Goal: Register for event/course

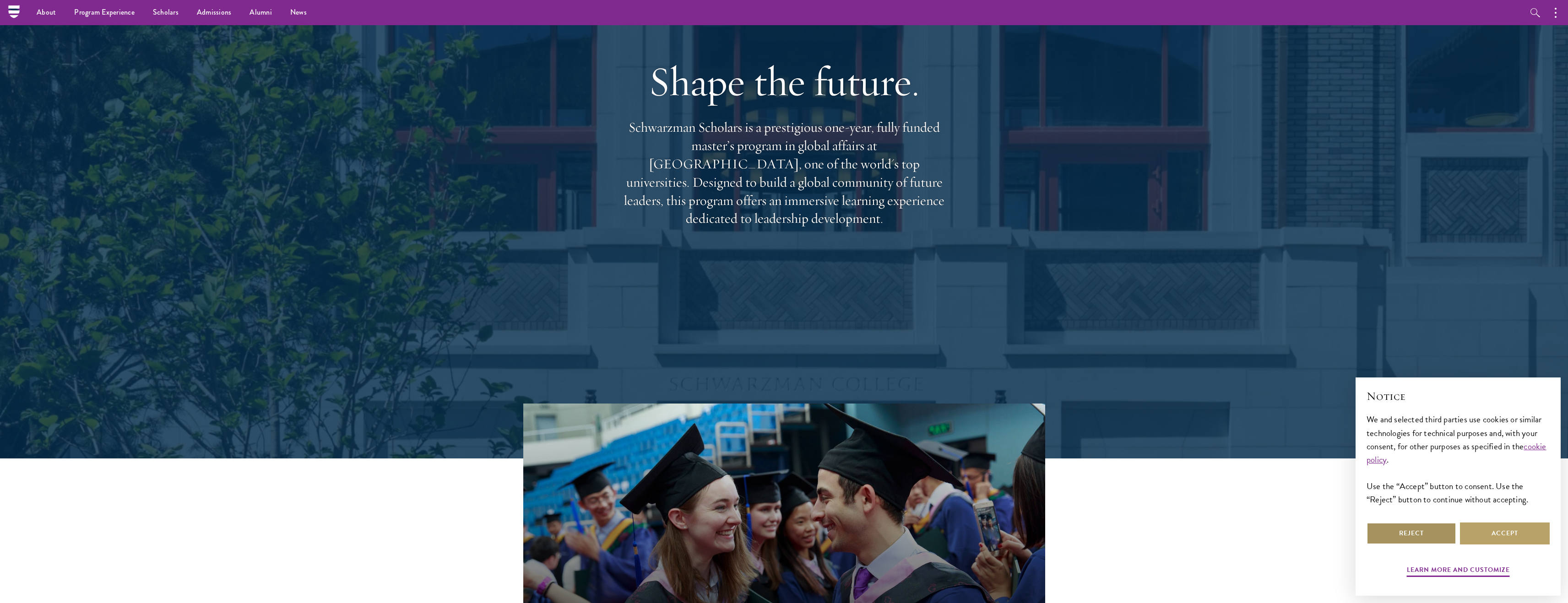
click at [1426, 532] on button "Reject" at bounding box center [1411, 533] width 90 height 22
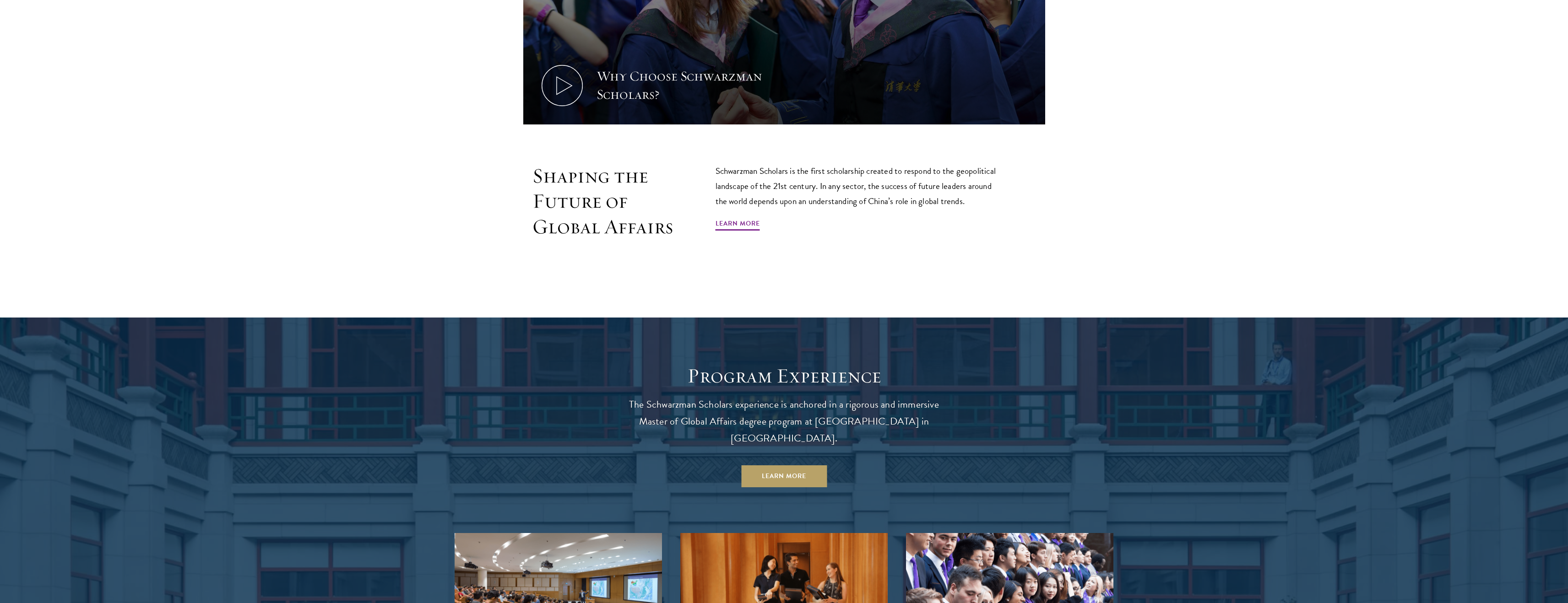
scroll to position [718, 0]
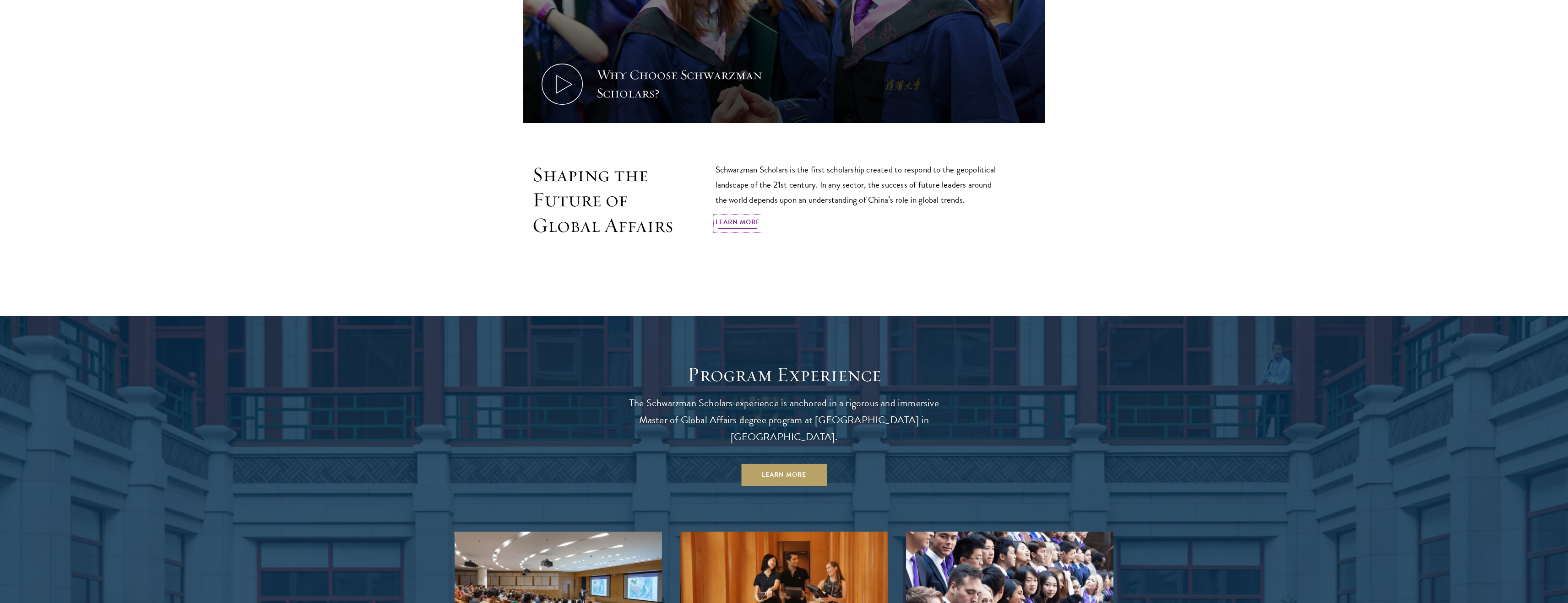
click at [731, 221] on link "Learn More" at bounding box center [737, 223] width 45 height 14
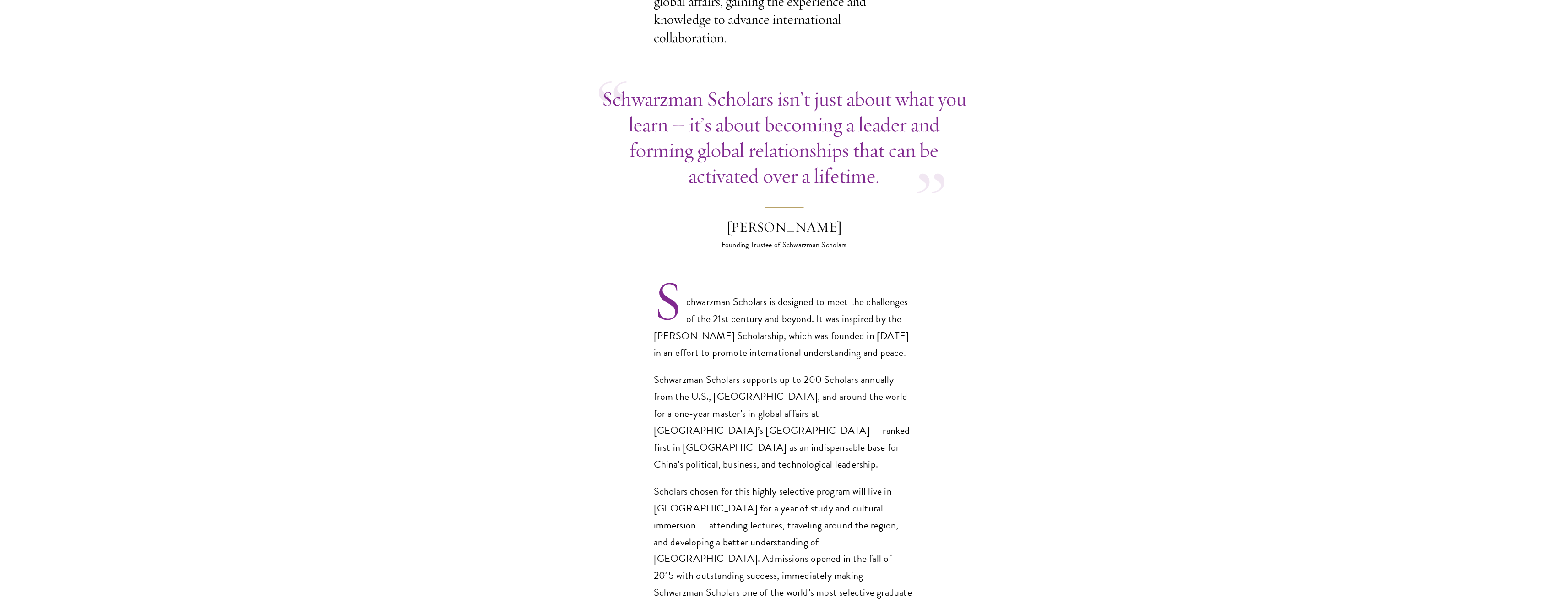
scroll to position [583, 0]
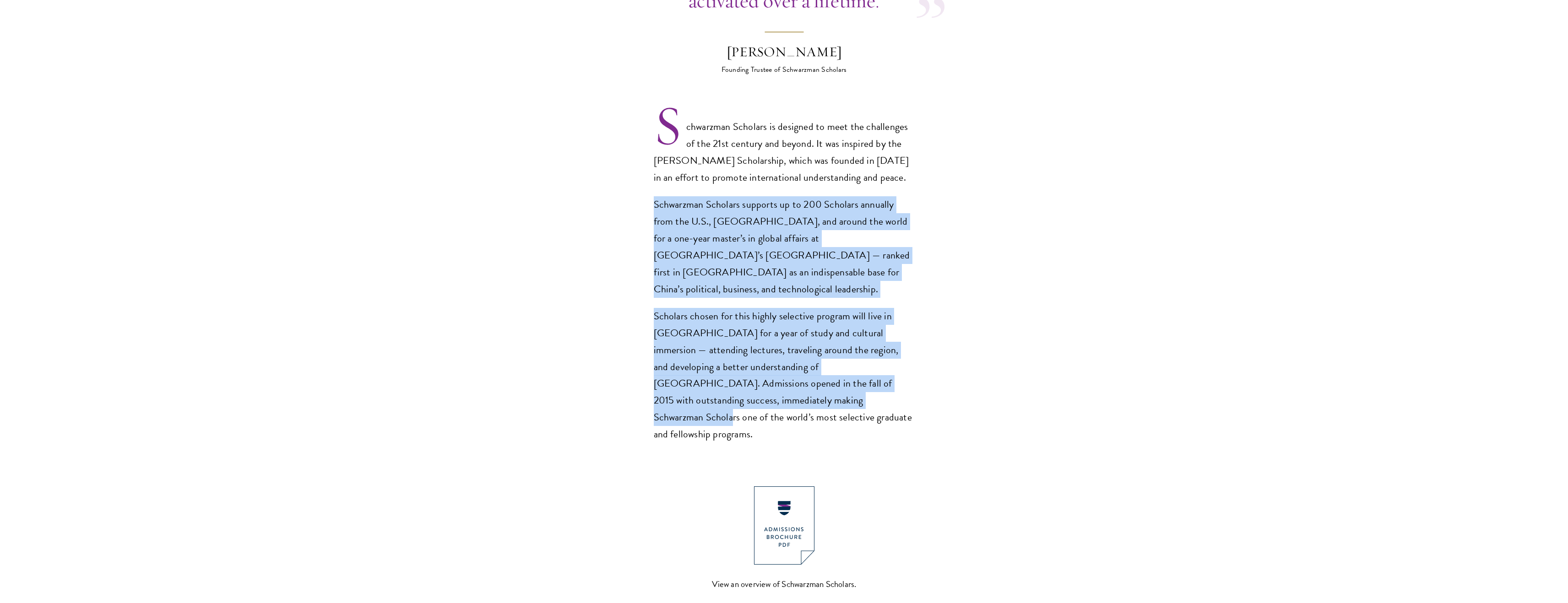
drag, startPoint x: 764, startPoint y: 374, endPoint x: 637, endPoint y: 188, distance: 225.2
click at [637, 188] on section "Opportunity in China Gain firsthand experience in China, one of the world's mos…" at bounding box center [784, 338] width 1568 height 1190
drag, startPoint x: 637, startPoint y: 188, endPoint x: 768, endPoint y: 386, distance: 237.4
click at [768, 386] on section "Opportunity in China Gain firsthand experience in China, one of the world's mos…" at bounding box center [784, 338] width 1568 height 1190
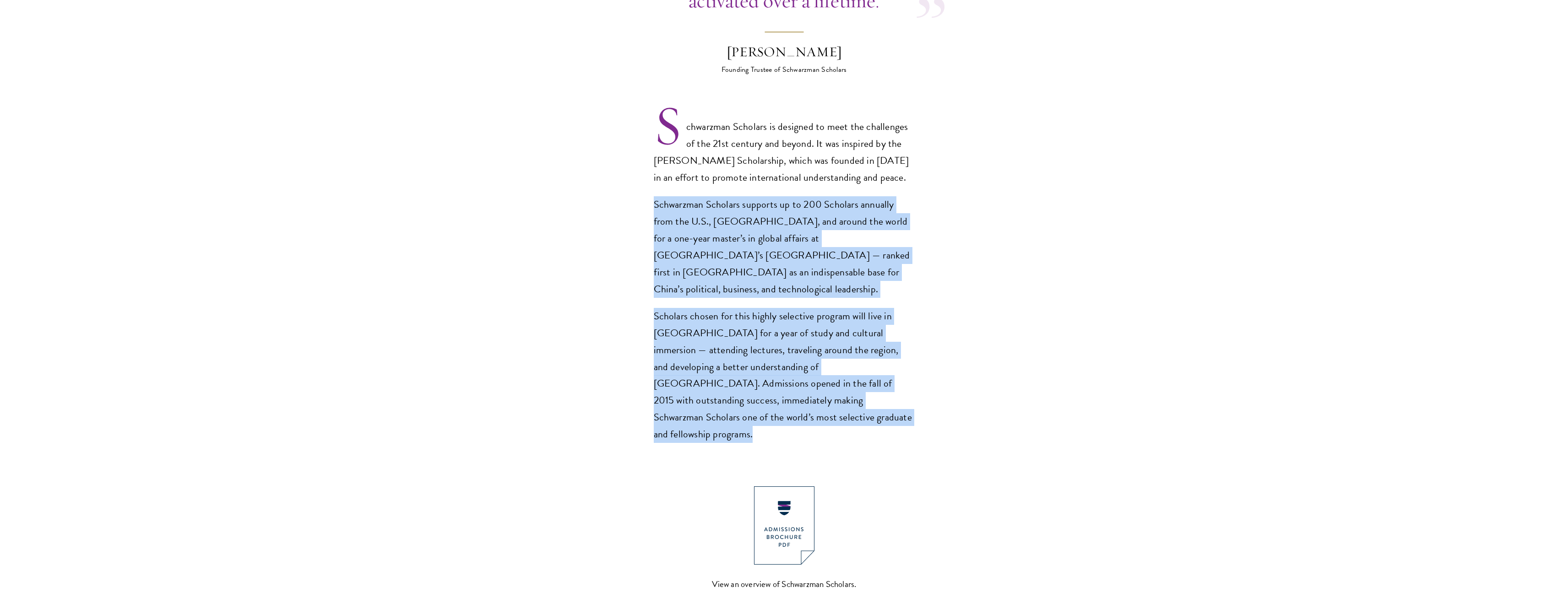
click at [768, 386] on p "Scholars chosen for this highly selective program will live in Beijing for a ye…" at bounding box center [784, 376] width 261 height 136
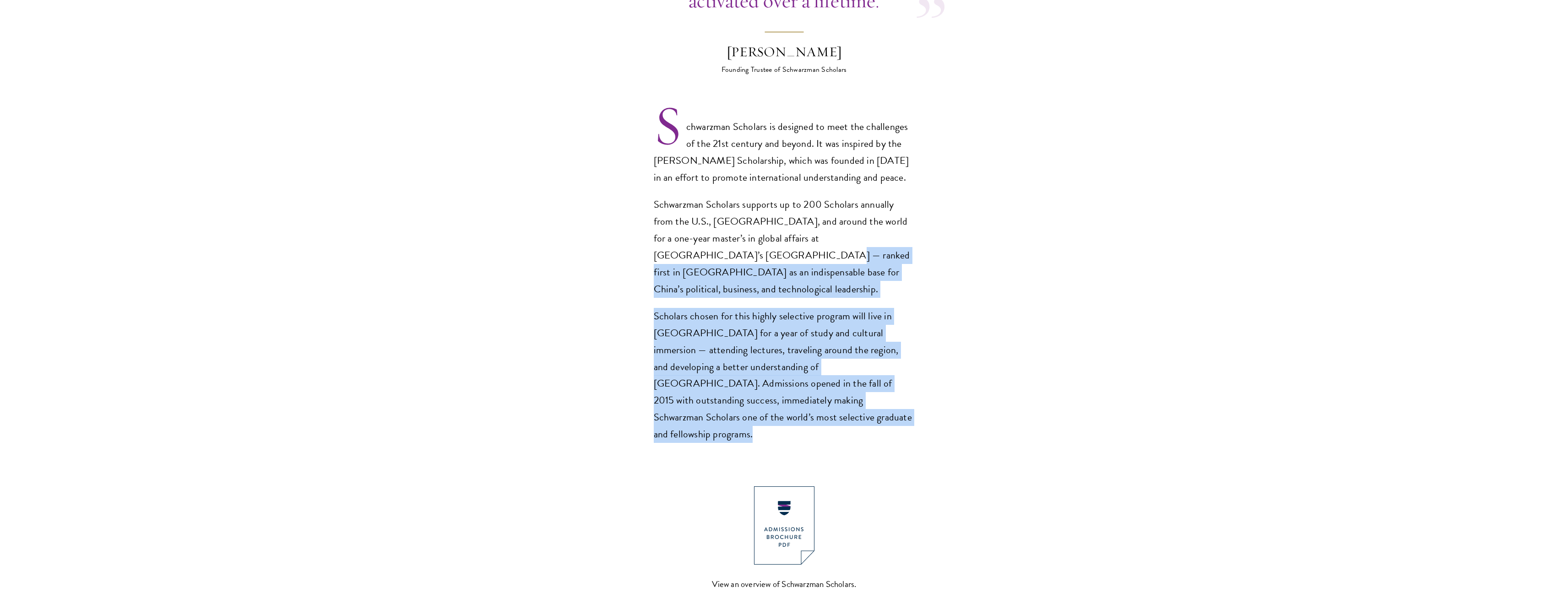
drag, startPoint x: 768, startPoint y: 386, endPoint x: 661, endPoint y: 240, distance: 181.0
click at [661, 240] on div "Schwarzman Scholars is designed to meet the challenges of the 21st century and …" at bounding box center [784, 280] width 261 height 324
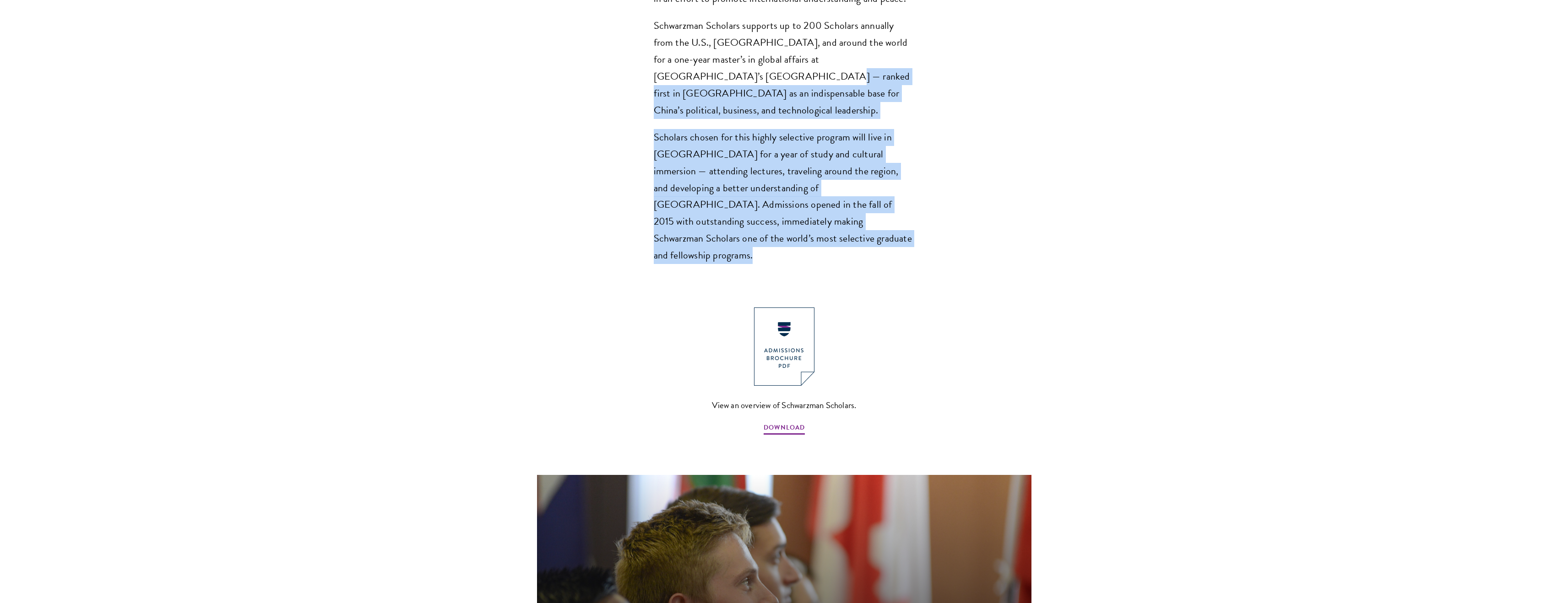
scroll to position [764, 0]
click at [780, 420] on span "DOWNLOAD" at bounding box center [784, 426] width 41 height 14
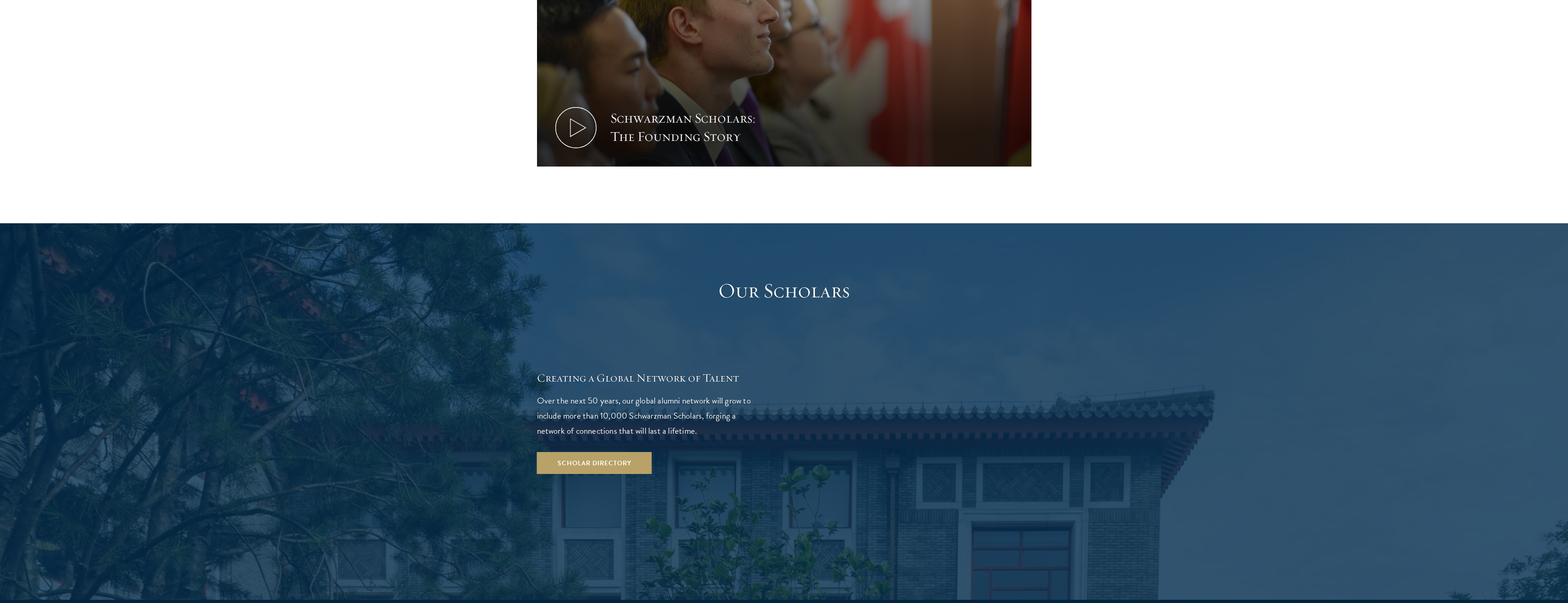
scroll to position [1352, 0]
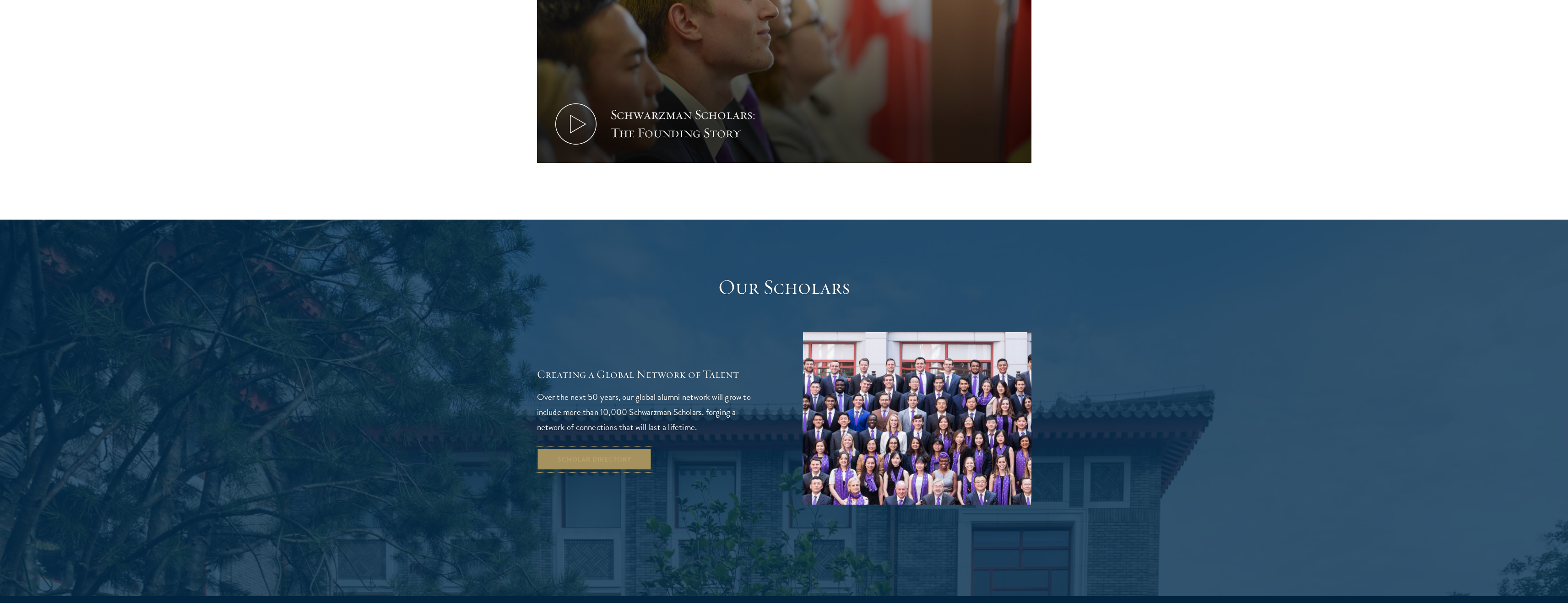
click at [608, 448] on link "Scholar Directory" at bounding box center [594, 459] width 115 height 22
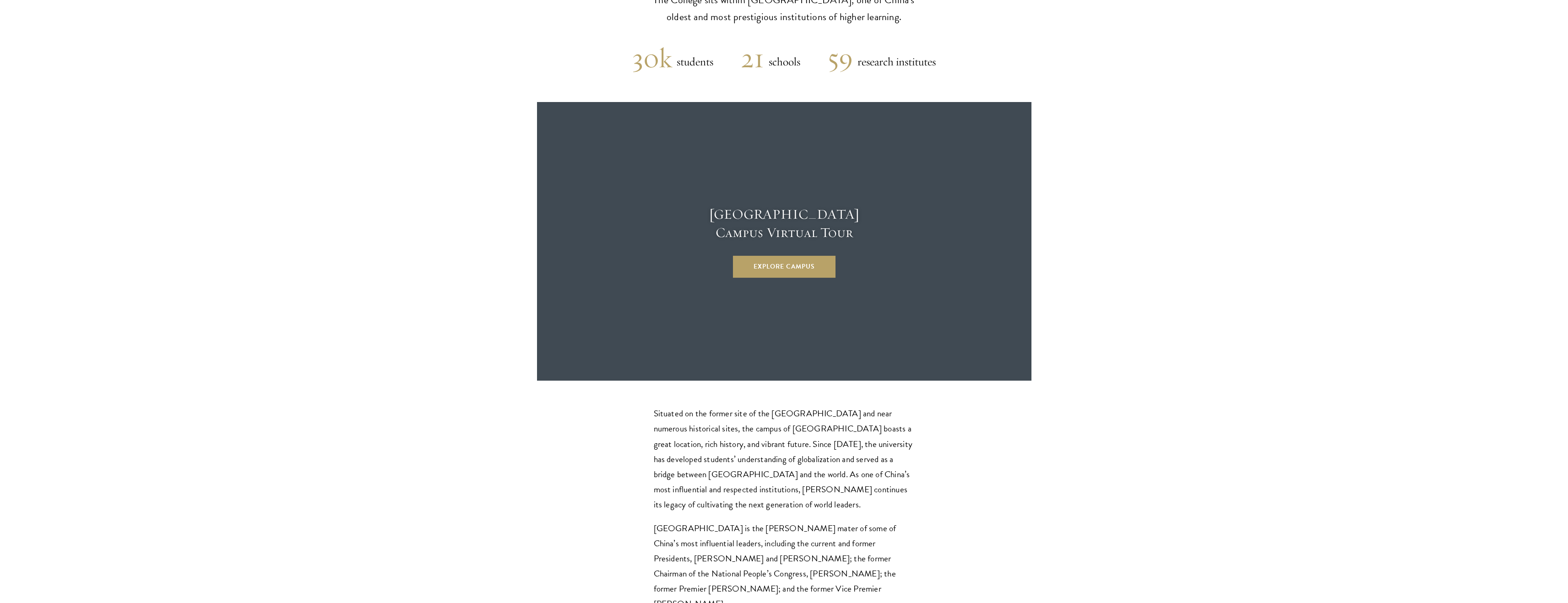
scroll to position [2366, 0]
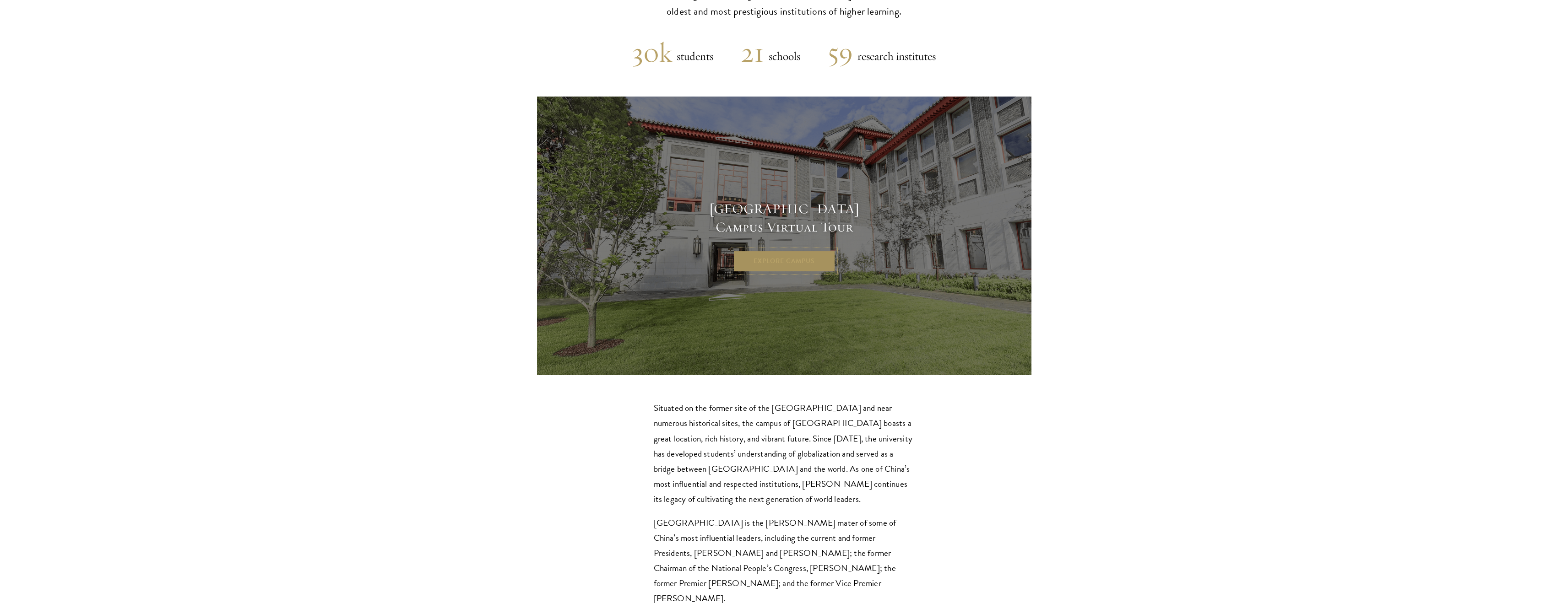
click at [766, 250] on link "Explore Campus" at bounding box center [784, 261] width 103 height 22
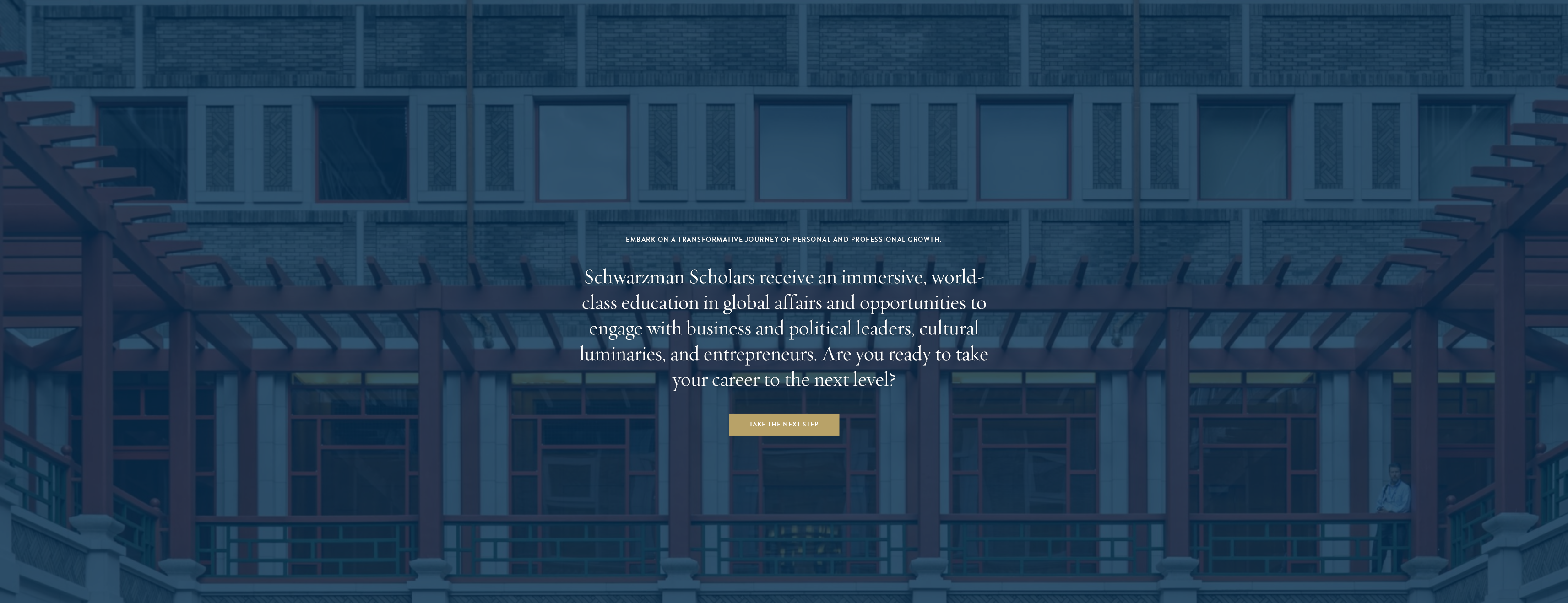
scroll to position [3790, 0]
click at [774, 412] on link "Take the Next Step" at bounding box center [784, 423] width 110 height 22
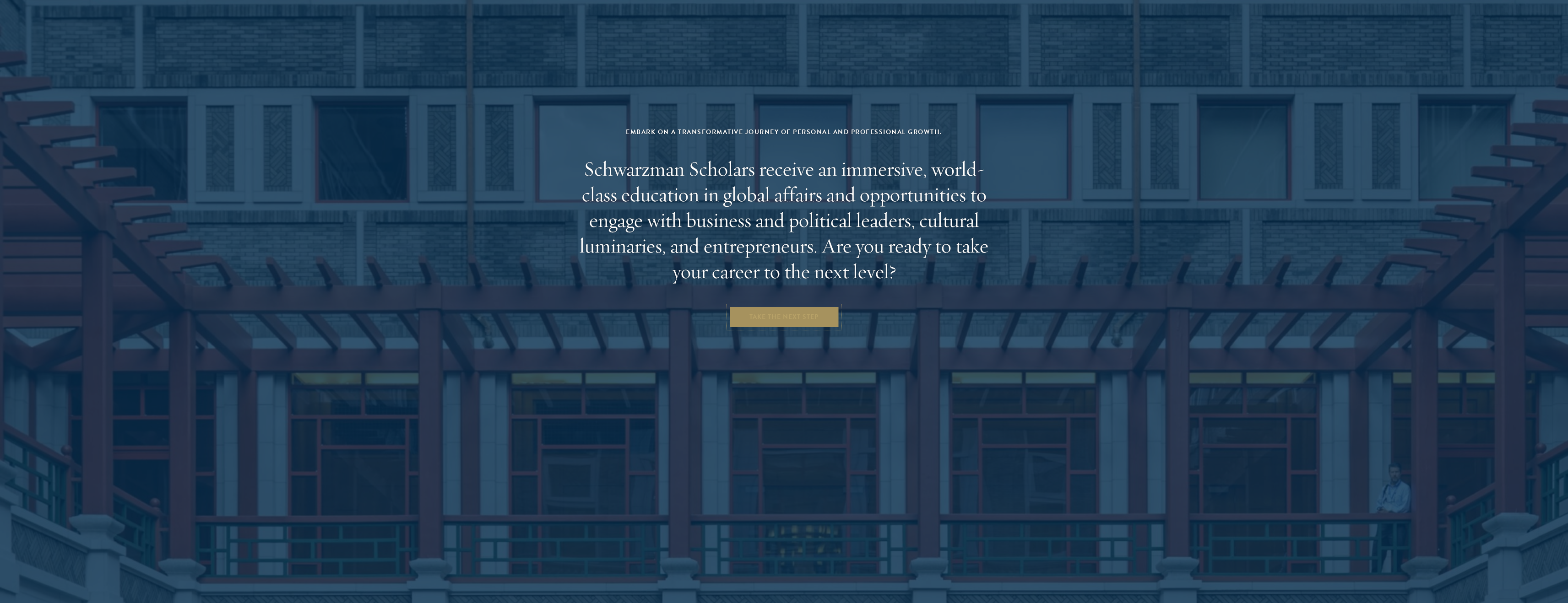
scroll to position [3990, 0]
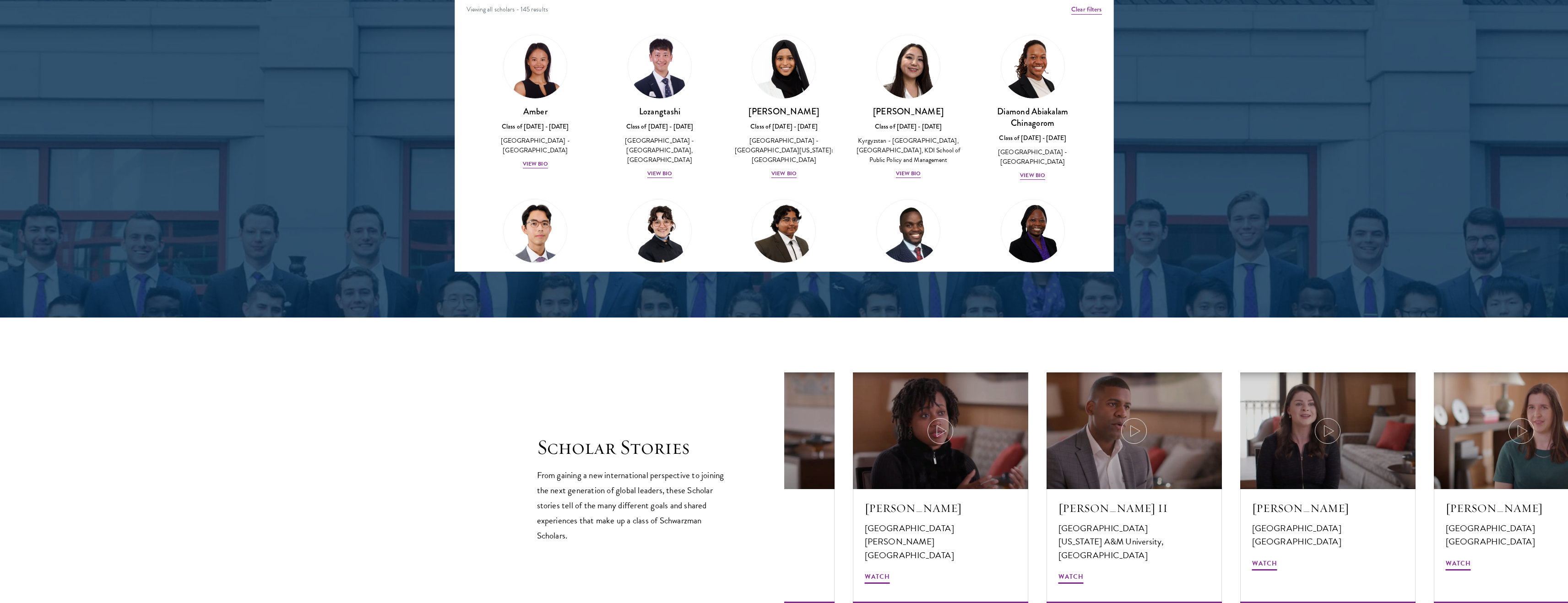
scroll to position [1405, 0]
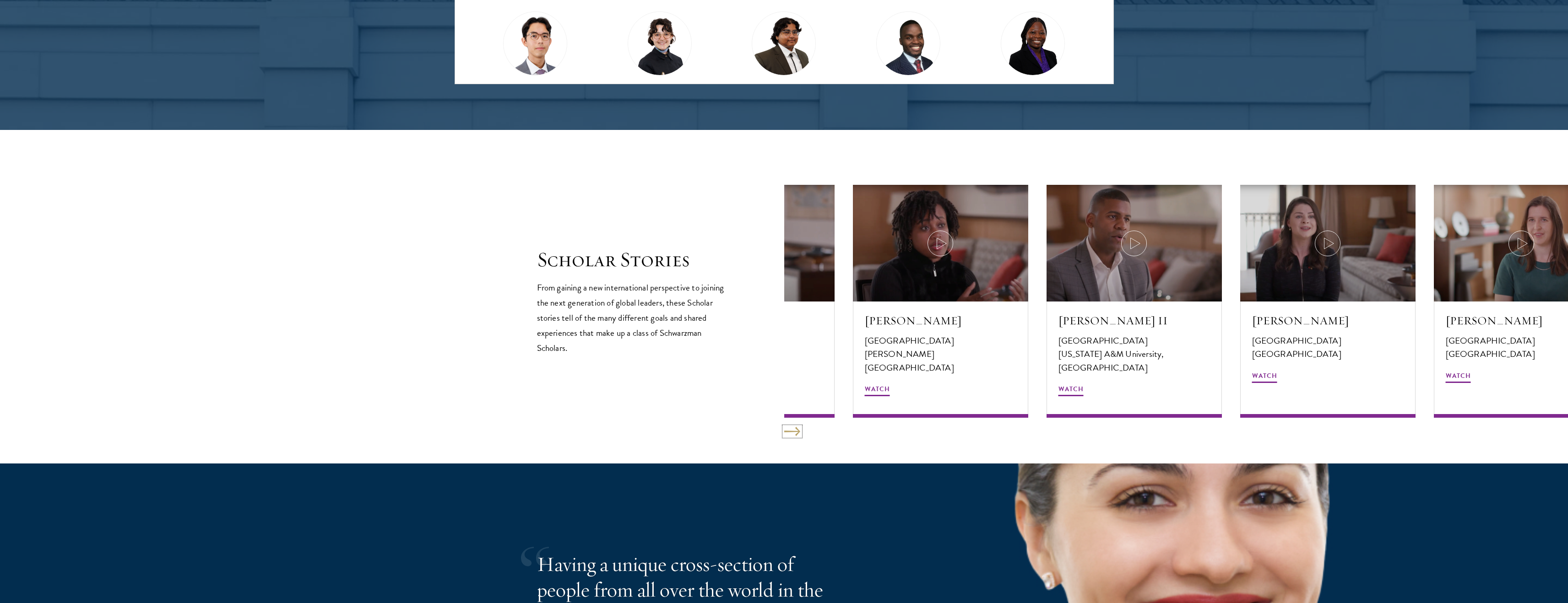
click at [797, 434] on button at bounding box center [792, 431] width 16 height 9
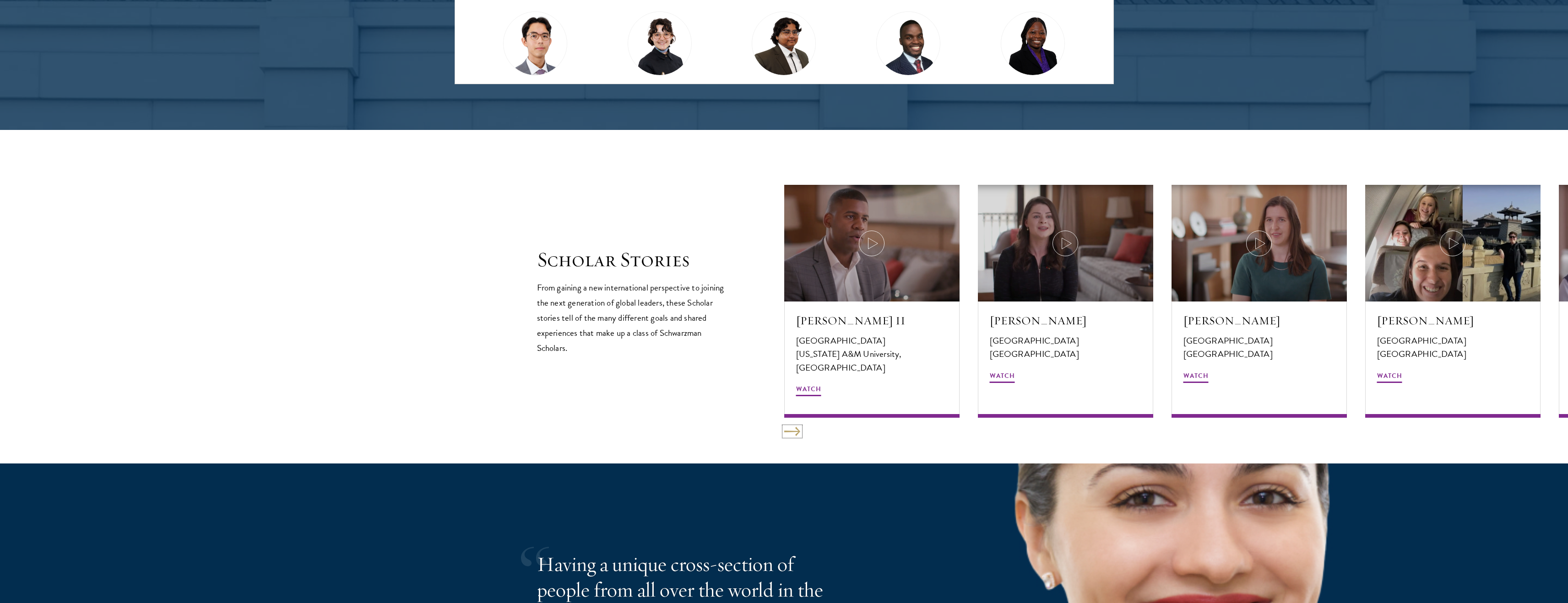
click at [792, 429] on button at bounding box center [792, 431] width 16 height 9
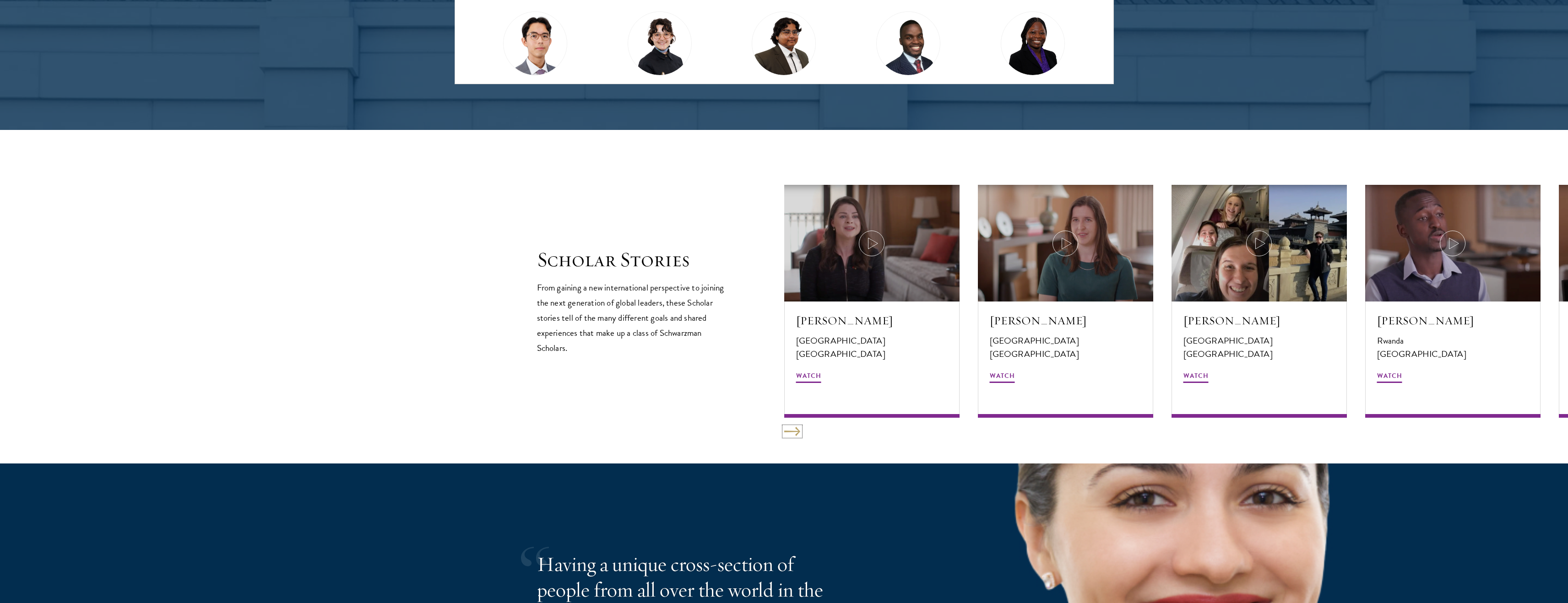
click at [792, 429] on button at bounding box center [792, 431] width 16 height 9
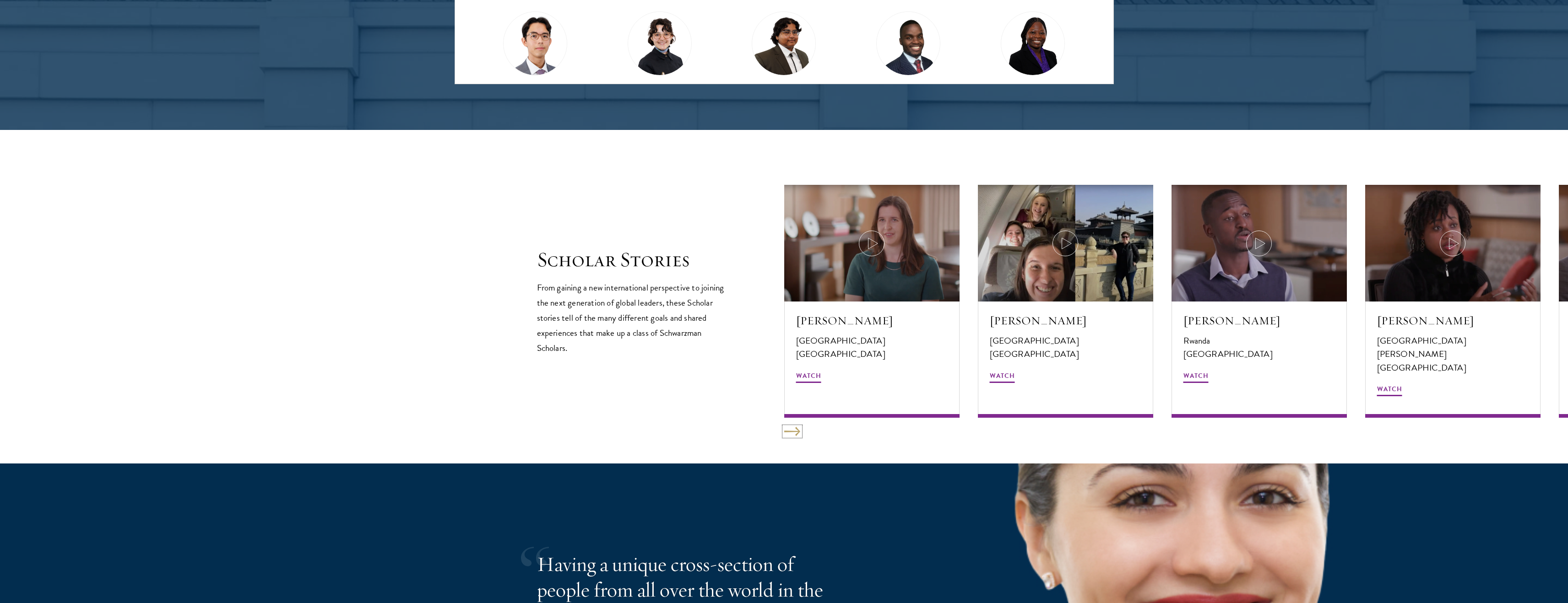
click at [792, 429] on button at bounding box center [792, 431] width 16 height 9
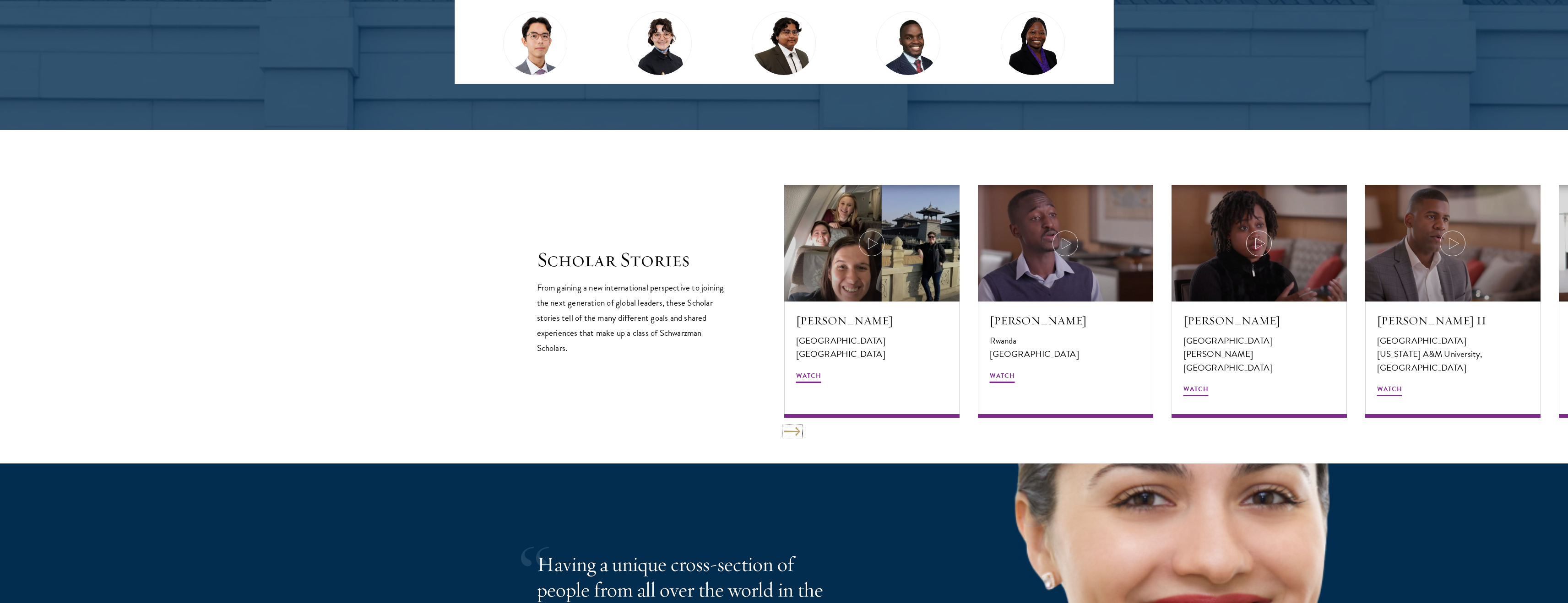
click at [792, 429] on button at bounding box center [792, 431] width 16 height 9
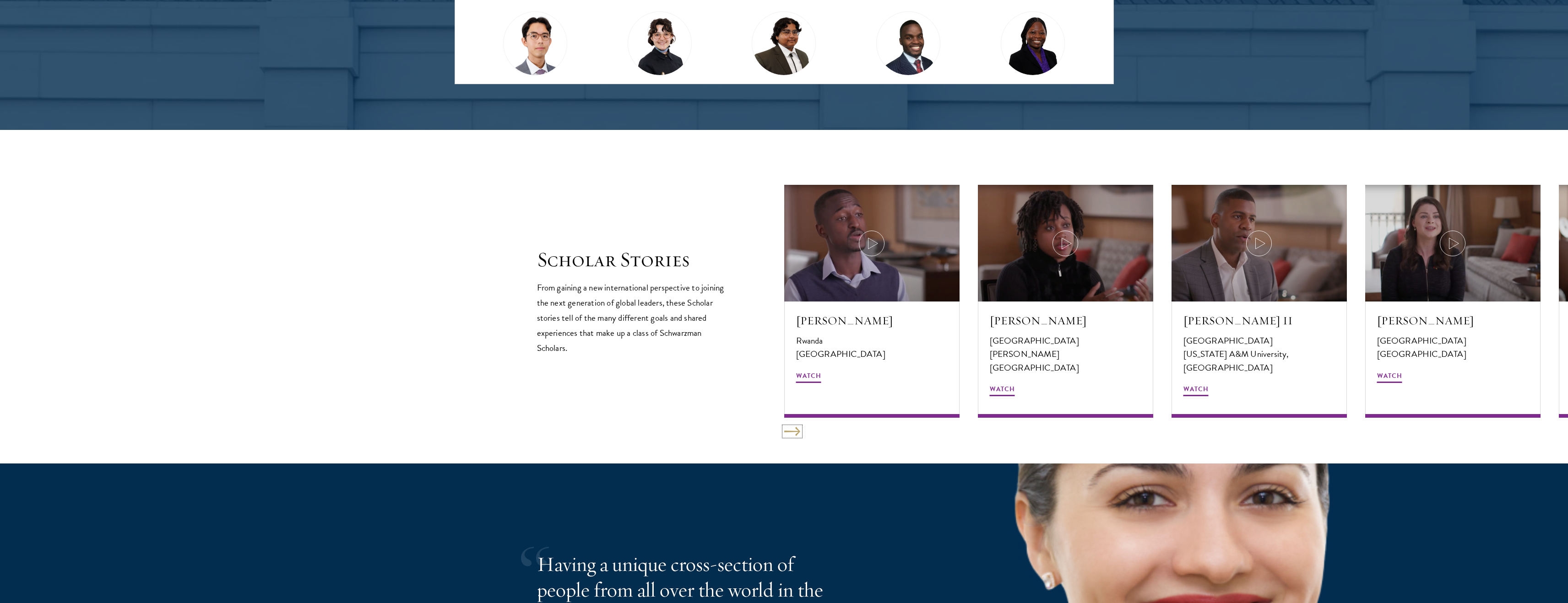
click at [792, 429] on button at bounding box center [792, 431] width 16 height 9
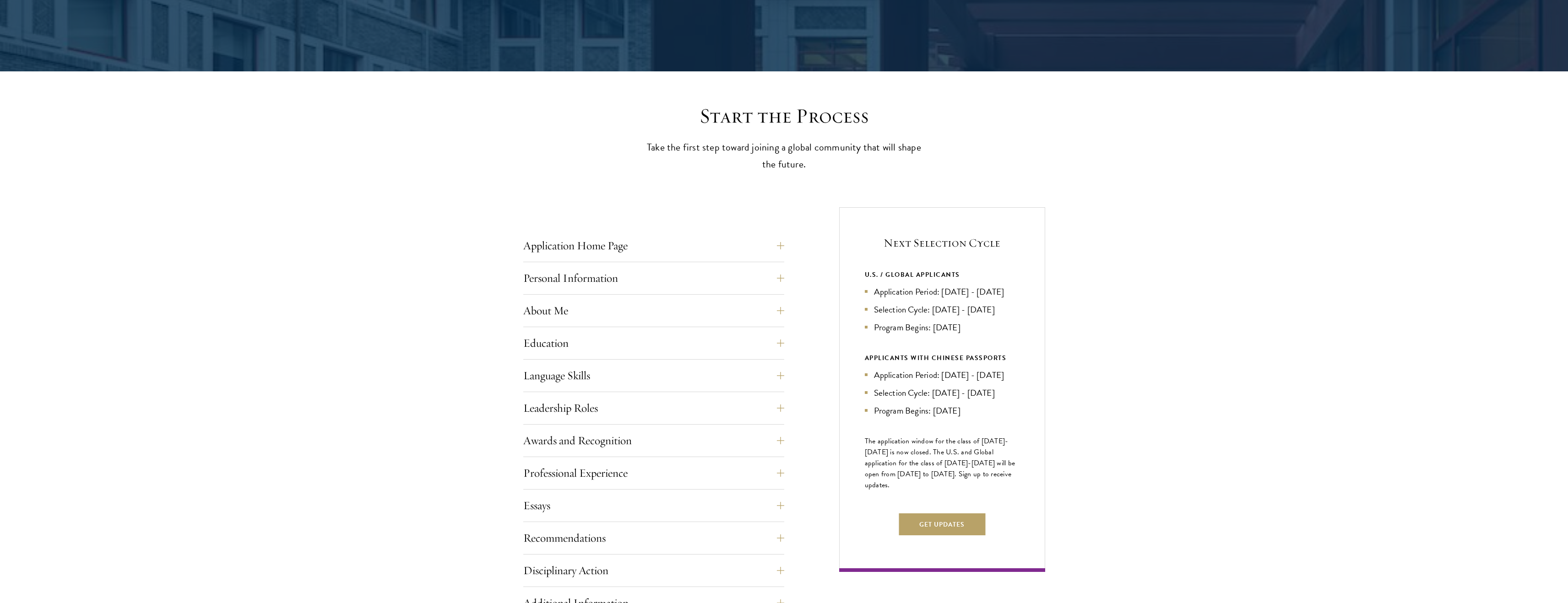
scroll to position [164, 0]
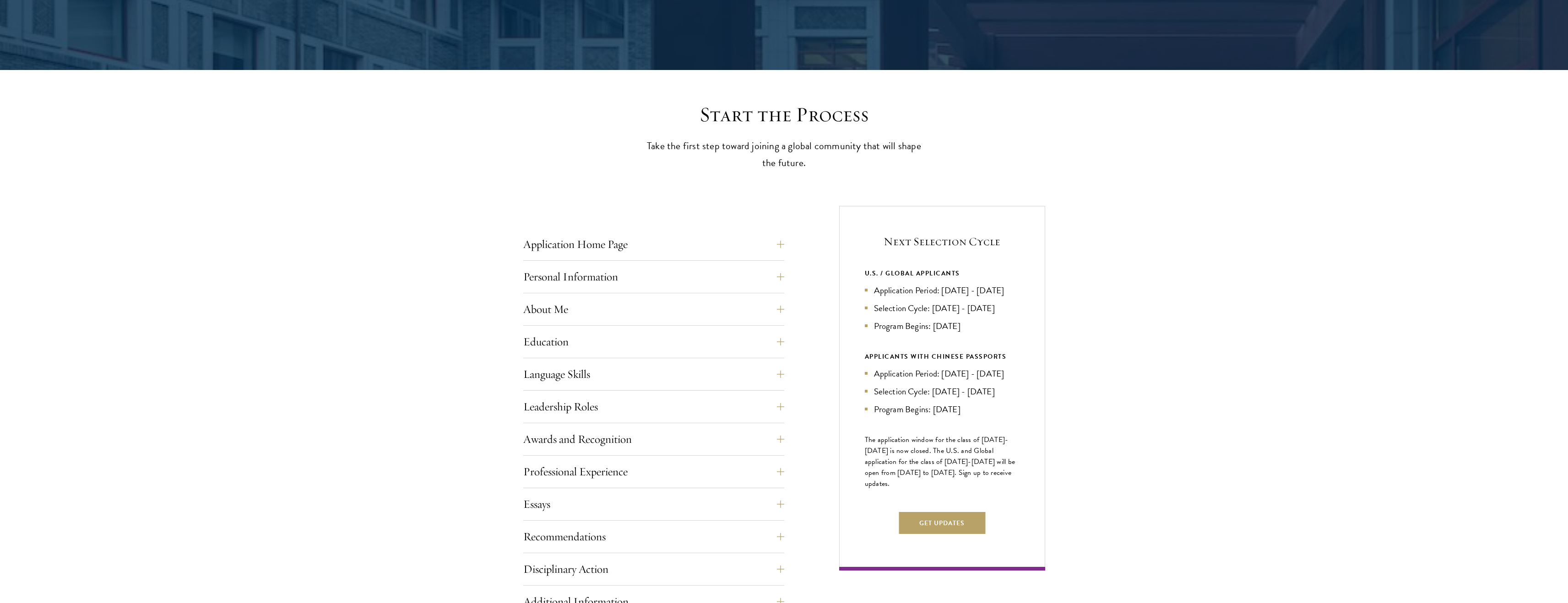
drag, startPoint x: 971, startPoint y: 342, endPoint x: 905, endPoint y: 294, distance: 81.6
click at [905, 294] on ul "Application Period: Apr 2026 - Sep 2026 Selection Cycle: Oct - Nov 2026 Program…" at bounding box center [942, 308] width 155 height 49
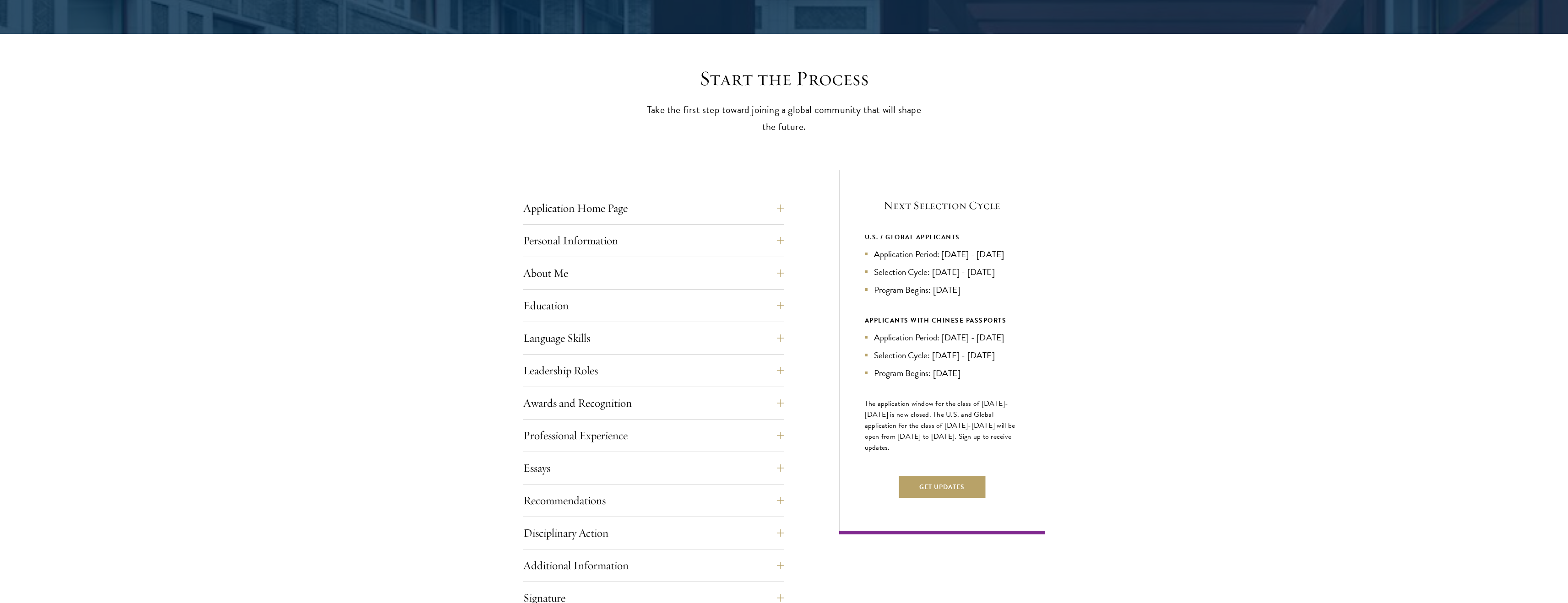
scroll to position [202, 0]
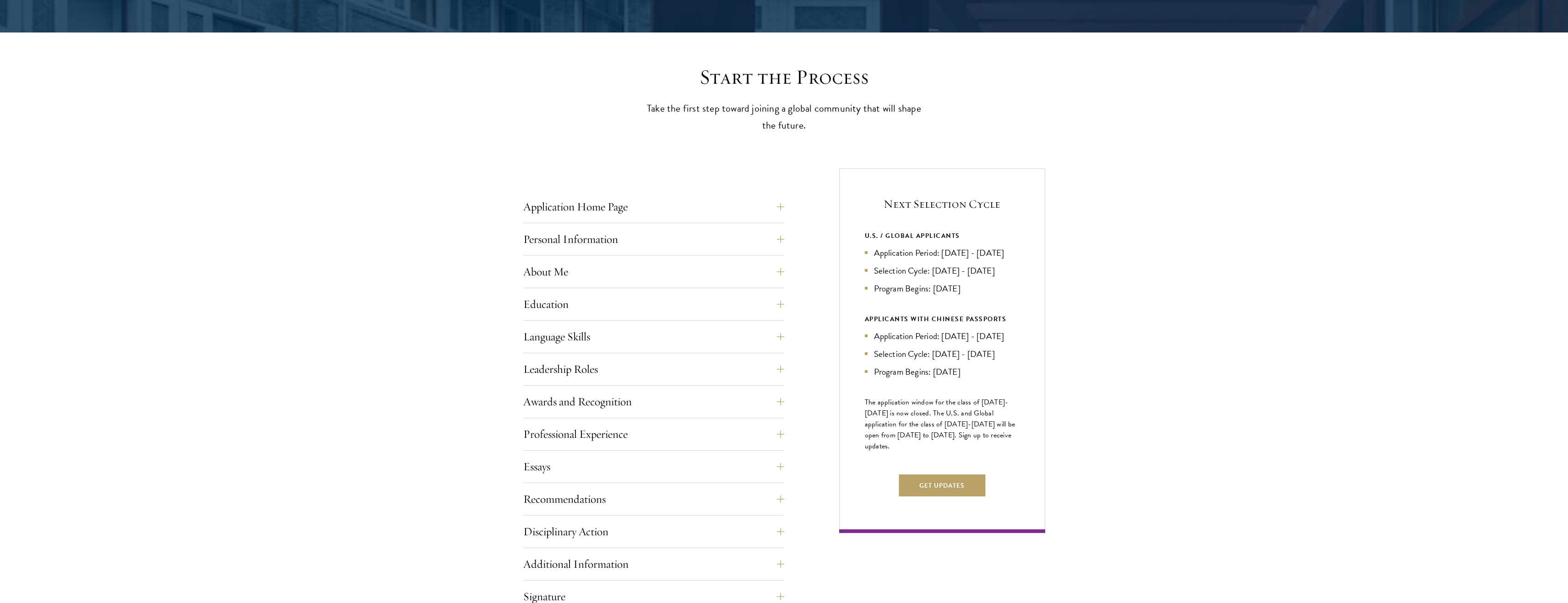
drag, startPoint x: 933, startPoint y: 470, endPoint x: 867, endPoint y: 428, distance: 78.2
click at [867, 428] on p "The application window for the class of 2026-2027 is now closed. The U.S. and G…" at bounding box center [942, 424] width 155 height 55
click at [867, 428] on span "The application window for the class of [DATE]-[DATE] is now closed. The U.S. a…" at bounding box center [940, 424] width 150 height 55
drag, startPoint x: 864, startPoint y: 428, endPoint x: 904, endPoint y: 476, distance: 62.5
click at [904, 451] on p "The application window for the class of [DATE]-[DATE] is now closed. The U.S. a…" at bounding box center [942, 424] width 155 height 55
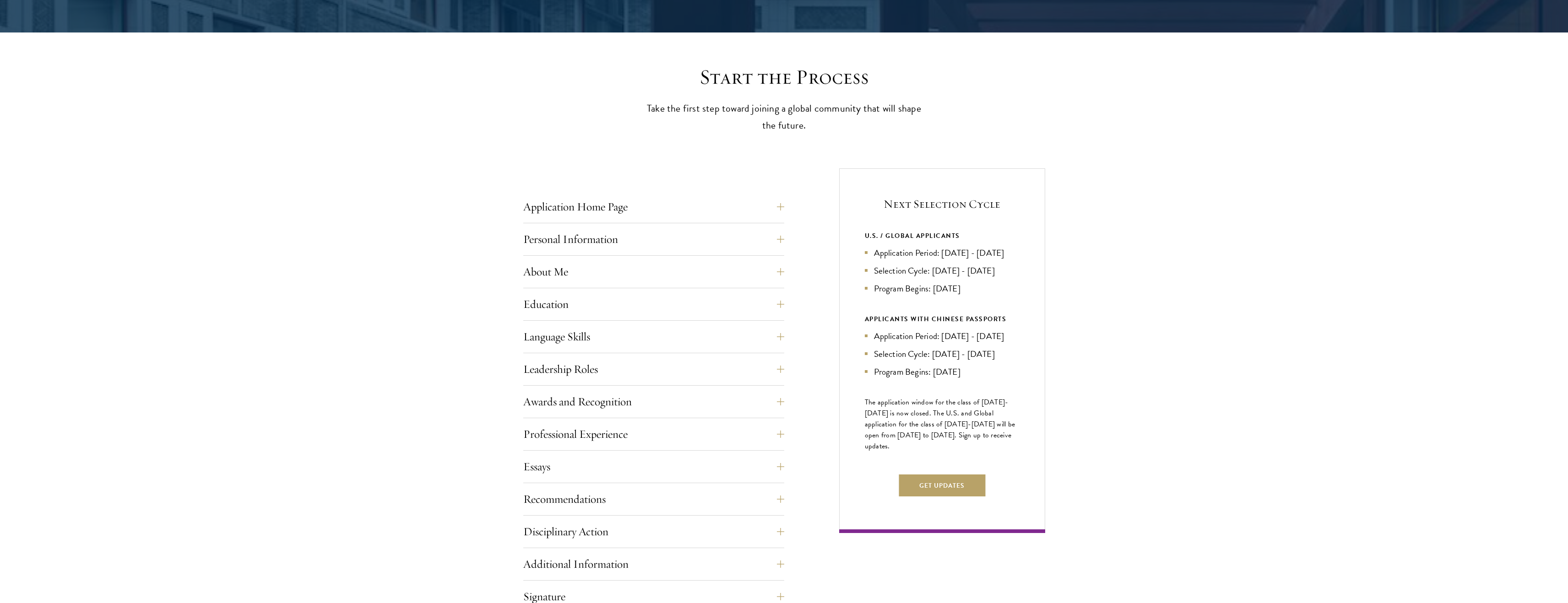
click at [904, 451] on p "The application window for the class of [DATE]-[DATE] is now closed. The U.S. a…" at bounding box center [942, 424] width 155 height 55
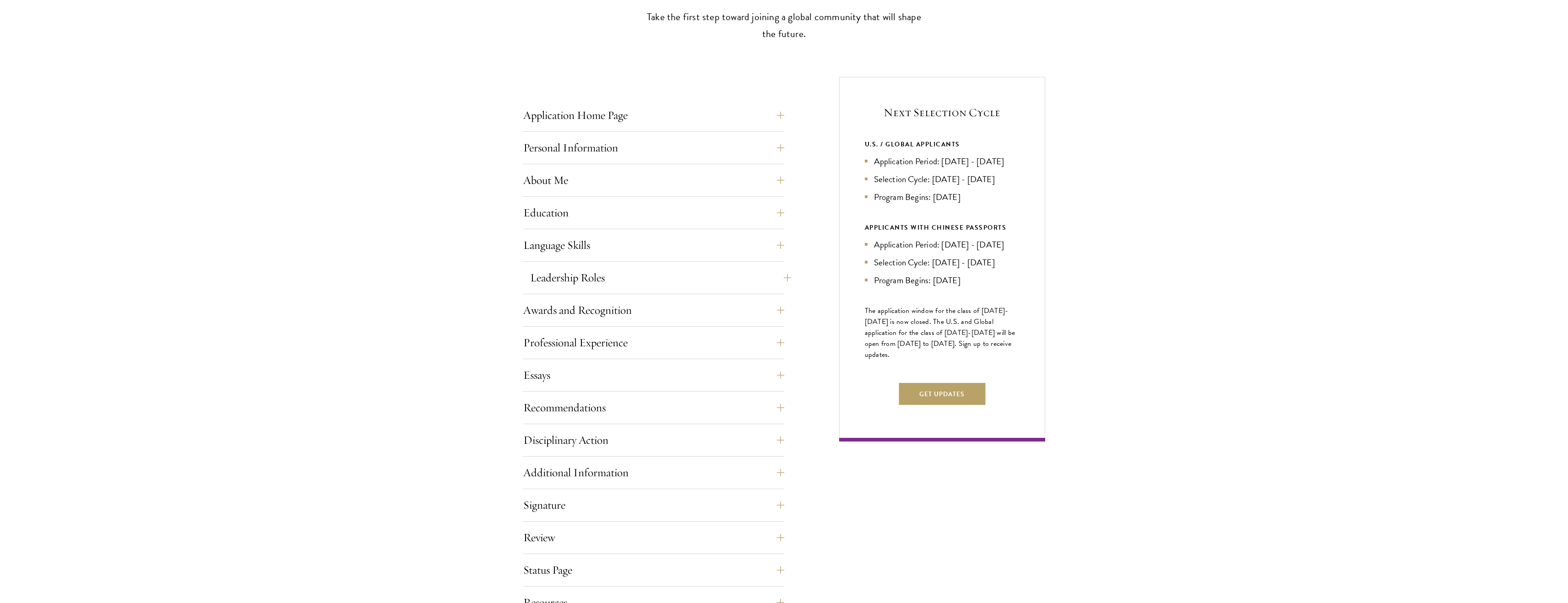
scroll to position [294, 0]
drag, startPoint x: 899, startPoint y: 373, endPoint x: 880, endPoint y: 340, distance: 38.1
click at [880, 340] on span "The application window for the class of [DATE]-[DATE] is now closed. The U.S. a…" at bounding box center [940, 332] width 150 height 55
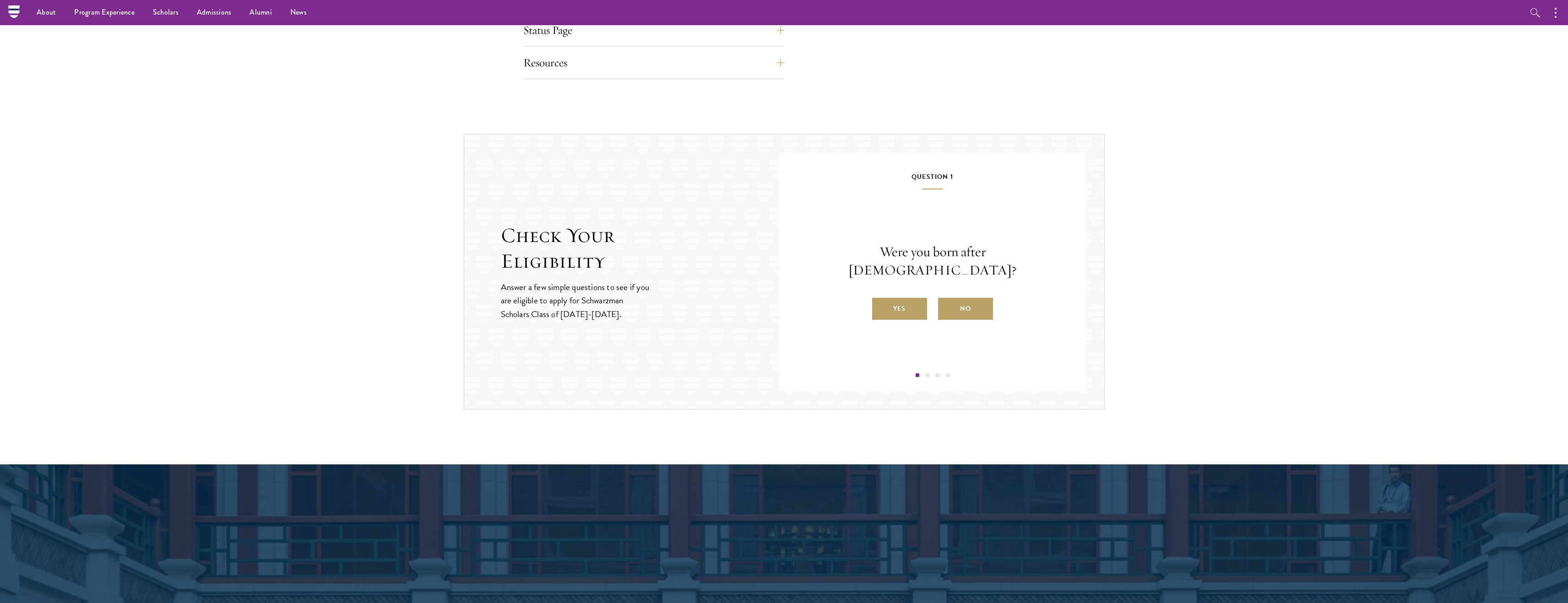
scroll to position [822, 0]
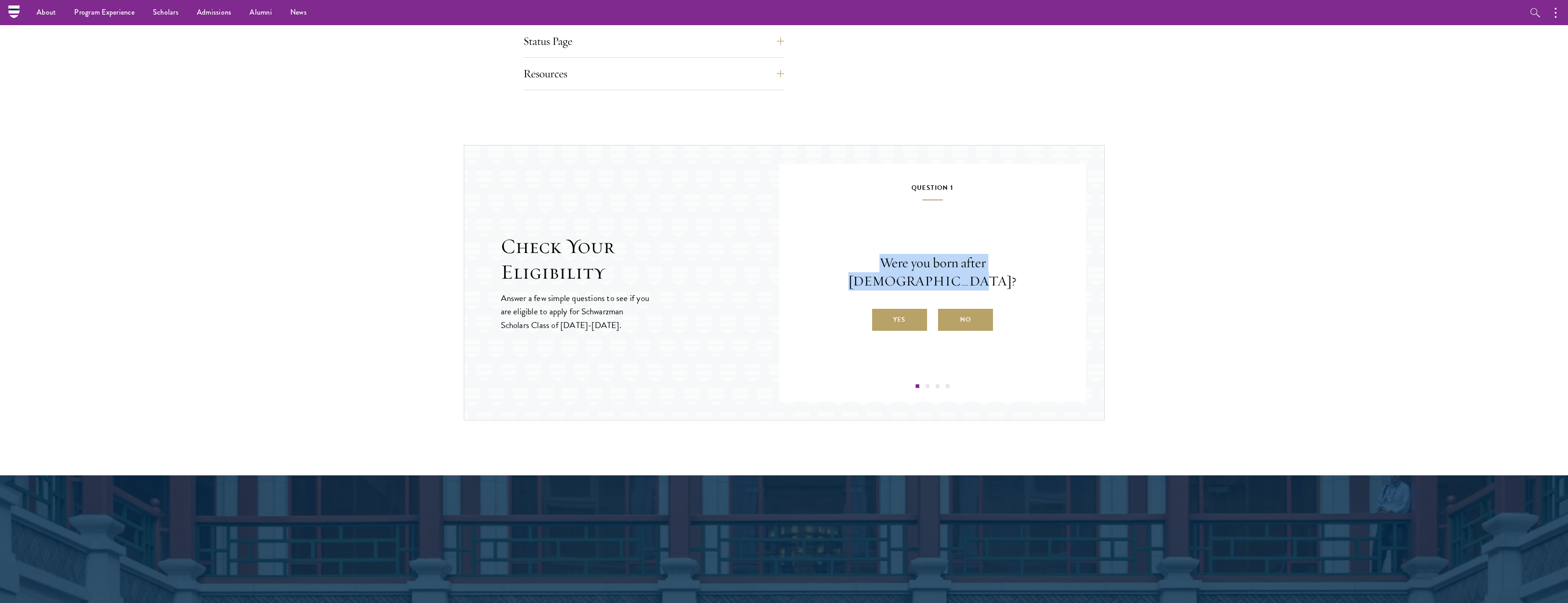
drag, startPoint x: 834, startPoint y: 270, endPoint x: 1040, endPoint y: 279, distance: 206.2
click at [1040, 279] on p "Were you born after August 1, 1998?" at bounding box center [932, 272] width 252 height 37
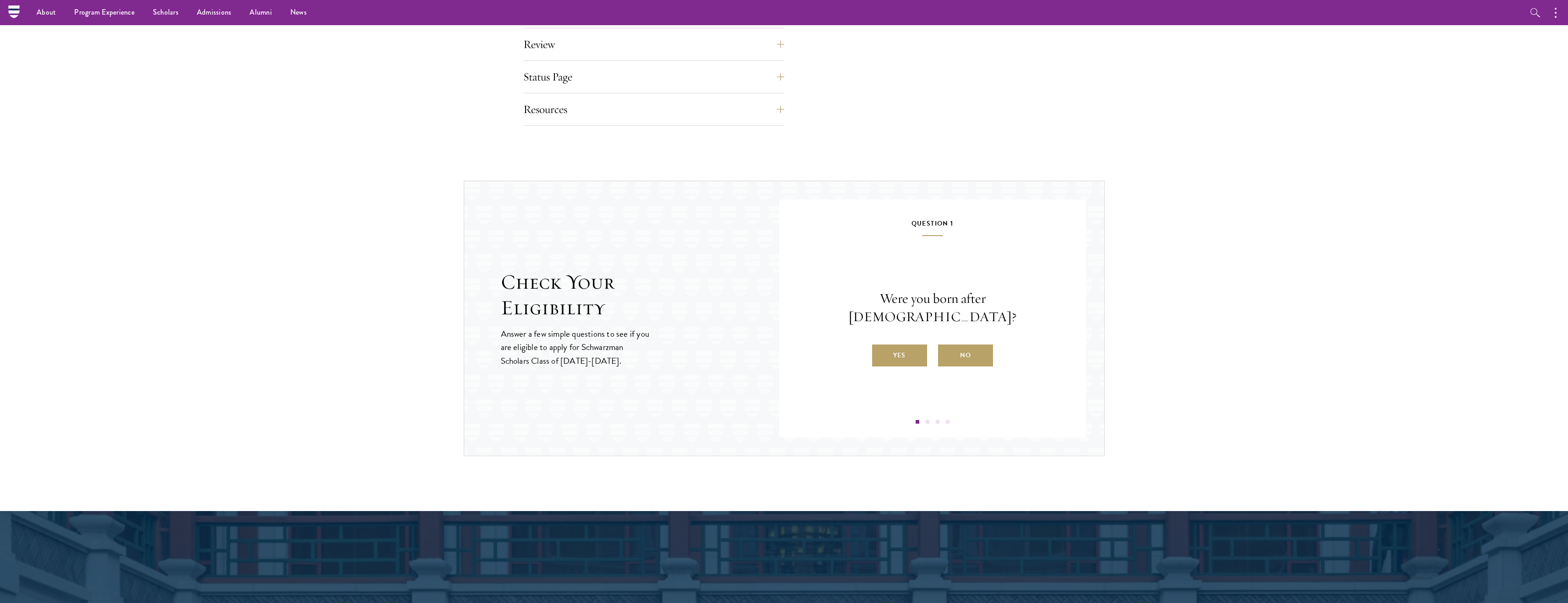
scroll to position [786, 0]
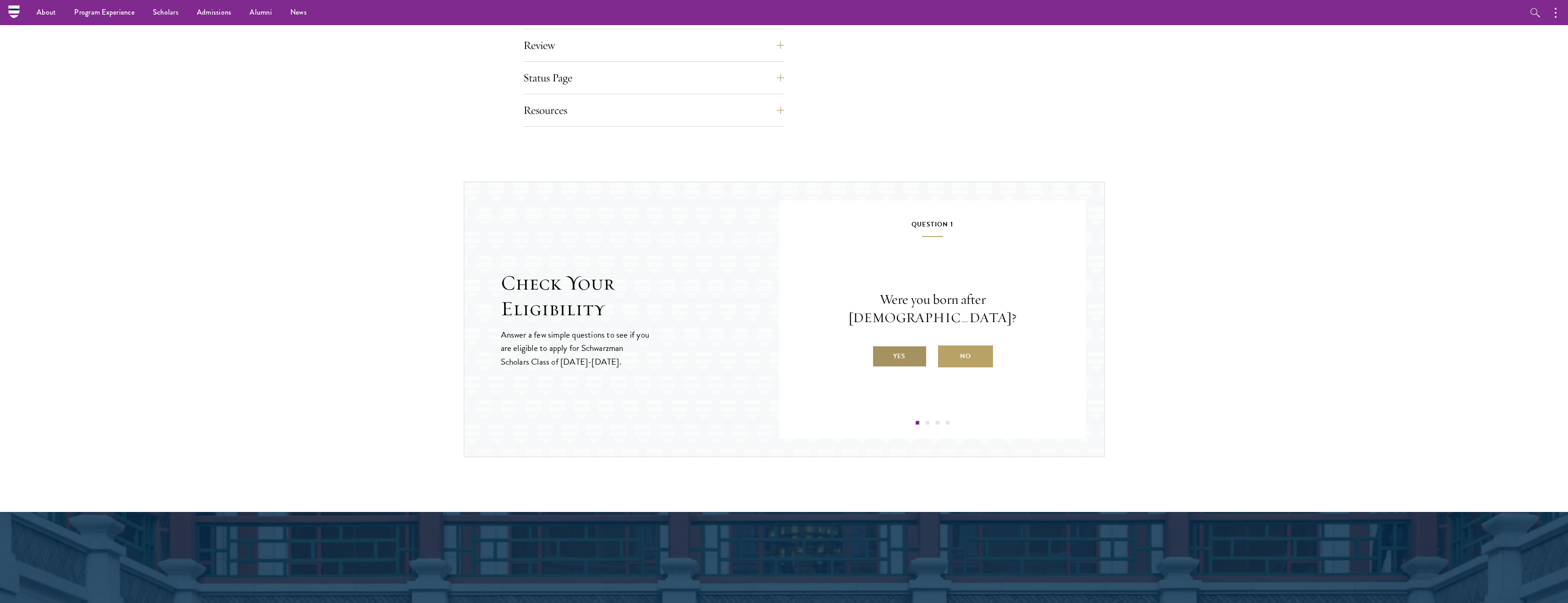
click at [892, 348] on label "Yes" at bounding box center [900, 356] width 55 height 22
click at [880, 348] on input "Yes" at bounding box center [876, 350] width 8 height 8
click at [905, 354] on label "Yes" at bounding box center [900, 356] width 55 height 22
click at [880, 354] on input "Yes" at bounding box center [876, 350] width 8 height 8
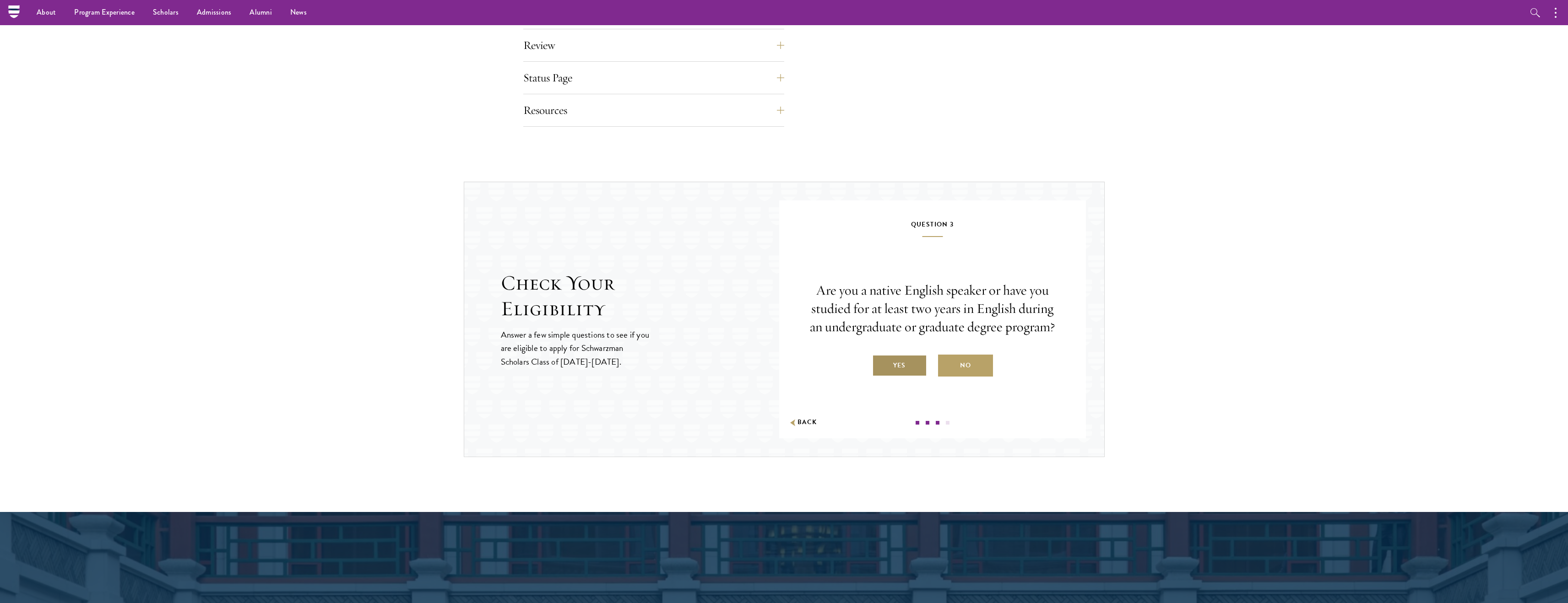
click at [908, 360] on label "Yes" at bounding box center [900, 365] width 55 height 22
click at [880, 360] on input "Yes" at bounding box center [876, 359] width 8 height 8
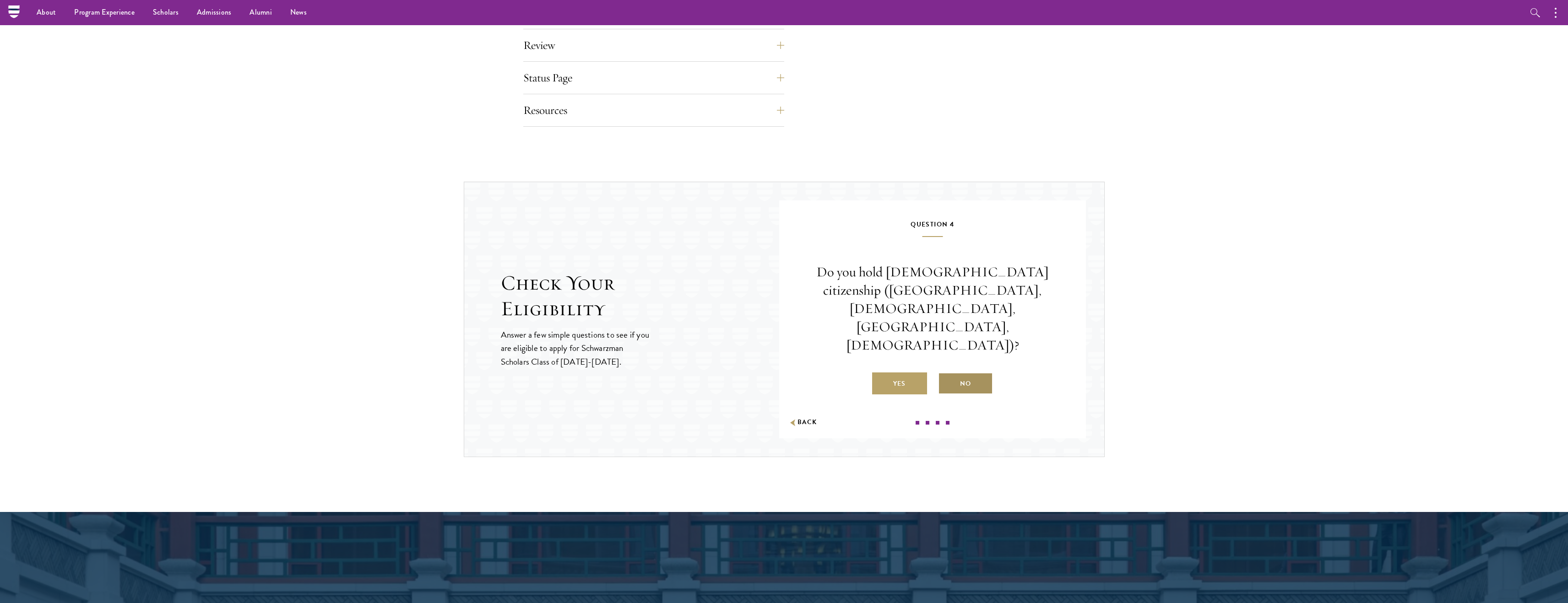
click at [959, 373] on label "No" at bounding box center [965, 384] width 55 height 22
click at [946, 374] on input "No" at bounding box center [941, 378] width 8 height 8
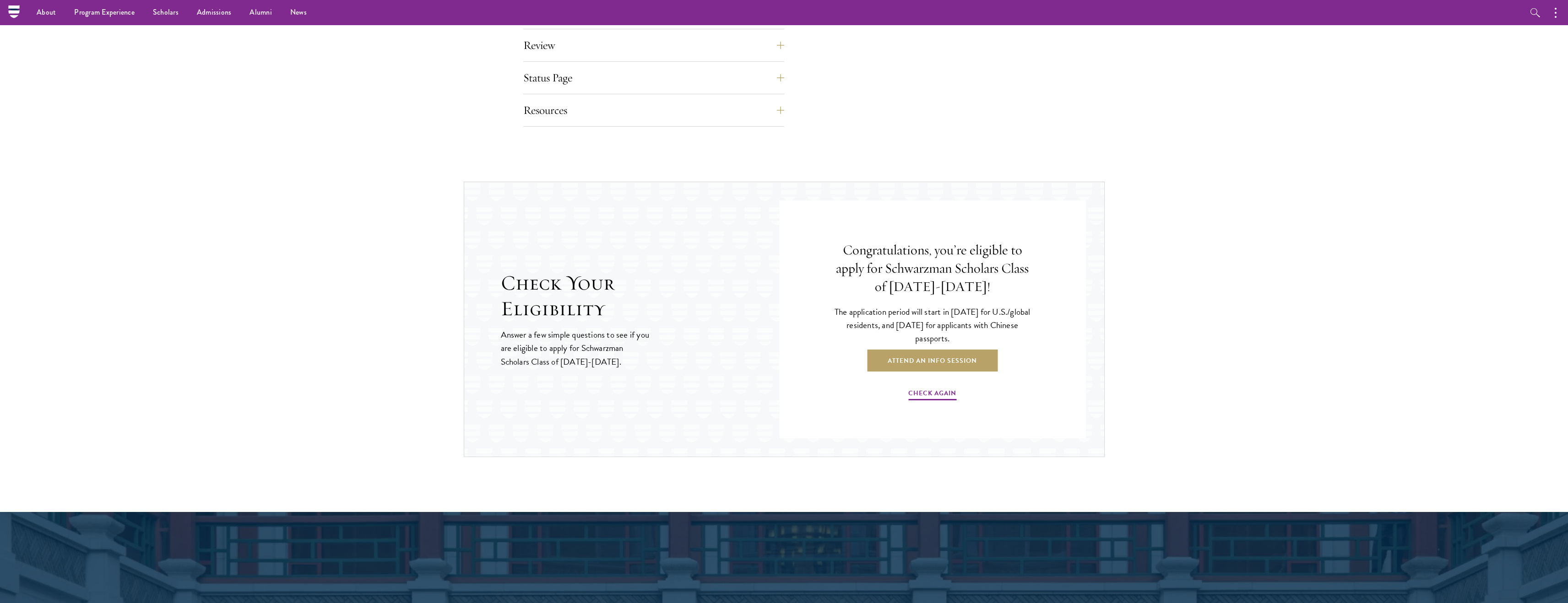
drag, startPoint x: 968, startPoint y: 336, endPoint x: 837, endPoint y: 302, distance: 135.3
click at [837, 302] on div "Congratulations, you’re eligible to apply for Schwarzman Scholars Class of 2027…" at bounding box center [932, 321] width 252 height 206
drag, startPoint x: 971, startPoint y: 335, endPoint x: 834, endPoint y: 307, distance: 139.8
click at [834, 307] on p "The application period will start in April 2026 for U.S./global residents, and …" at bounding box center [932, 324] width 206 height 40
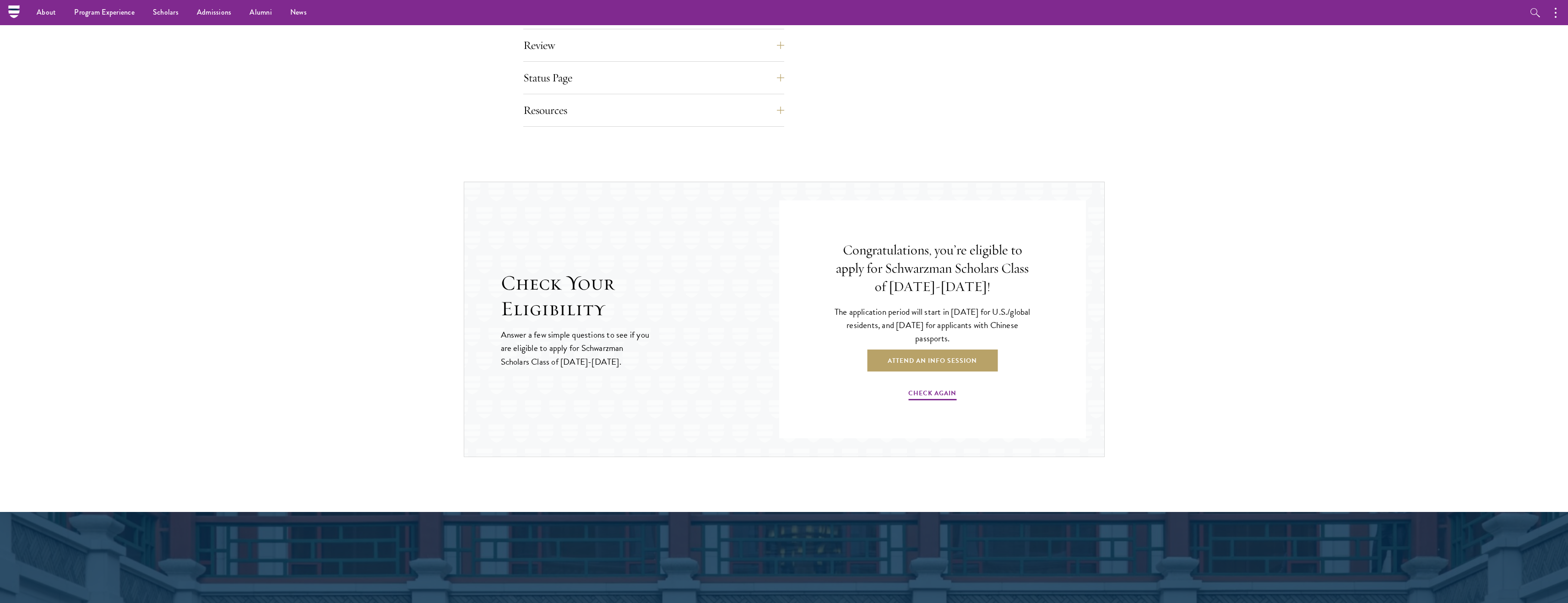
click at [834, 307] on p "The application period will start in April 2026 for U.S./global residents, and …" at bounding box center [932, 324] width 206 height 40
click at [926, 367] on link "Attend an Info Session" at bounding box center [932, 360] width 130 height 22
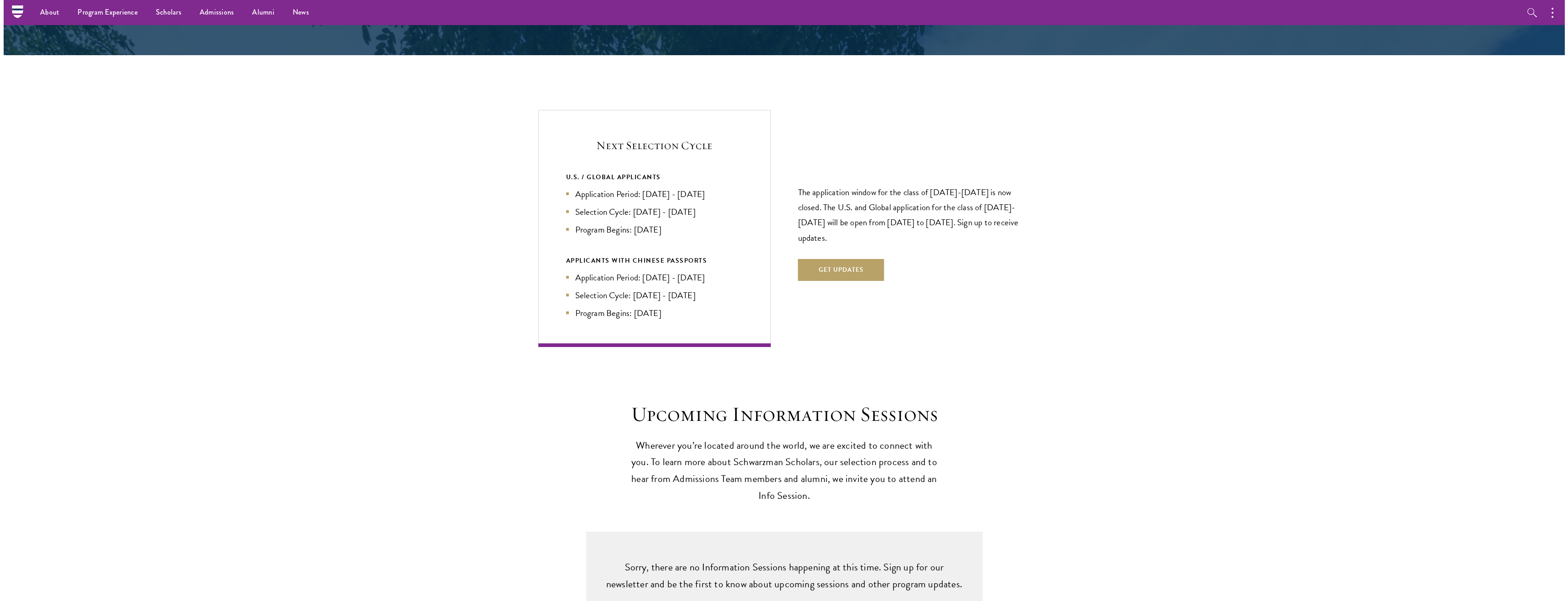
scroll to position [1800, 0]
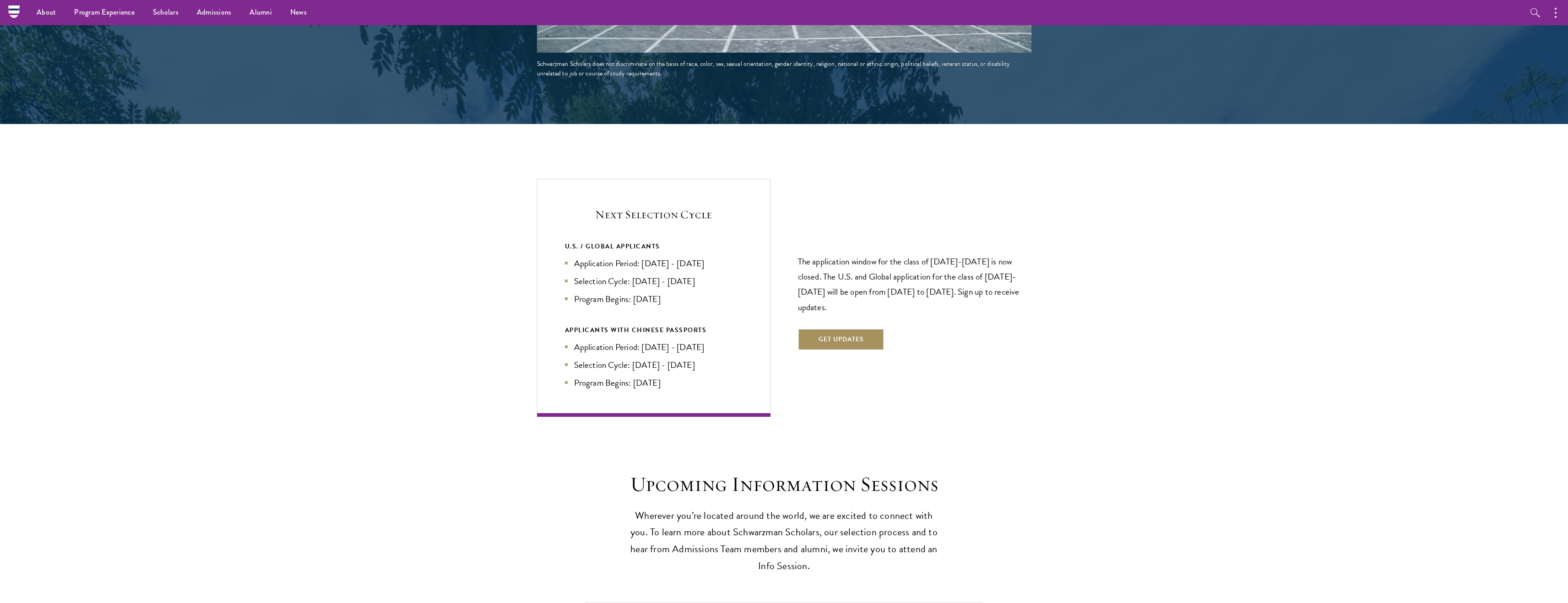
click at [845, 329] on button "Get Updates" at bounding box center [841, 340] width 87 height 22
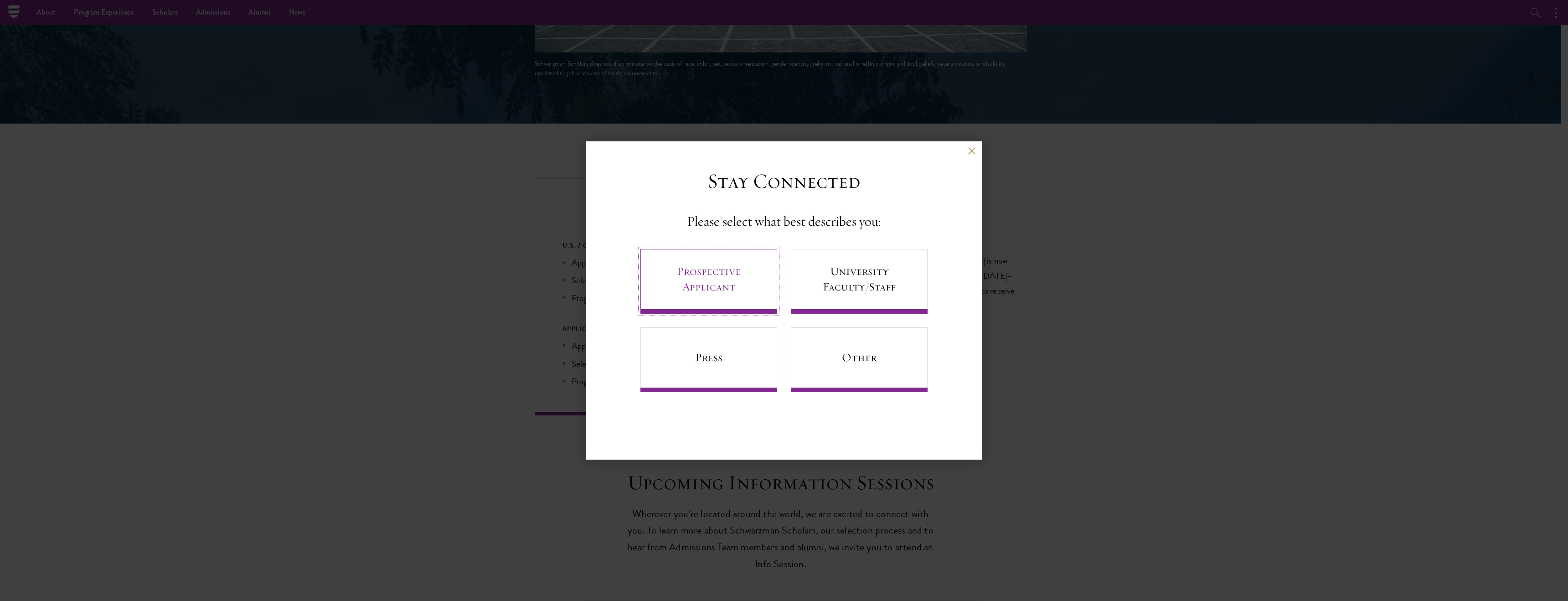
click at [737, 286] on link "Prospective Applicant" at bounding box center [709, 281] width 137 height 65
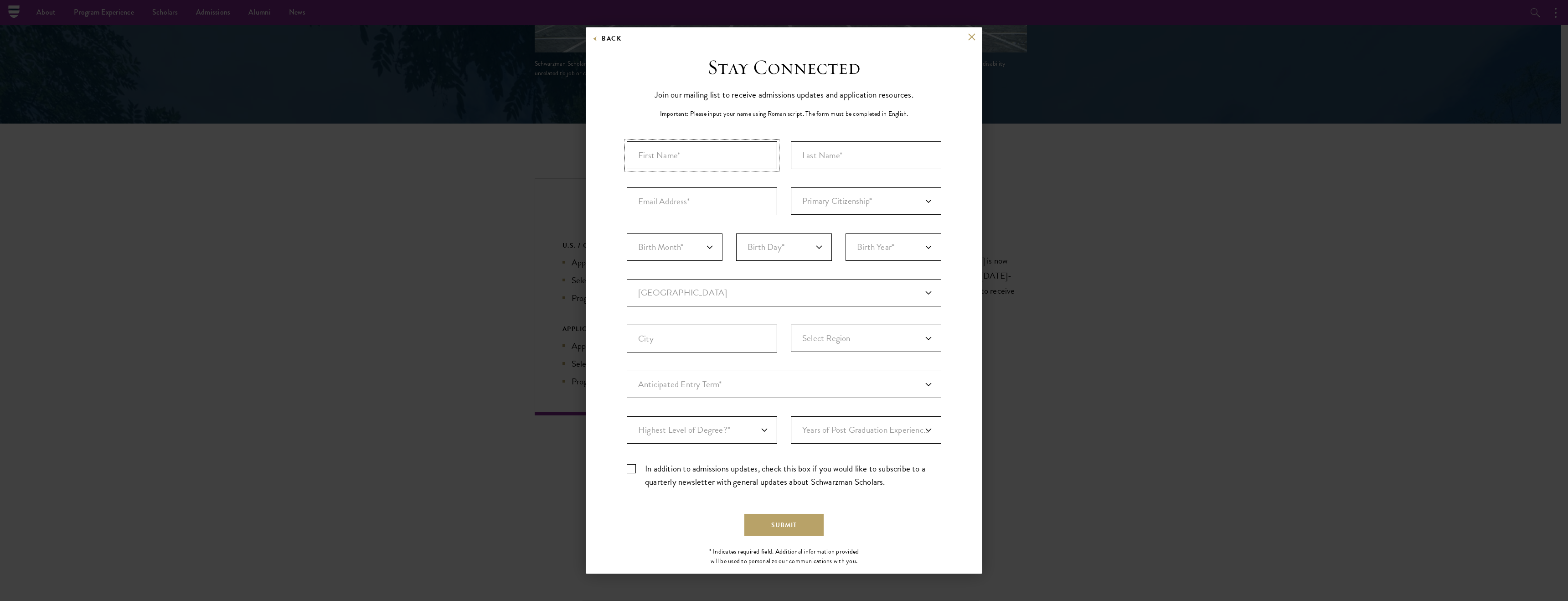
click at [679, 155] on input "First Name*" at bounding box center [702, 155] width 150 height 28
type input "[PERSON_NAME]"
type input "[EMAIL_ADDRESS][DOMAIN_NAME]"
select select "CA"
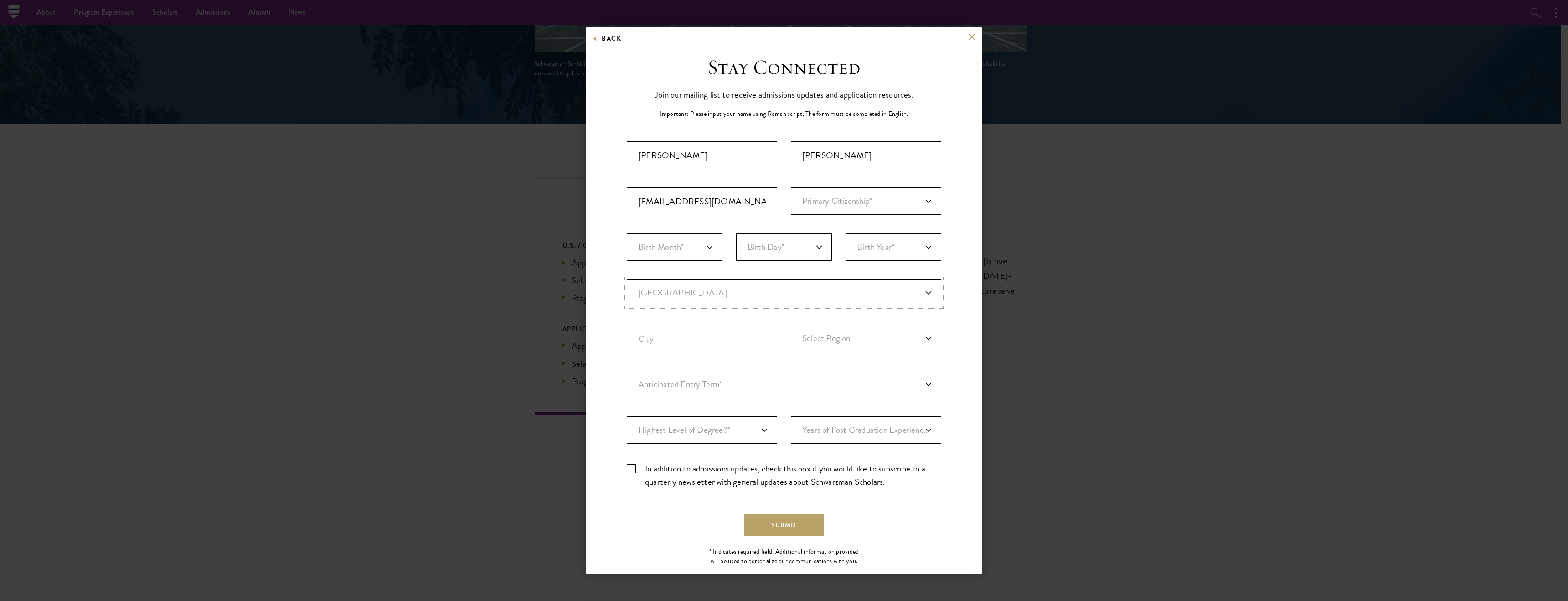
type input "[GEOGRAPHIC_DATA]"
select select "BC"
drag, startPoint x: 723, startPoint y: 203, endPoint x: 590, endPoint y: 199, distance: 133.1
click at [590, 199] on div "Stay Connected Please select what best describes you: Prospective Applicant Uni…" at bounding box center [783, 314] width 396 height 518
type input "[PERSON_NAME][EMAIL_ADDRESS][PERSON_NAME][DOMAIN_NAME]"
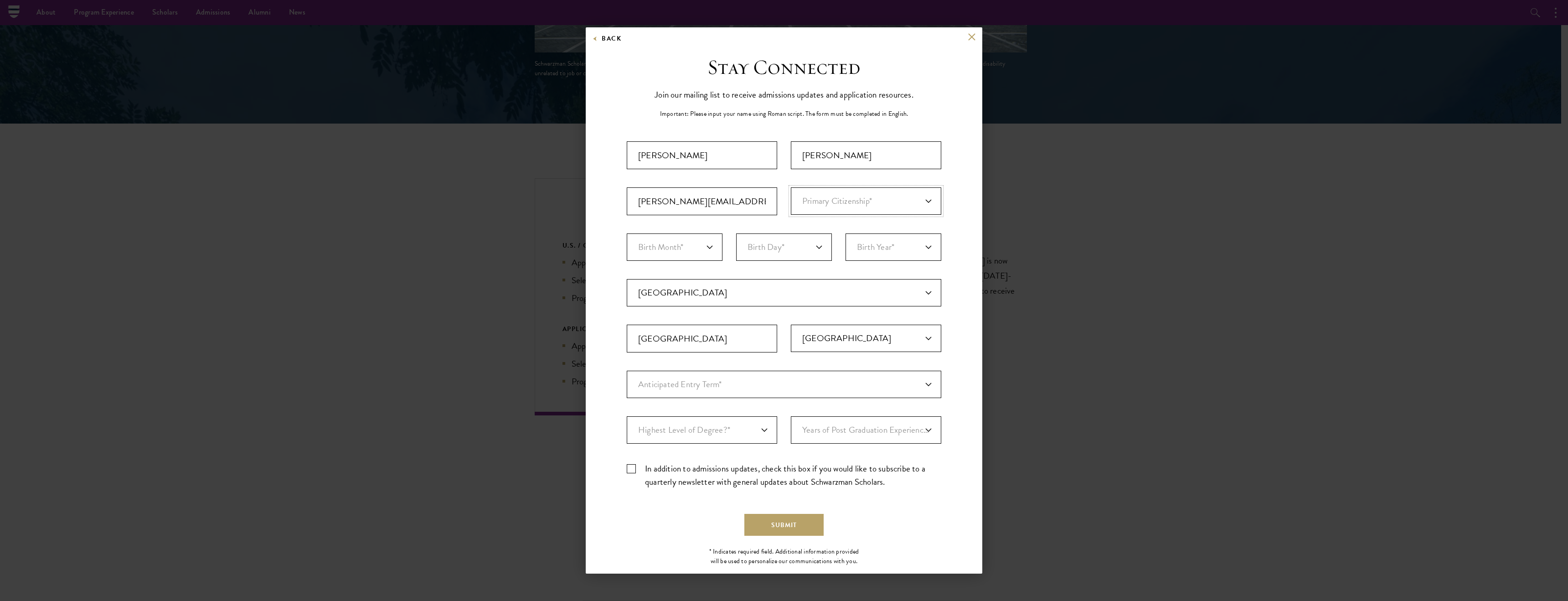
click at [825, 205] on select "Primary Citizenship* [GEOGRAPHIC_DATA] [DEMOGRAPHIC_DATA] [DEMOGRAPHIC_DATA] [D…" at bounding box center [866, 201] width 150 height 27
select select "CA"
click at [791, 188] on select "Primary Citizenship* [GEOGRAPHIC_DATA] [DEMOGRAPHIC_DATA] [DEMOGRAPHIC_DATA] [D…" at bounding box center [866, 201] width 150 height 27
click at [705, 245] on select "Birth Month* January February March April May June July August September Octobe…" at bounding box center [674, 247] width 96 height 27
select select "10"
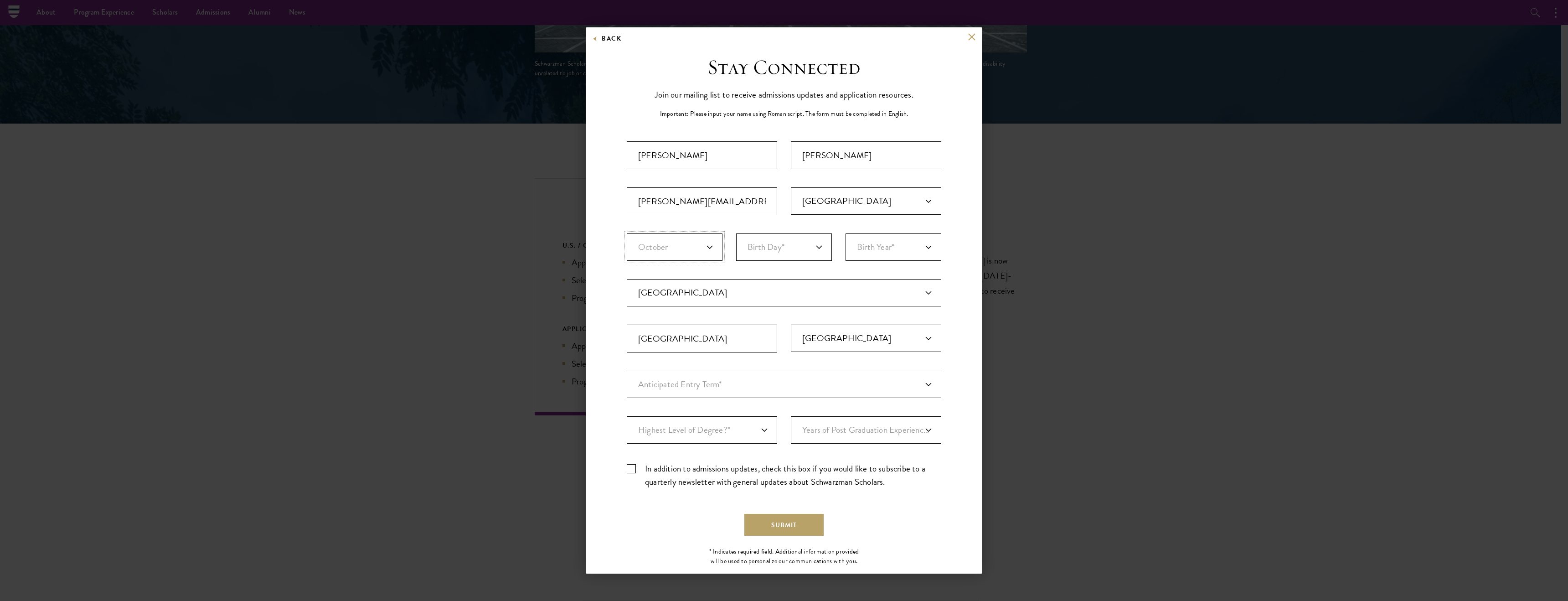
click at [627, 233] on select "Birth Month* January February March April May June July August September Octobe…" at bounding box center [674, 247] width 96 height 27
click at [782, 241] on select "Birth Day* 1 2 3 4 5 6 7 8 9 10 11 12 13 14 15 16 17 18 19 20 21 22 23 24 25 26…" at bounding box center [783, 247] width 96 height 27
select select "19"
click at [736, 233] on select "Birth Day* 1 2 3 4 5 6 7 8 9 10 11 12 13 14 15 16 17 18 19 20 21 22 23 24 25 26…" at bounding box center [783, 247] width 96 height 27
click at [866, 244] on select "Birth Year* [DEMOGRAPHIC_DATA] [DEMOGRAPHIC_DATA] [DEMOGRAPHIC_DATA] [DEMOGRAPH…" at bounding box center [893, 247] width 96 height 27
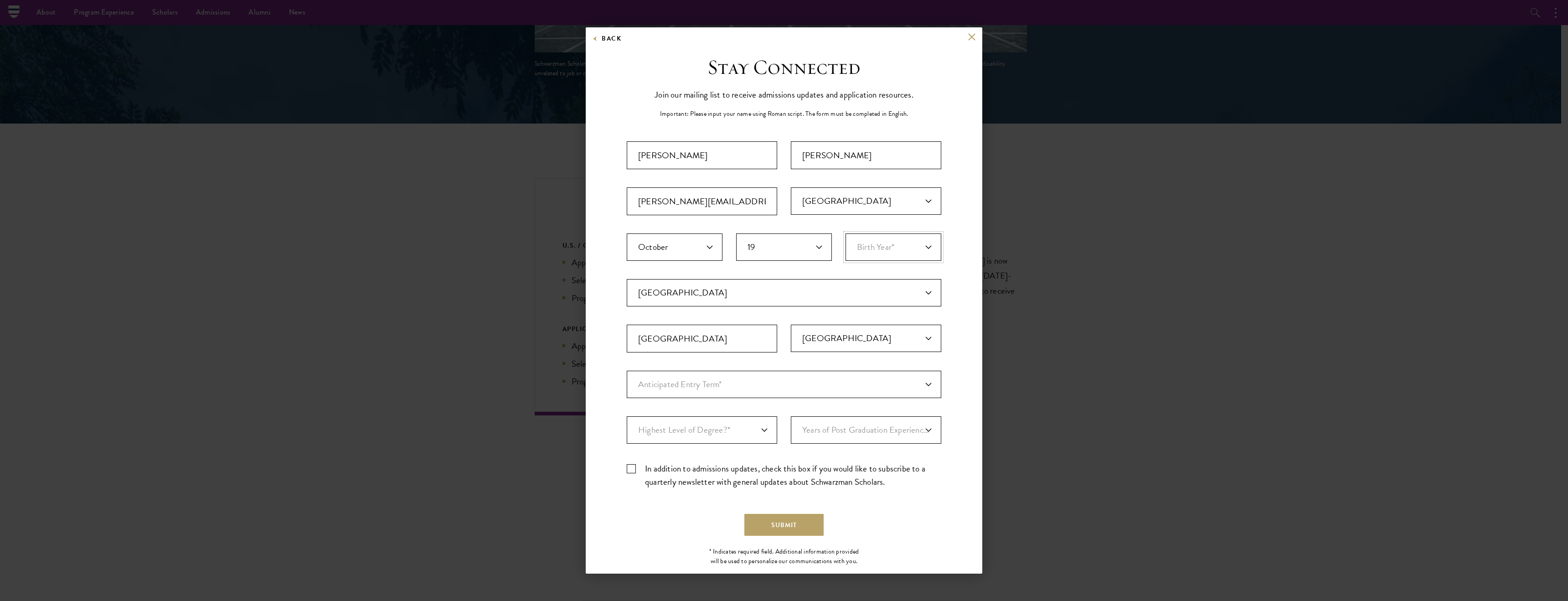
select select "1998"
click at [845, 233] on select "Birth Year* [DEMOGRAPHIC_DATA] [DEMOGRAPHIC_DATA] [DEMOGRAPHIC_DATA] [DEMOGRAPH…" at bounding box center [893, 247] width 96 height 27
click at [718, 389] on select "Anticipated Entry Term* [DATE] (Application opens [DATE]) Just Exploring" at bounding box center [784, 384] width 315 height 27
select select "e64b8ab3-eabb-4867-96d5-7e6b4840665f"
click at [627, 371] on select "Anticipated Entry Term* [DATE] (Application opens [DATE]) Just Exploring" at bounding box center [784, 384] width 315 height 27
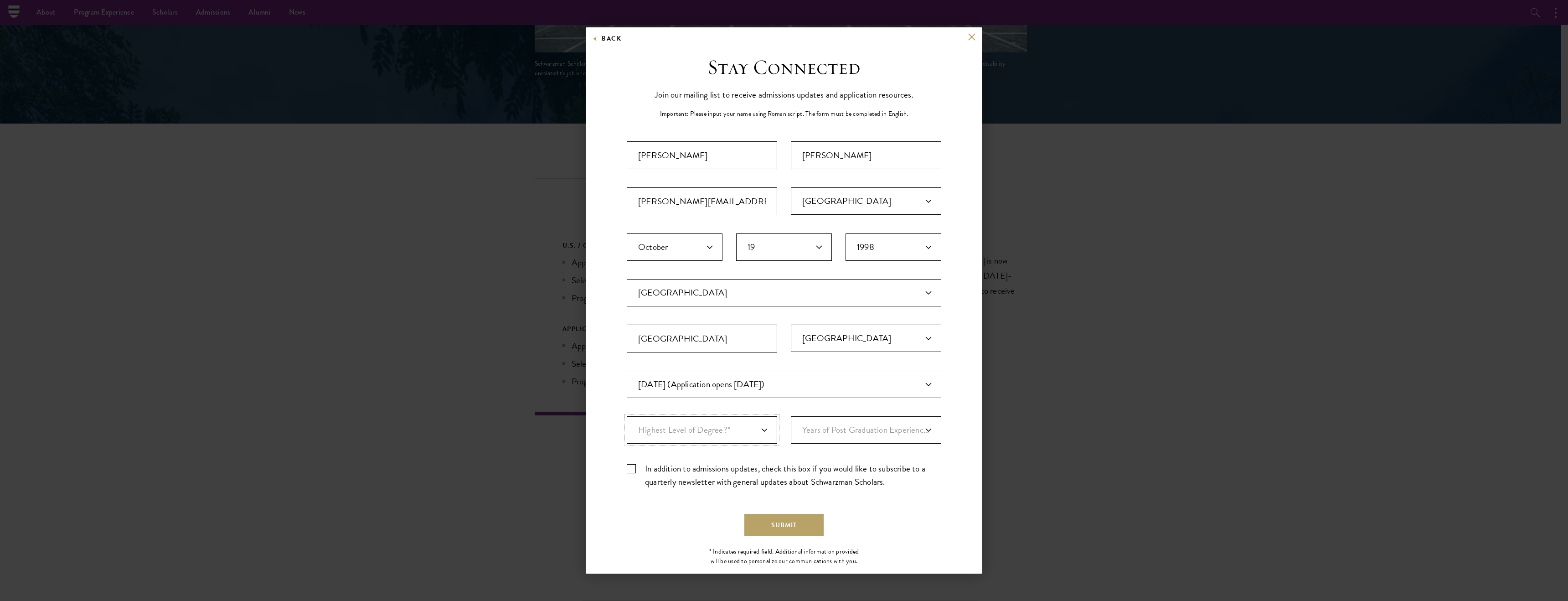
click at [751, 433] on select "Highest Level of Degree?* PHD Bachelor's Master's Current Undergraduate Student" at bounding box center [702, 430] width 150 height 27
select select "baef124f-e103-44b1-8ca6-5d0669438e44"
click at [627, 416] on select "Highest Level of Degree?* PHD Bachelor's Master's Current Undergraduate Student" at bounding box center [702, 430] width 150 height 27
click at [857, 431] on select "Years of Post Graduation Experience?* 1 2 3 4 5 6 7 8 9 10" at bounding box center [866, 430] width 150 height 27
select select "4"
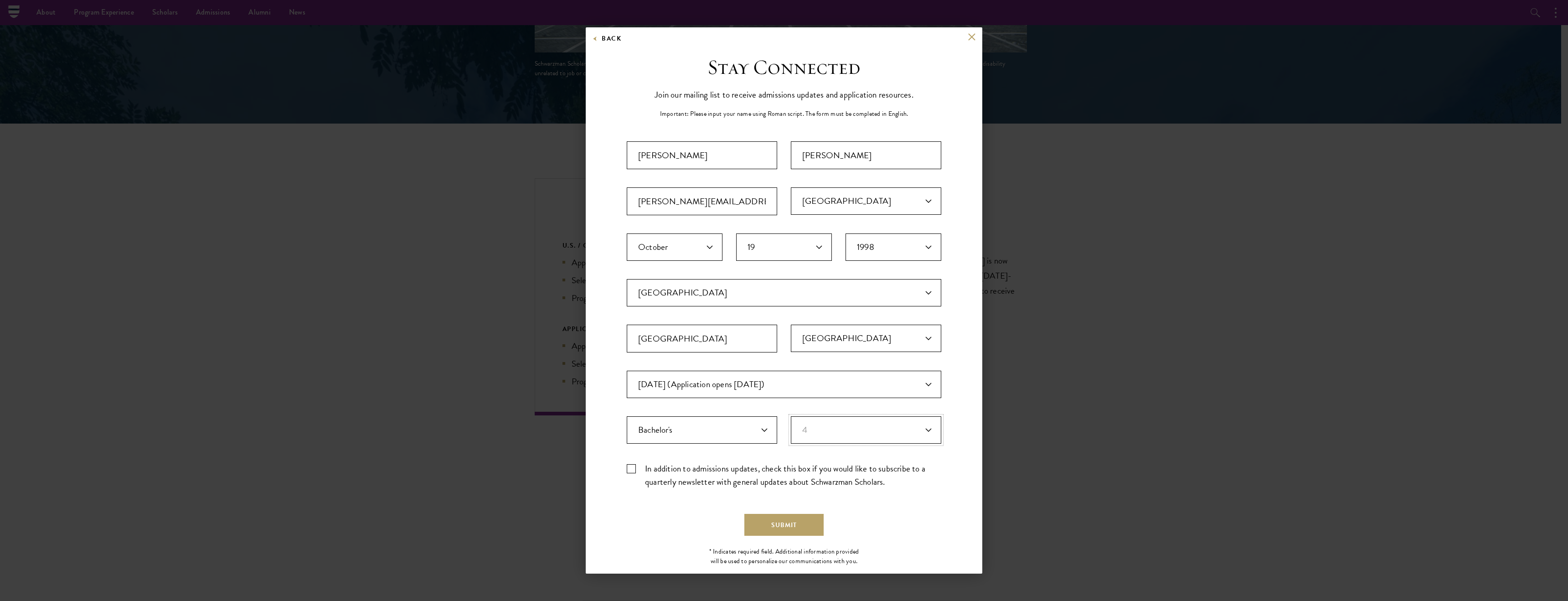
click at [791, 416] on select "Years of Post Graduation Experience?* 1 2 3 4 5 6 7 8 9 10" at bounding box center [866, 430] width 150 height 27
click at [632, 468] on label "In addition to admissions updates, check this box if you would like to subscrib…" at bounding box center [784, 475] width 315 height 26
click at [632, 468] on input "In addition to admissions updates, check this box if you would like to subscrib…" at bounding box center [784, 465] width 315 height 6
checkbox input "true"
click at [763, 521] on button "Submit" at bounding box center [784, 525] width 79 height 22
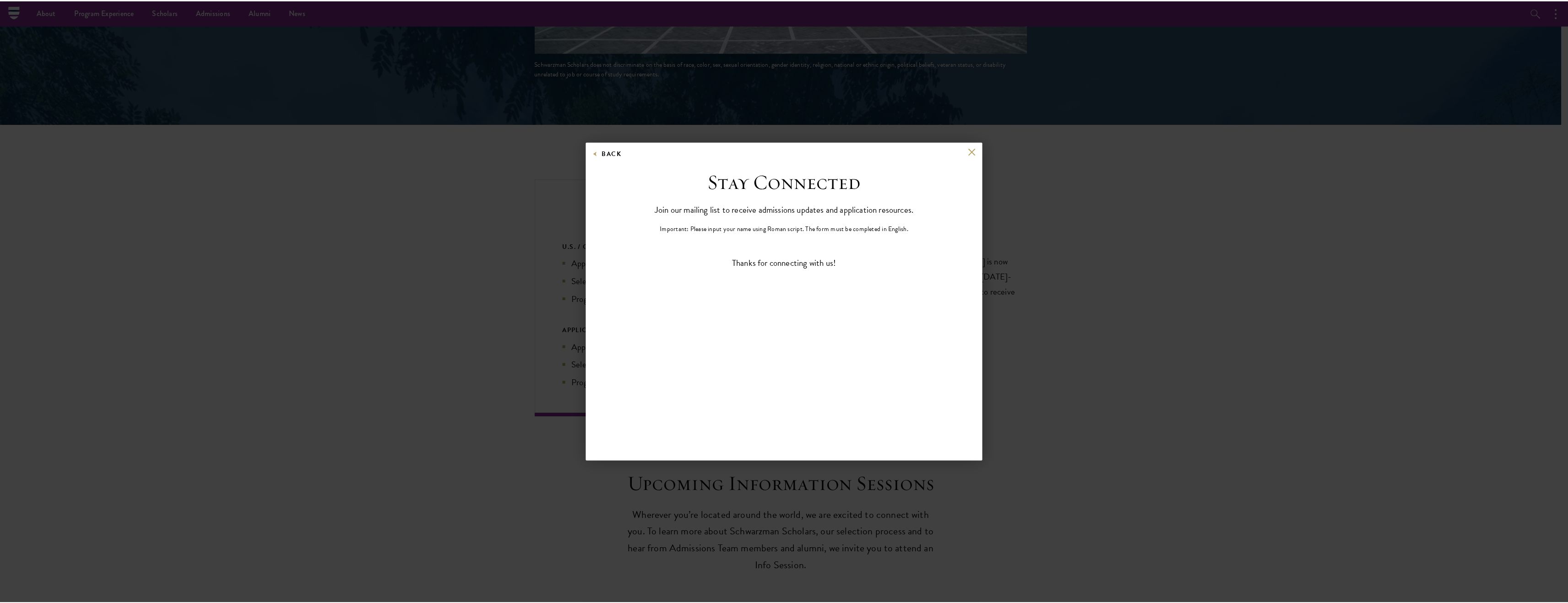
scroll to position [1948, 0]
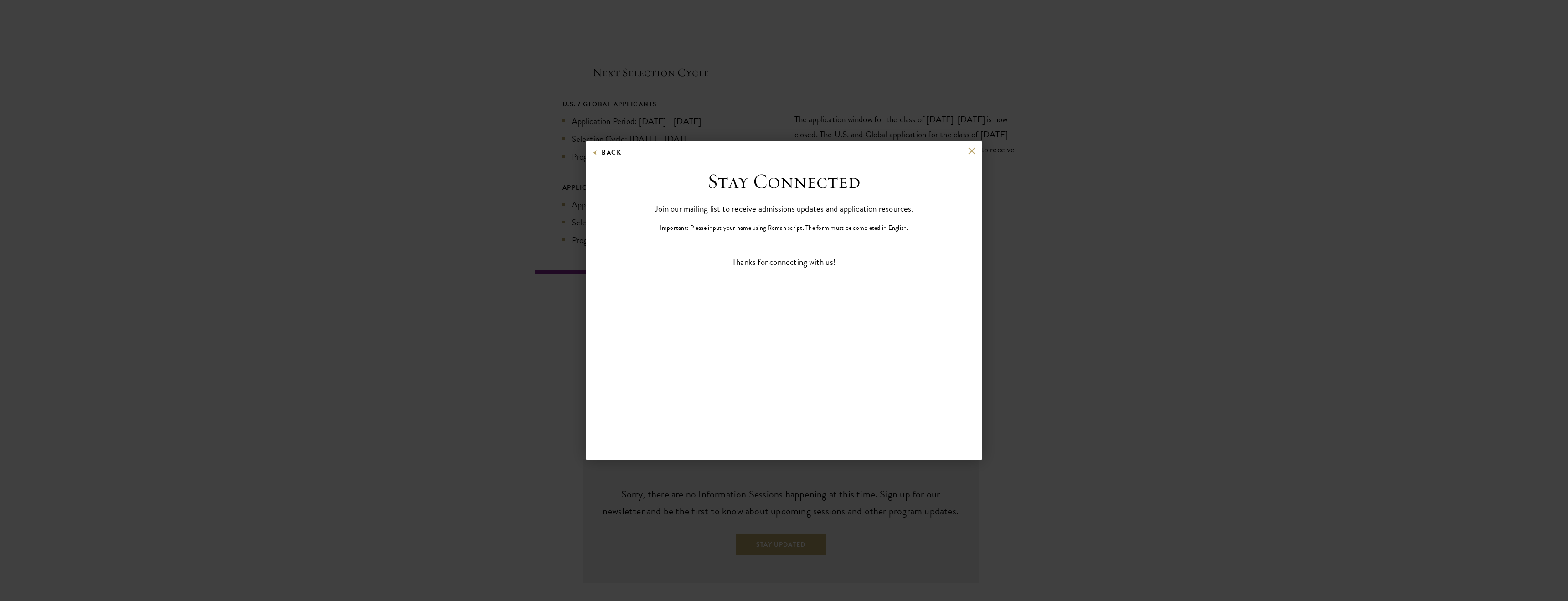
click at [968, 156] on div "Back" at bounding box center [783, 158] width 396 height 22
click at [973, 148] on button at bounding box center [971, 150] width 8 height 8
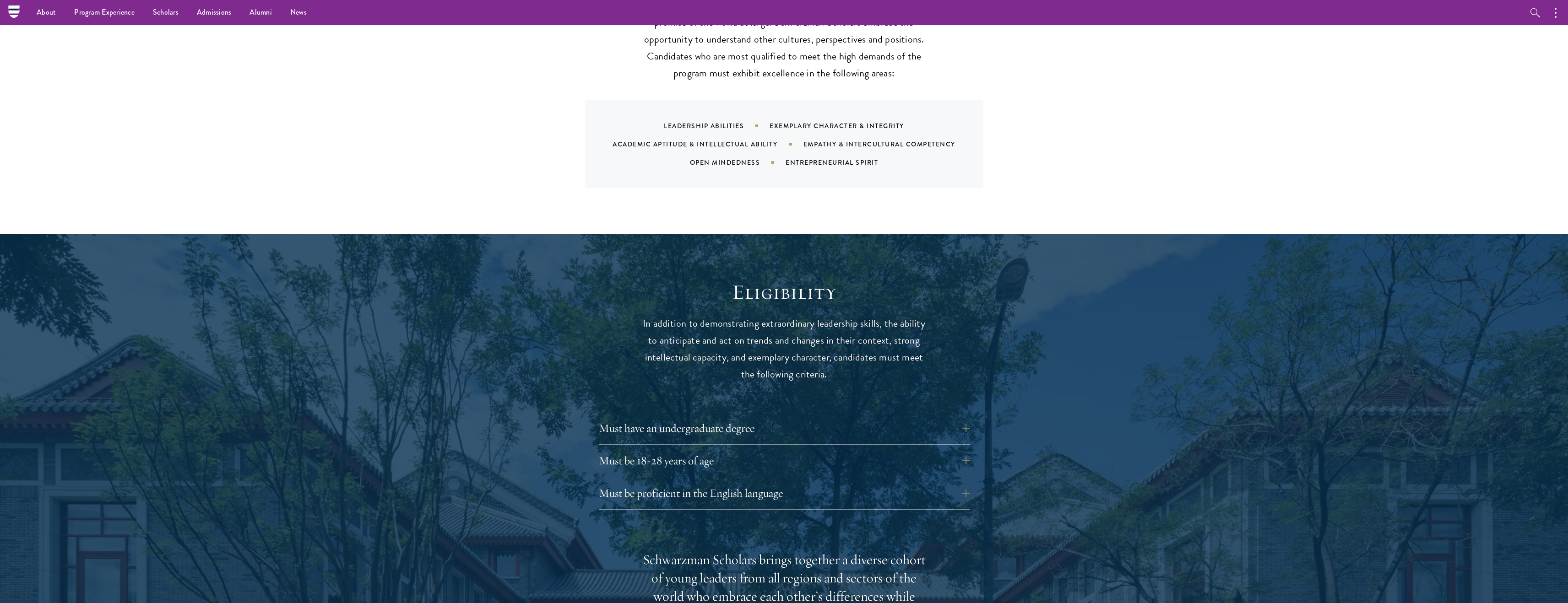
scroll to position [941, 0]
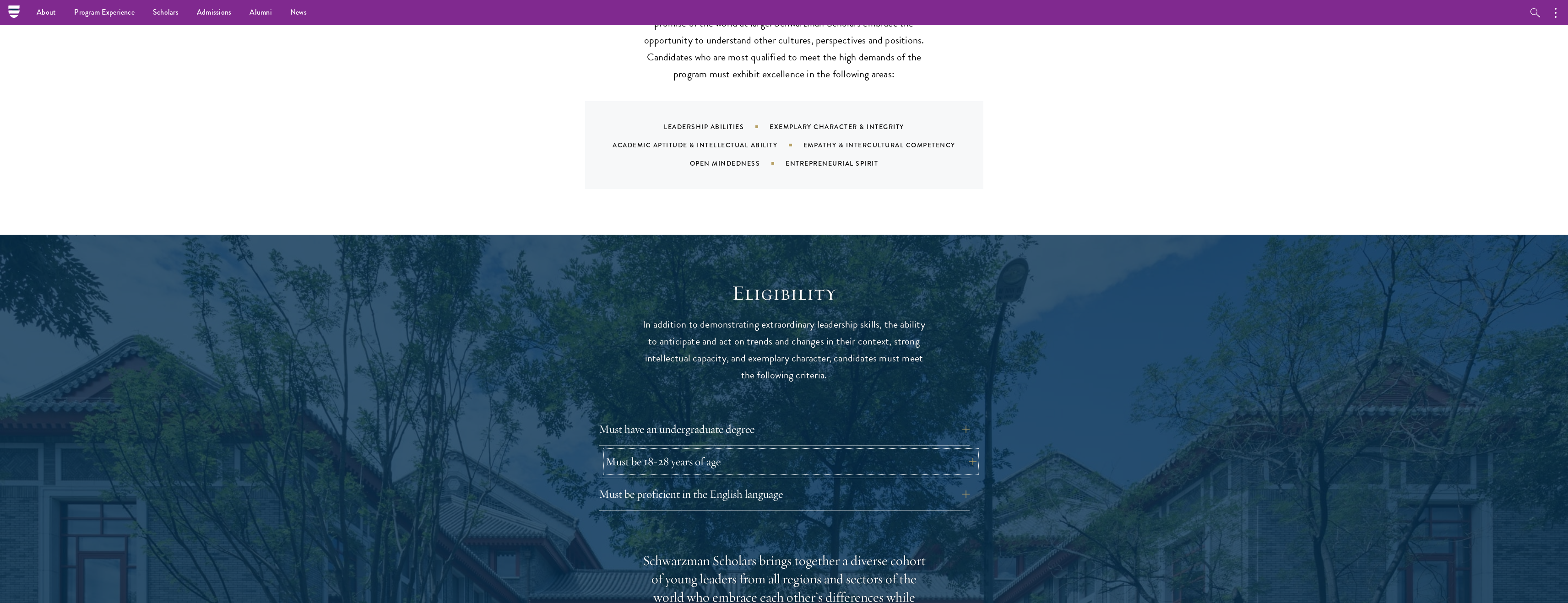
click at [781, 451] on button "Must be 18-28 years of age" at bounding box center [791, 462] width 371 height 22
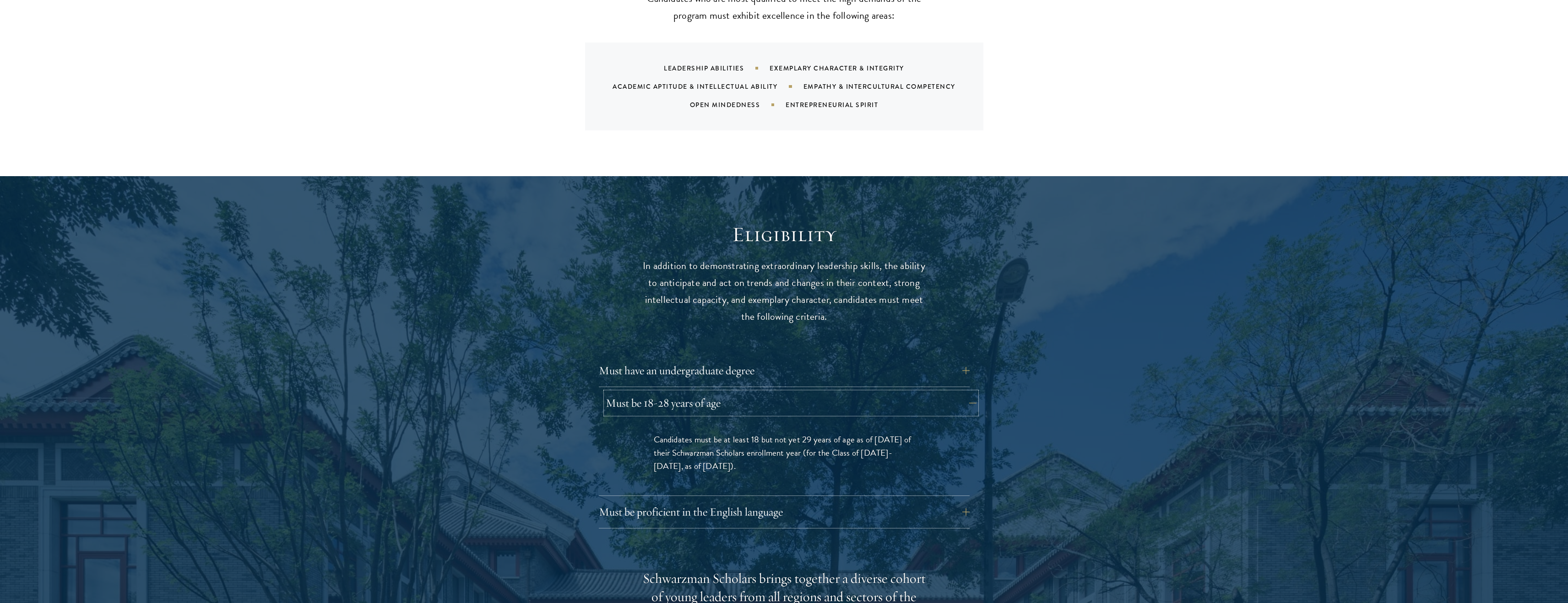
scroll to position [1001, 0]
click at [793, 500] on button "Must be proficient in the English language" at bounding box center [791, 511] width 371 height 22
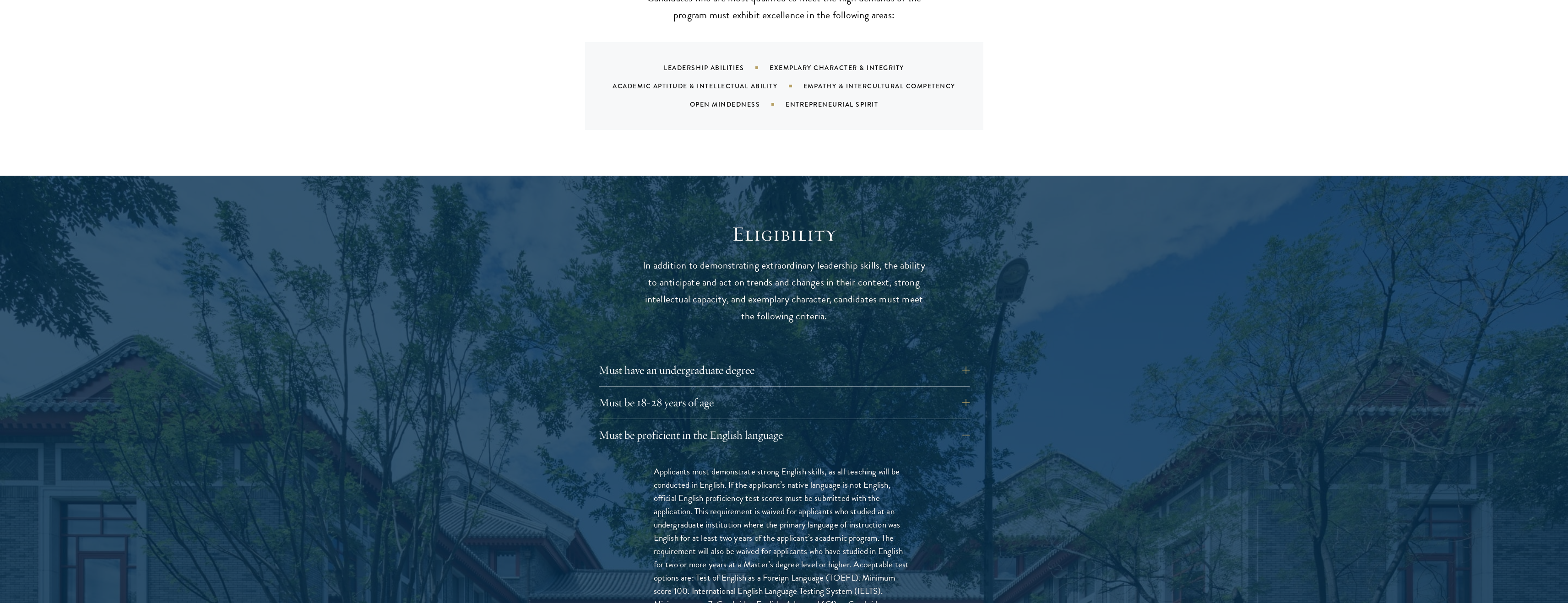
click at [795, 451] on div "Applicants must demonstrate strong English skills, as all teaching will be cond…" at bounding box center [784, 573] width 316 height 245
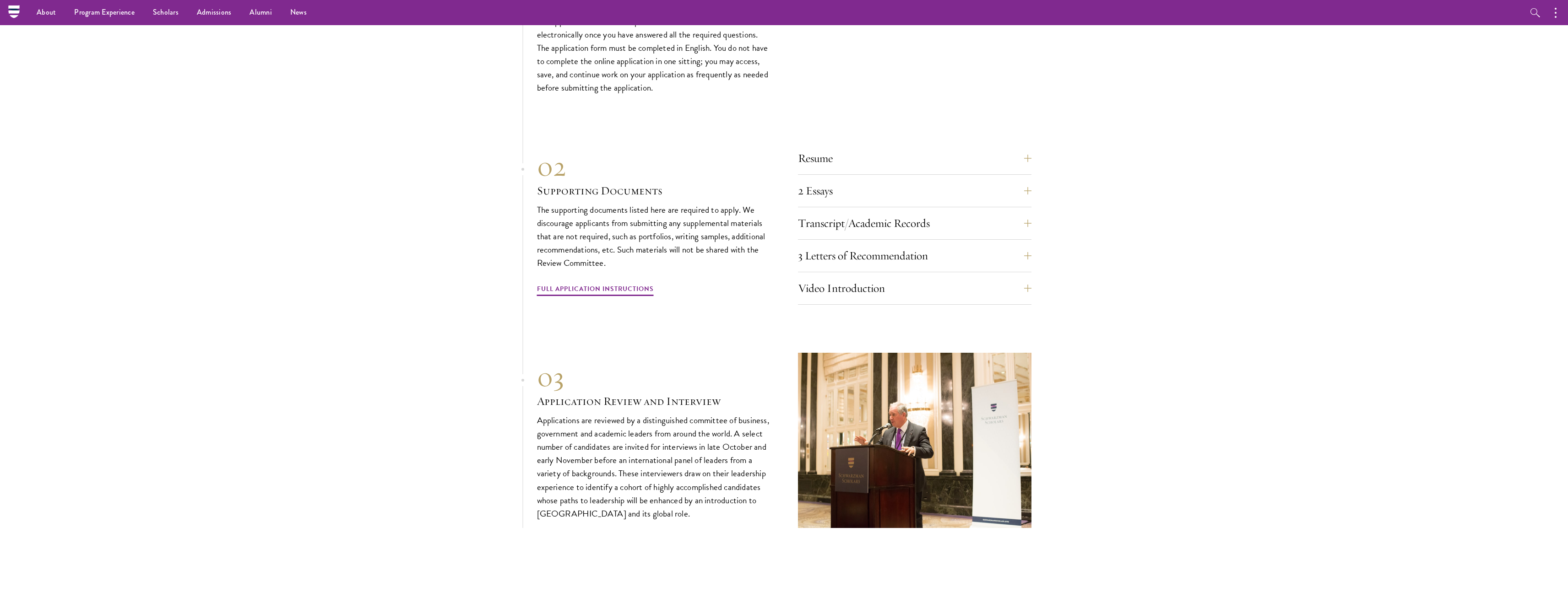
scroll to position [3030, 0]
click at [861, 156] on div "Resume A current version of your resume or CV (maximum 2 pages)." at bounding box center [915, 164] width 234 height 27
click at [872, 150] on button "Resume" at bounding box center [921, 161] width 234 height 22
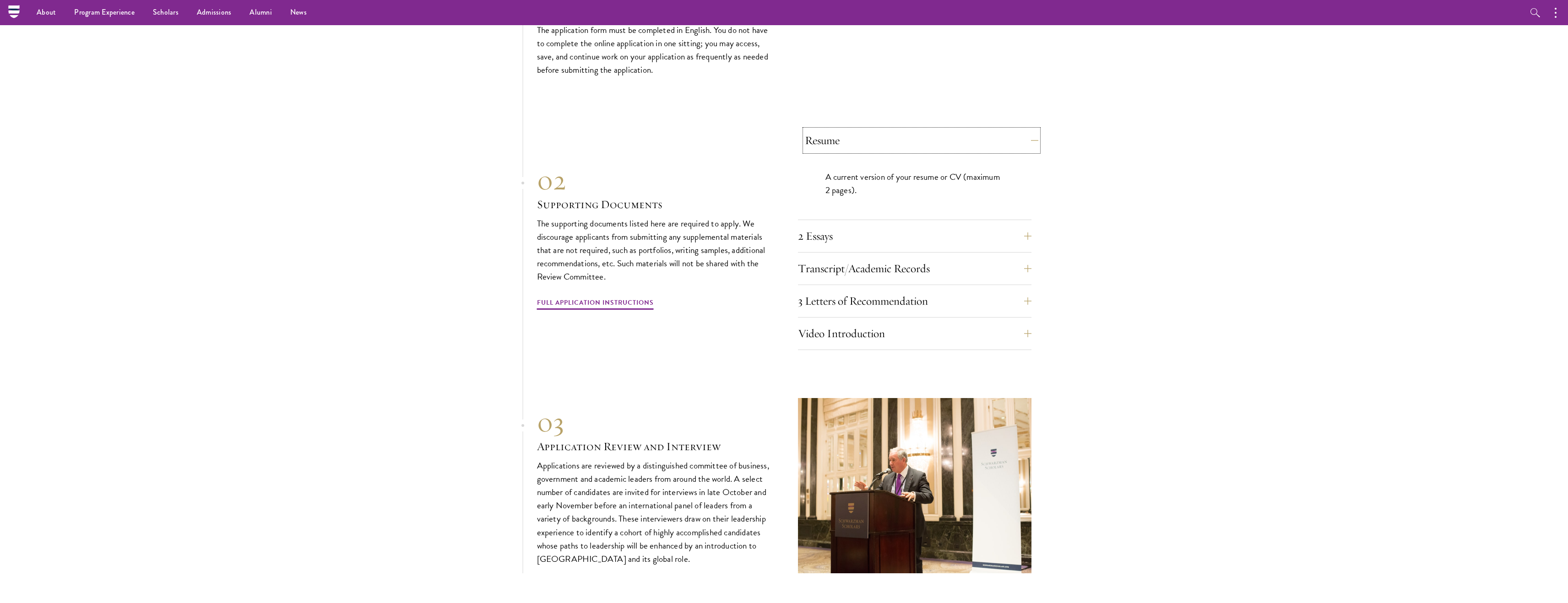
scroll to position [2785, 0]
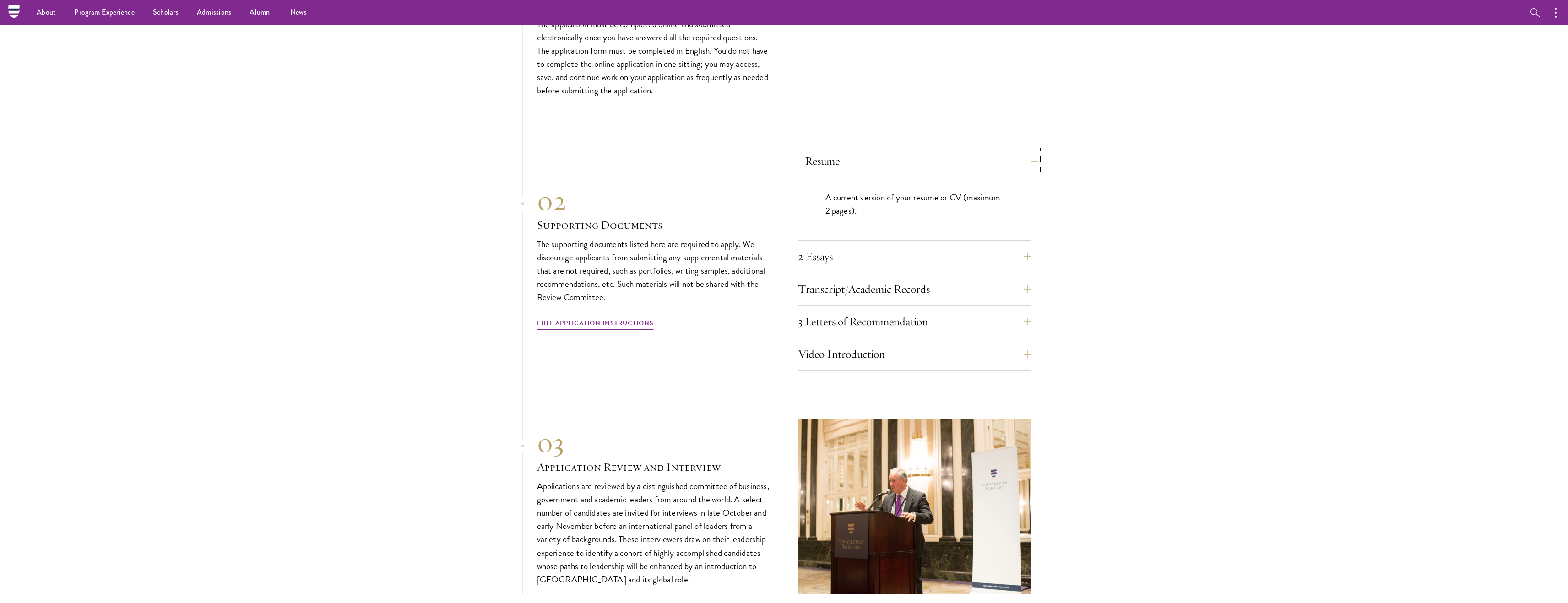
click at [877, 150] on button "Resume" at bounding box center [921, 161] width 234 height 22
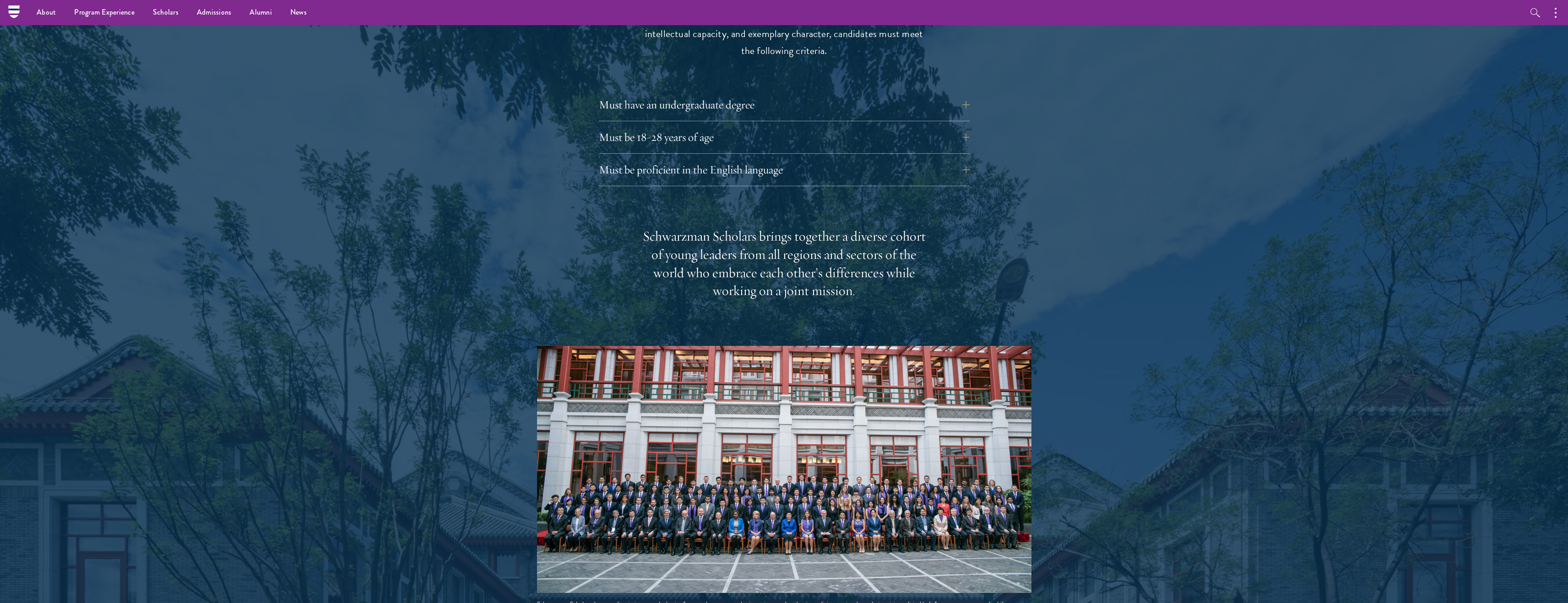
scroll to position [1124, 0]
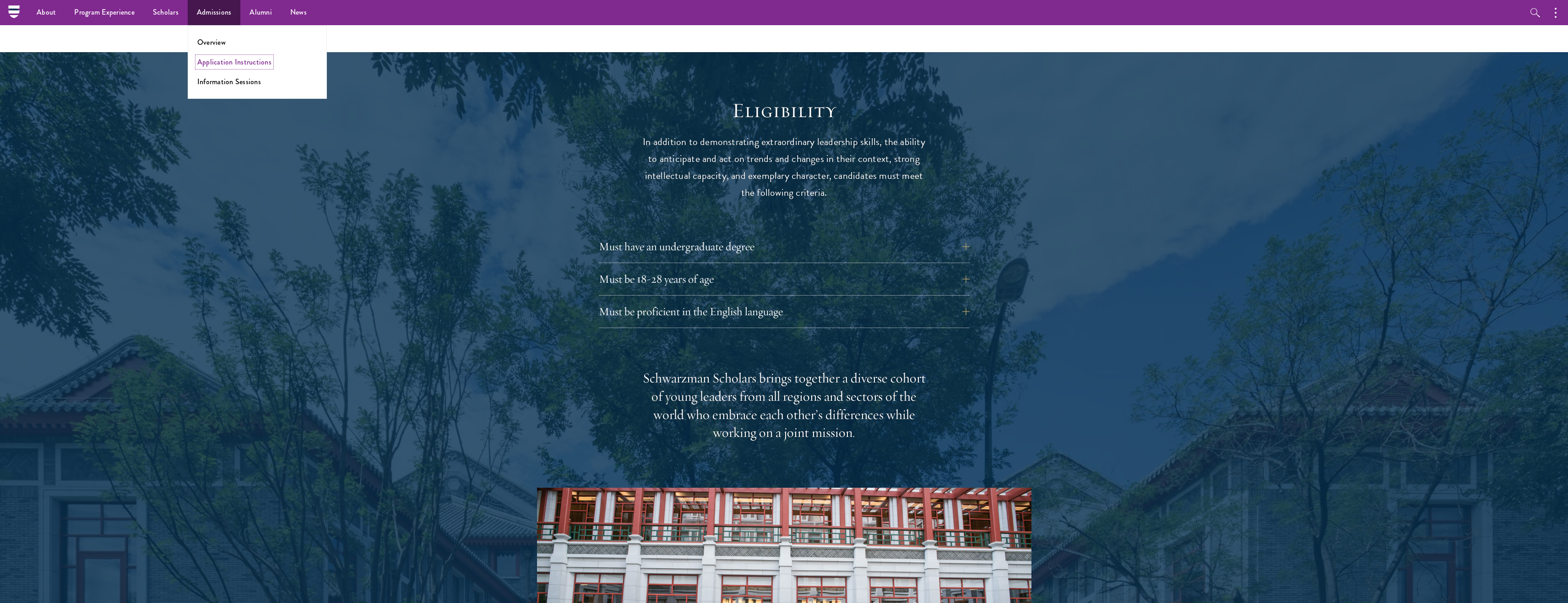
click at [223, 62] on link "Application Instructions" at bounding box center [234, 62] width 74 height 10
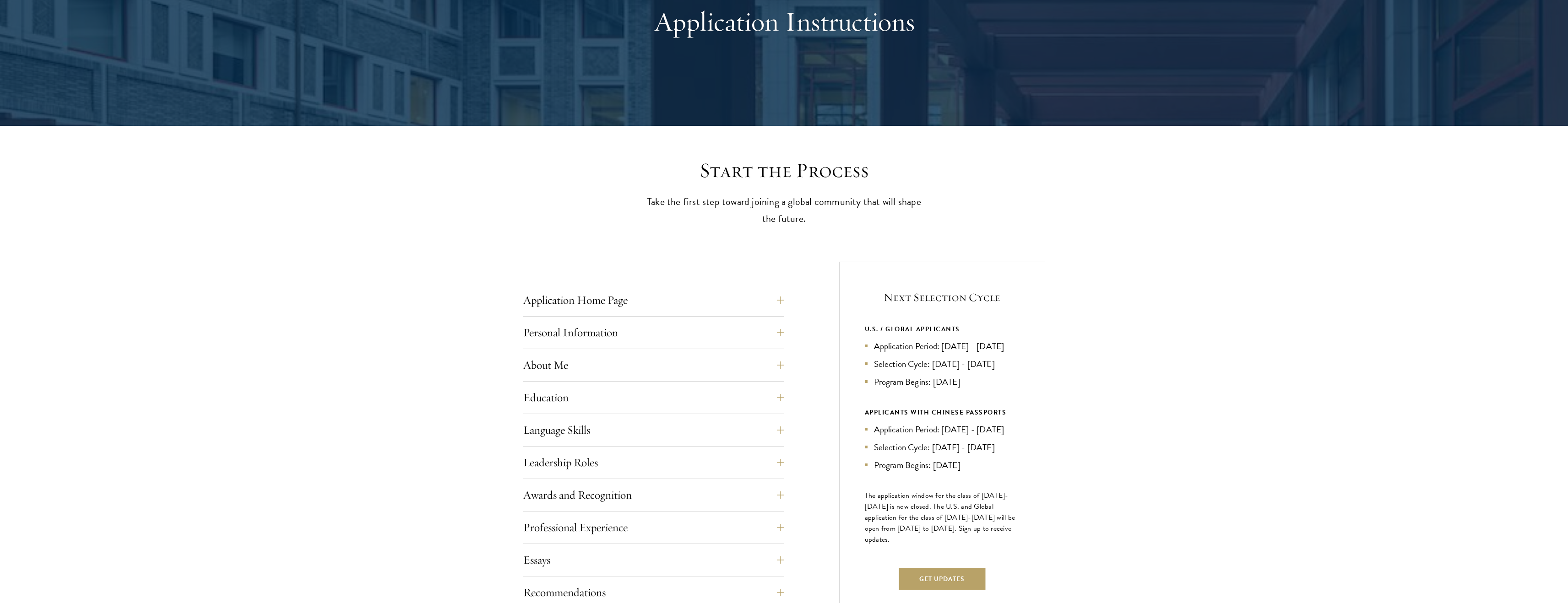
scroll to position [110, 0]
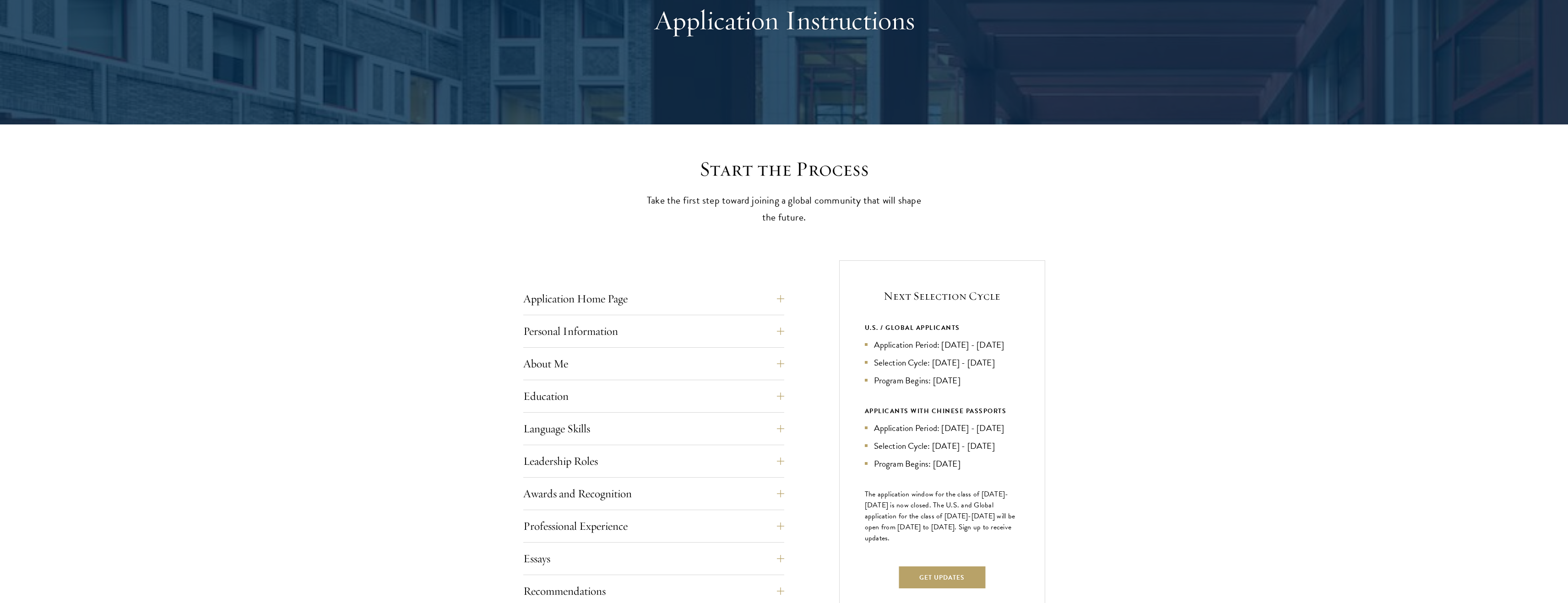
click at [724, 313] on div "Application Home Page The online application form must be completed in English.…" at bounding box center [653, 301] width 261 height 27
click at [737, 304] on button "Application Home Page" at bounding box center [660, 299] width 261 height 22
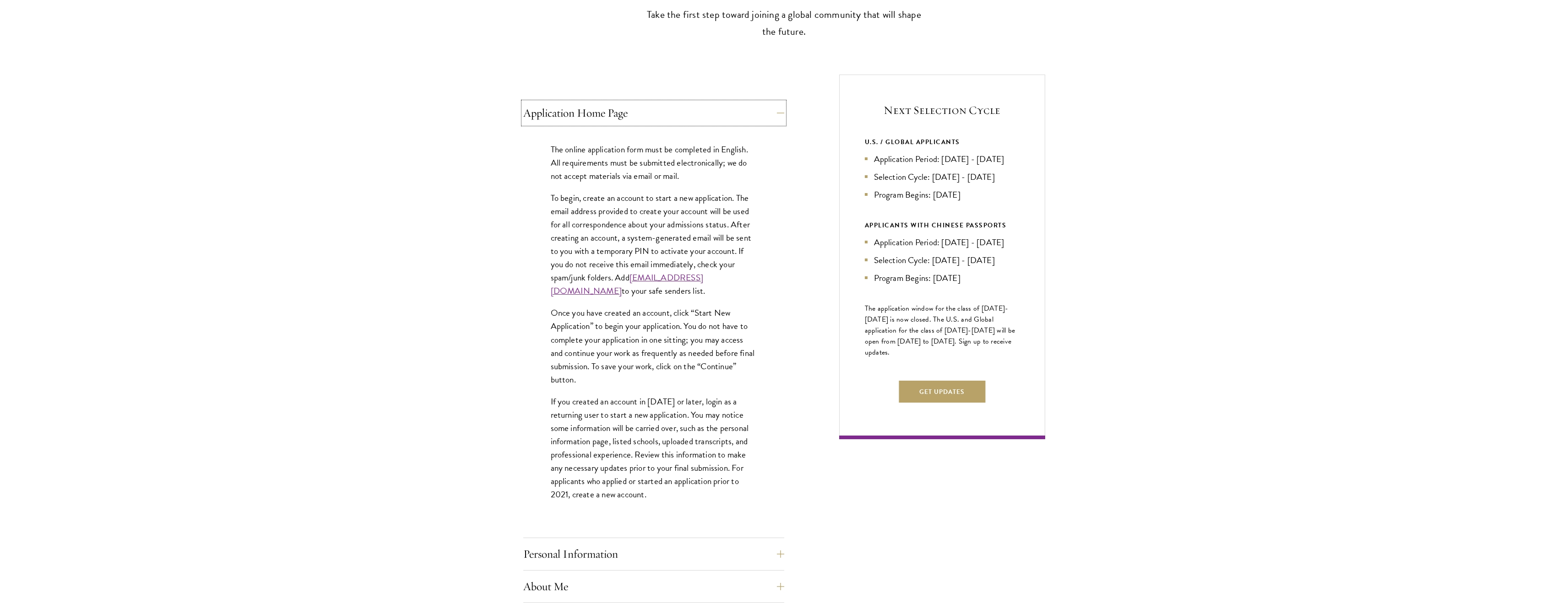
scroll to position [0, 0]
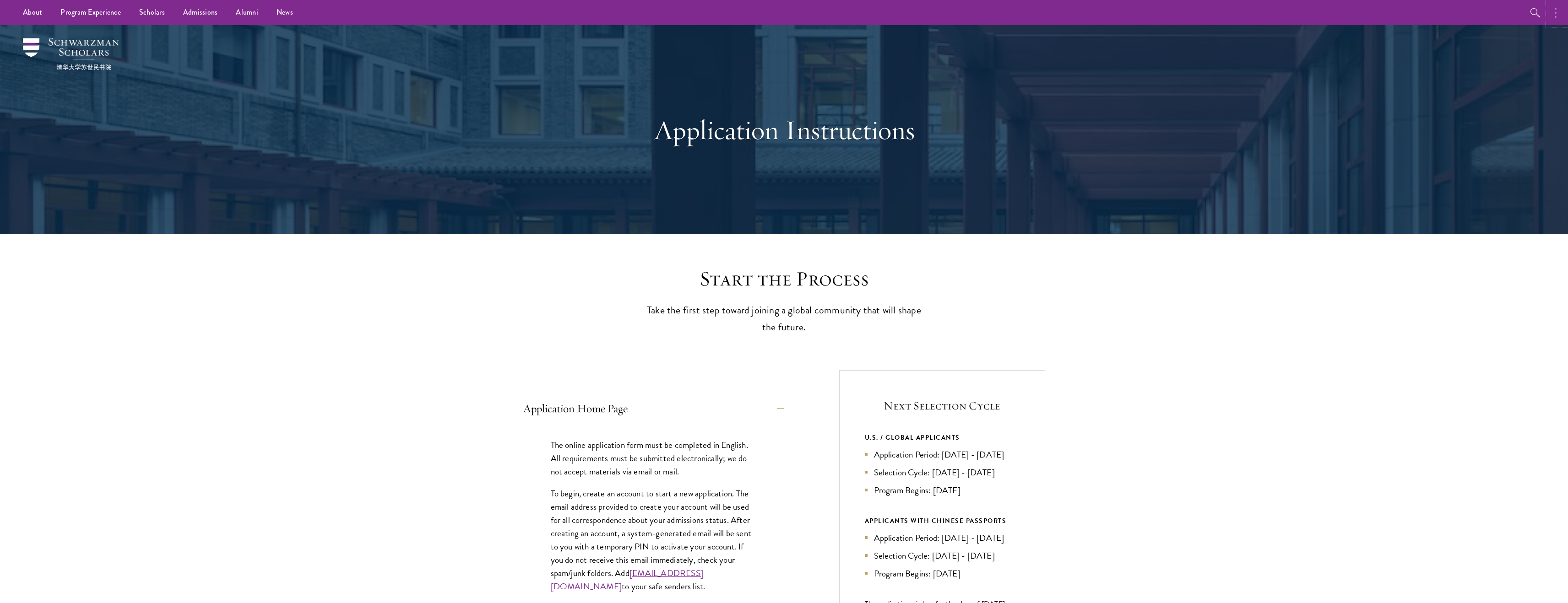
click at [1559, 16] on button "button" at bounding box center [1558, 12] width 20 height 25
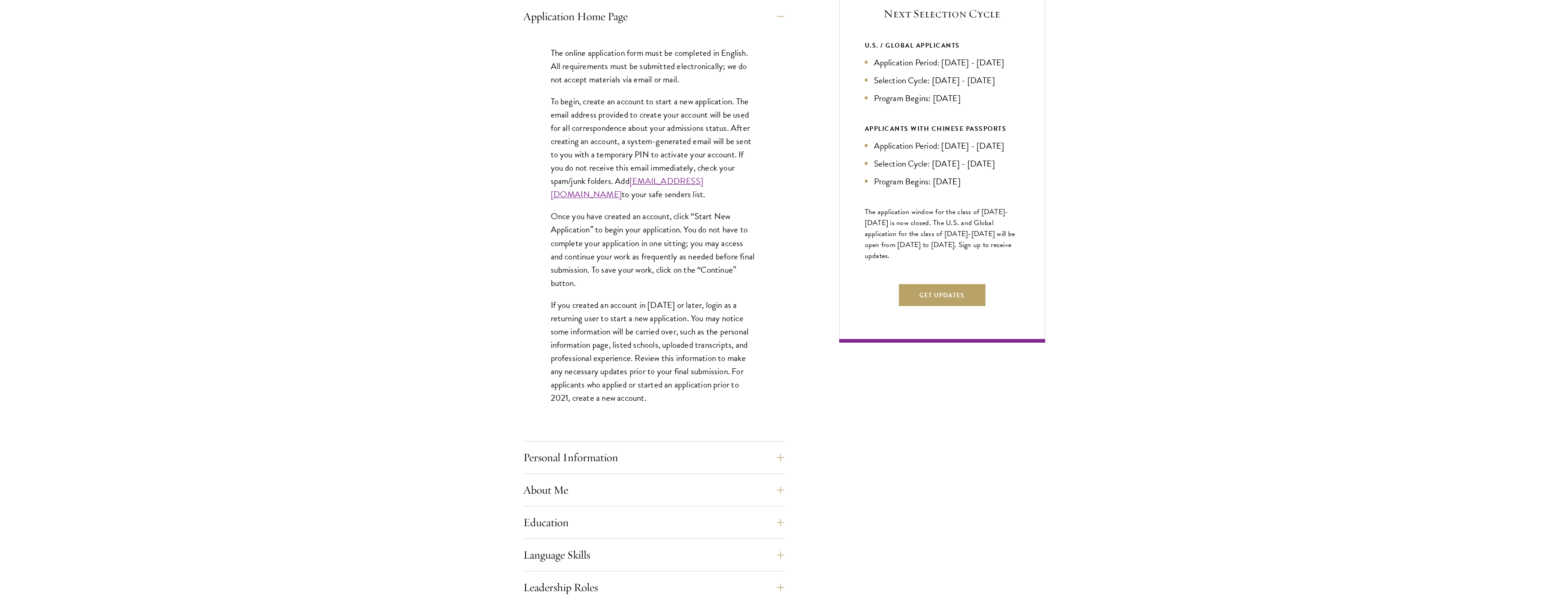
scroll to position [422, 0]
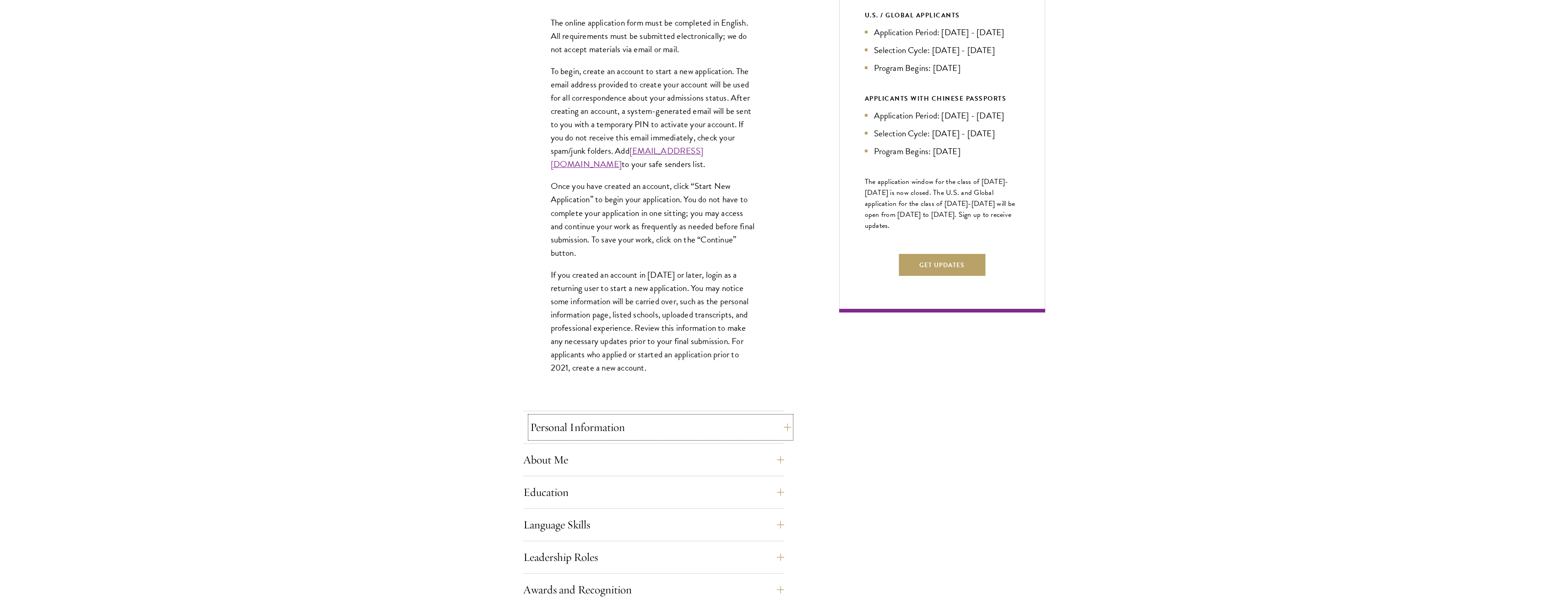
click at [662, 416] on button "Personal Information" at bounding box center [660, 427] width 261 height 22
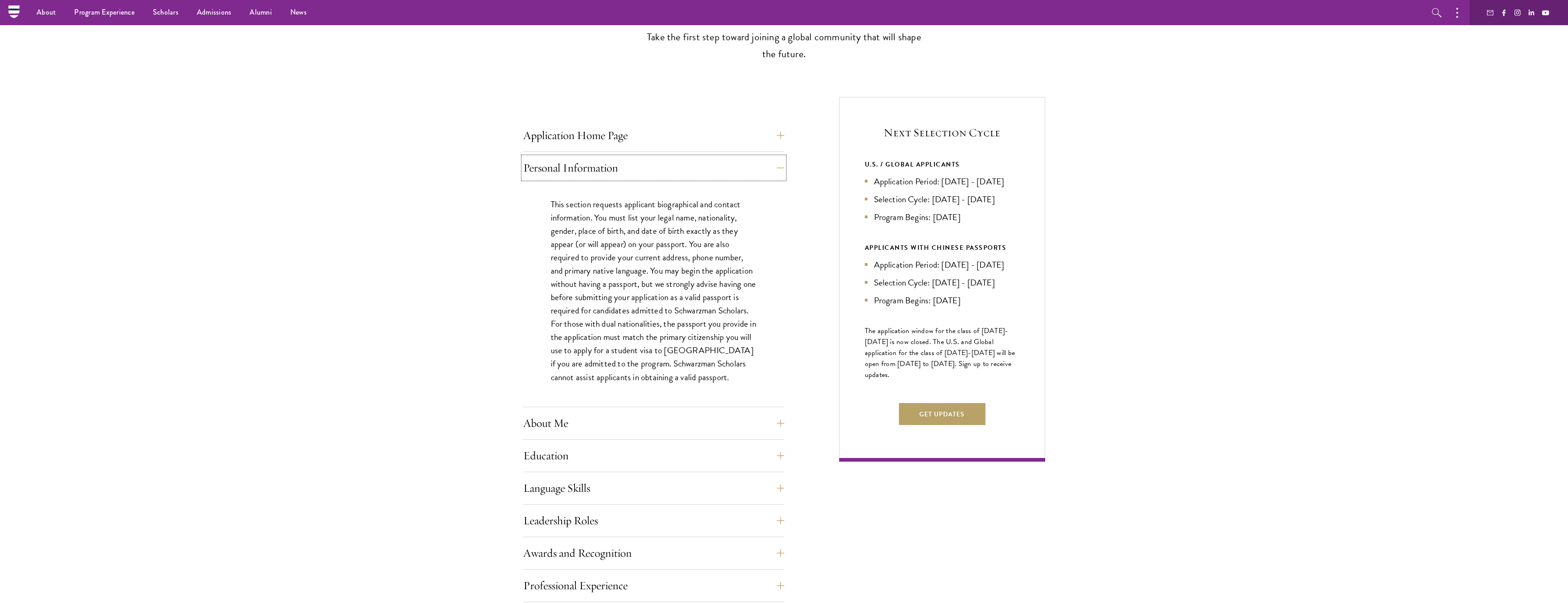
scroll to position [271, 0]
click at [650, 416] on button "About Me" at bounding box center [660, 425] width 261 height 22
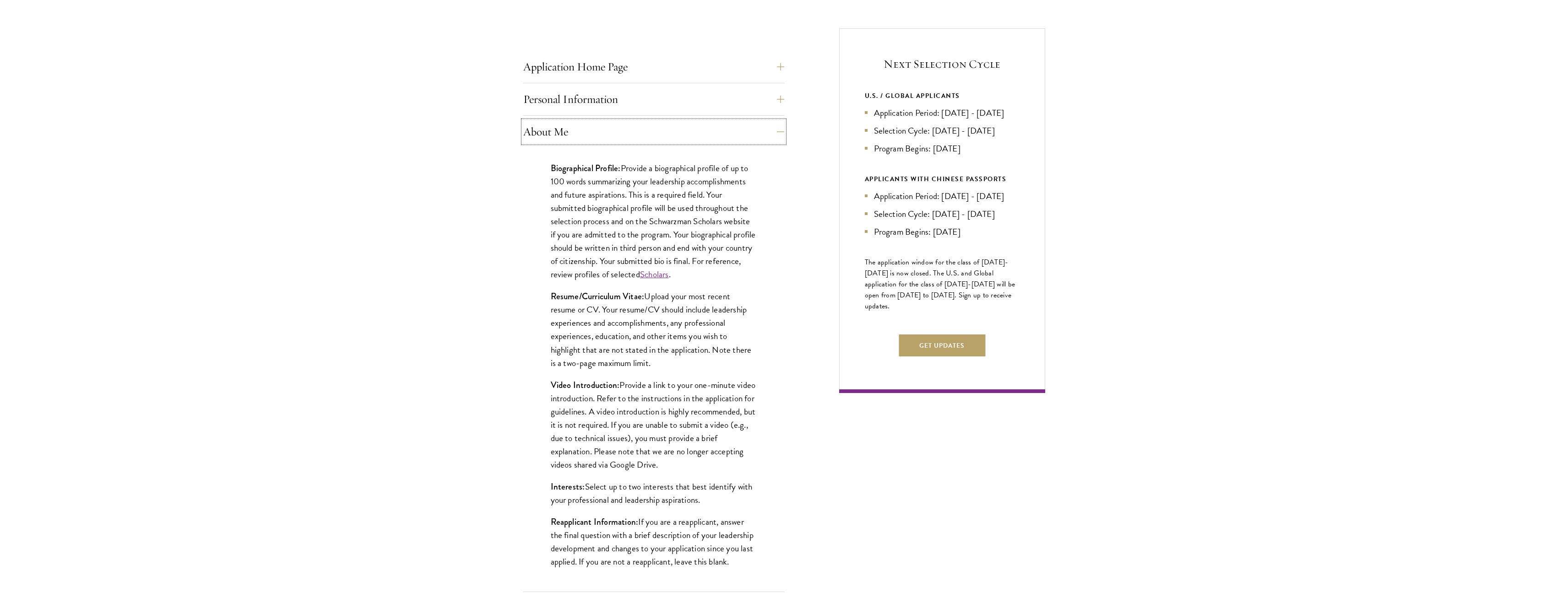
scroll to position [343, 0]
drag, startPoint x: 726, startPoint y: 459, endPoint x: 553, endPoint y: 386, distance: 187.8
click at [553, 386] on p "Video Introduction: Provide a link to your one-minute video introduction. Refer…" at bounding box center [653, 423] width 206 height 93
click at [553, 386] on strong "Video Introduction:" at bounding box center [585, 384] width 69 height 12
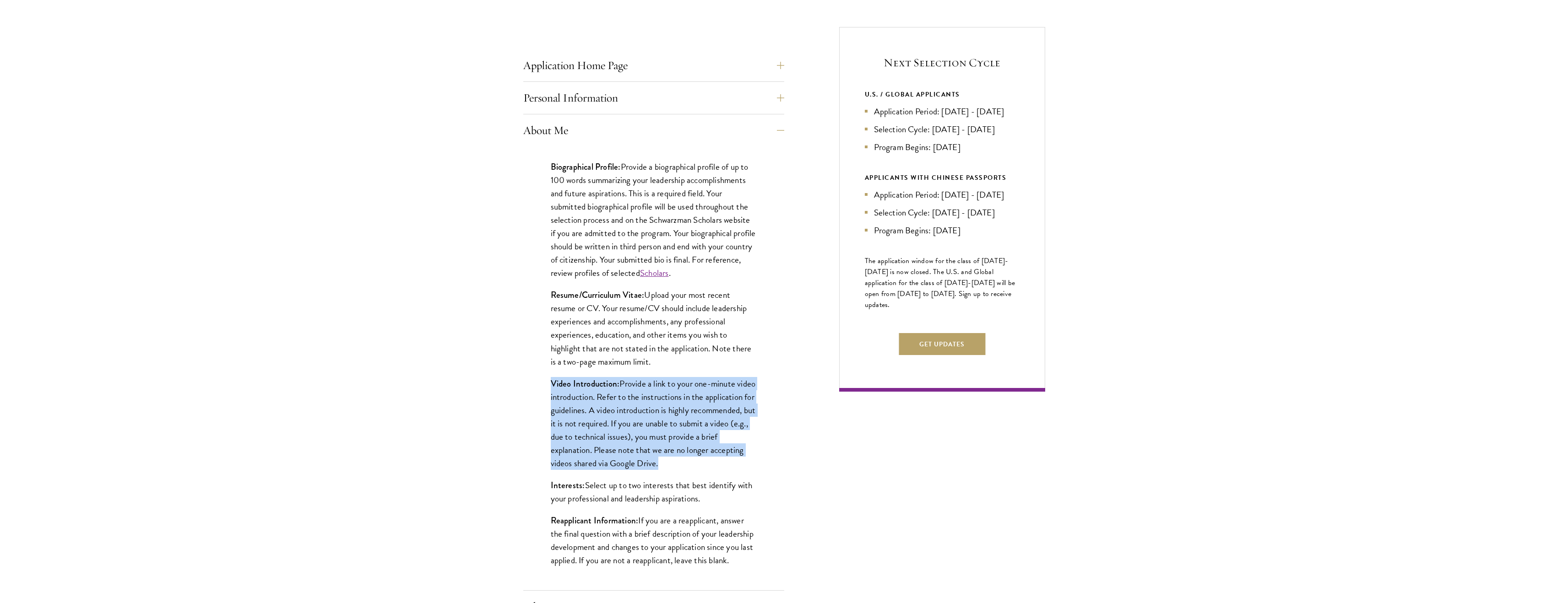
drag, startPoint x: 553, startPoint y: 386, endPoint x: 717, endPoint y: 464, distance: 181.6
click at [717, 464] on p "Video Introduction: Provide a link to your one-minute video introduction. Refer…" at bounding box center [653, 423] width 206 height 93
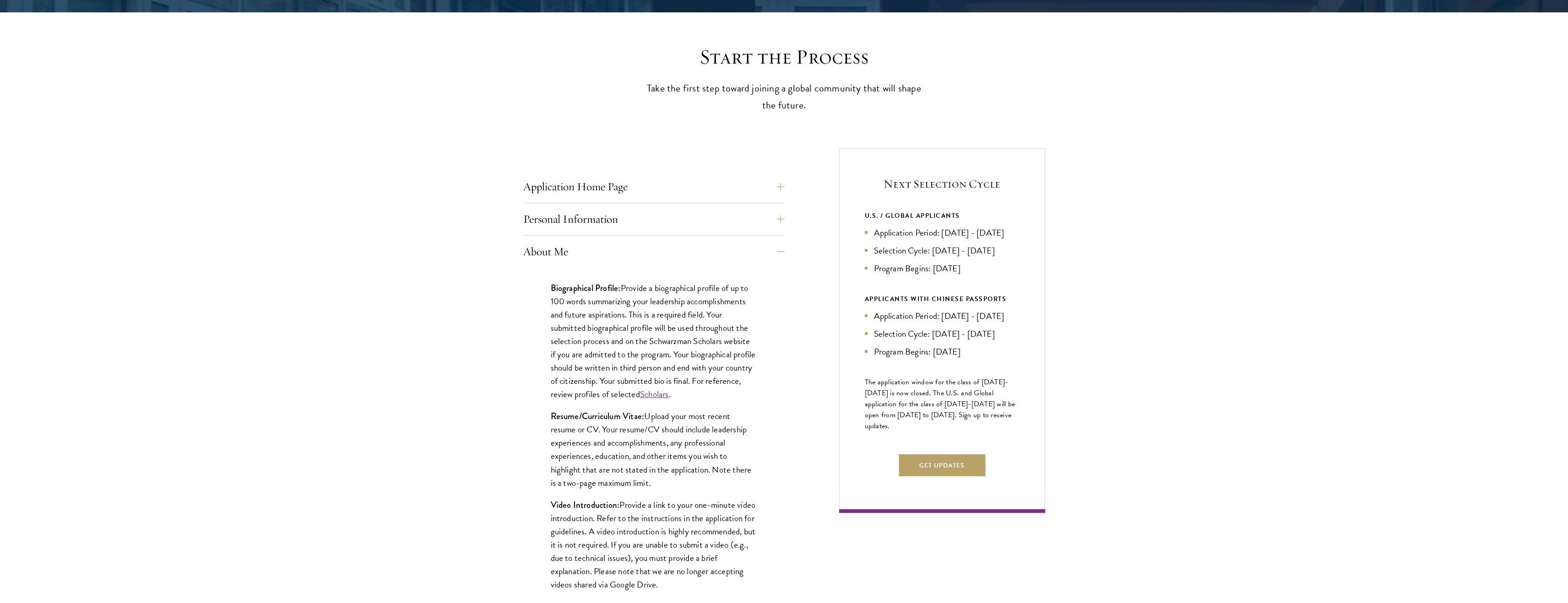
scroll to position [223, 0]
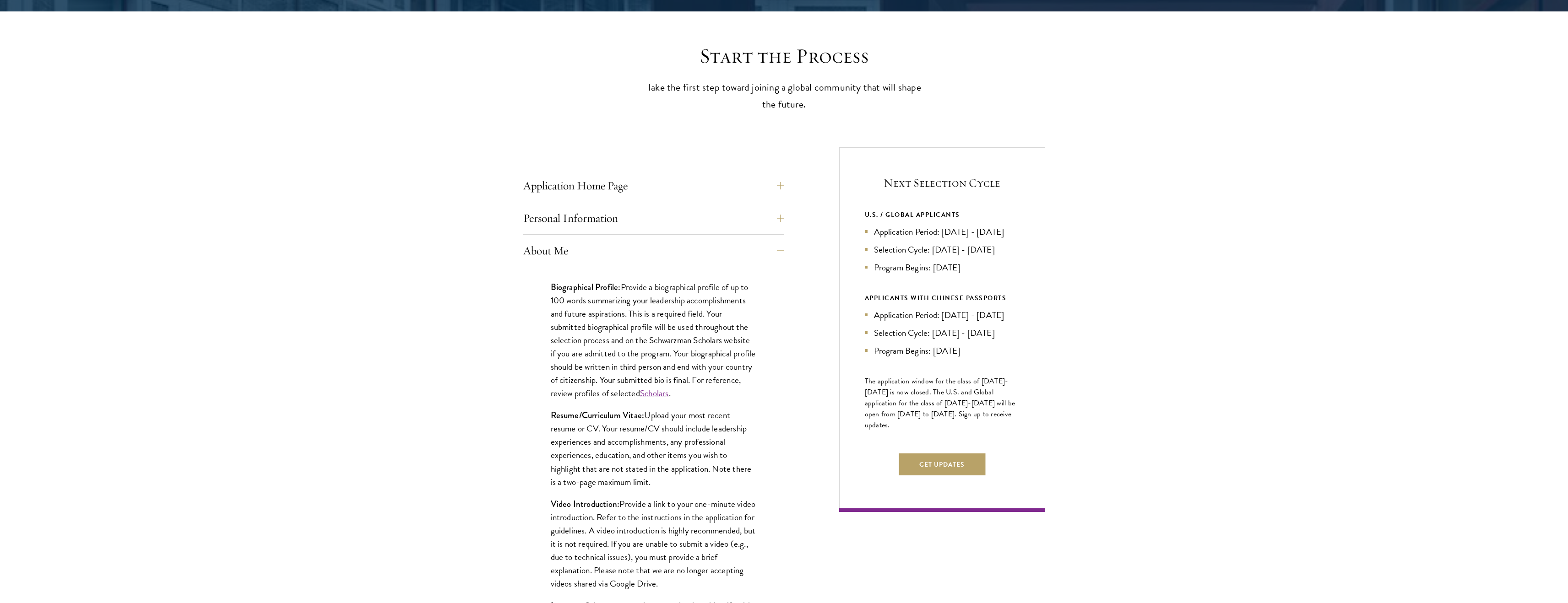
drag, startPoint x: 899, startPoint y: 450, endPoint x: 865, endPoint y: 405, distance: 56.4
click at [865, 405] on p "The application window for the class of 2026-2027 is now closed. The U.S. and G…" at bounding box center [942, 403] width 155 height 55
click at [865, 405] on span "The application window for the class of 2026-2027 is now closed. The U.S. and G…" at bounding box center [940, 403] width 150 height 55
drag, startPoint x: 865, startPoint y: 405, endPoint x: 904, endPoint y: 455, distance: 63.4
click at [904, 431] on p "The application window for the class of 2026-2027 is now closed. The U.S. and G…" at bounding box center [942, 403] width 155 height 55
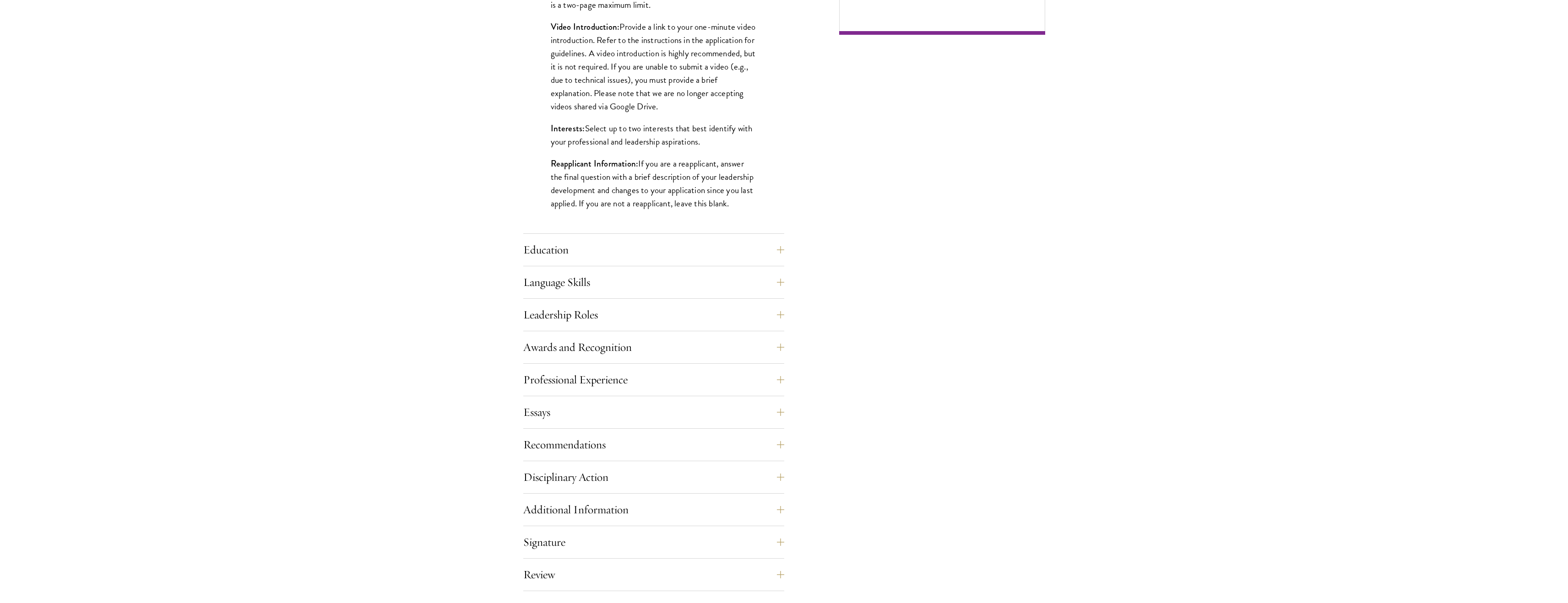
scroll to position [701, 0]
click at [613, 245] on button "Education" at bounding box center [660, 249] width 261 height 22
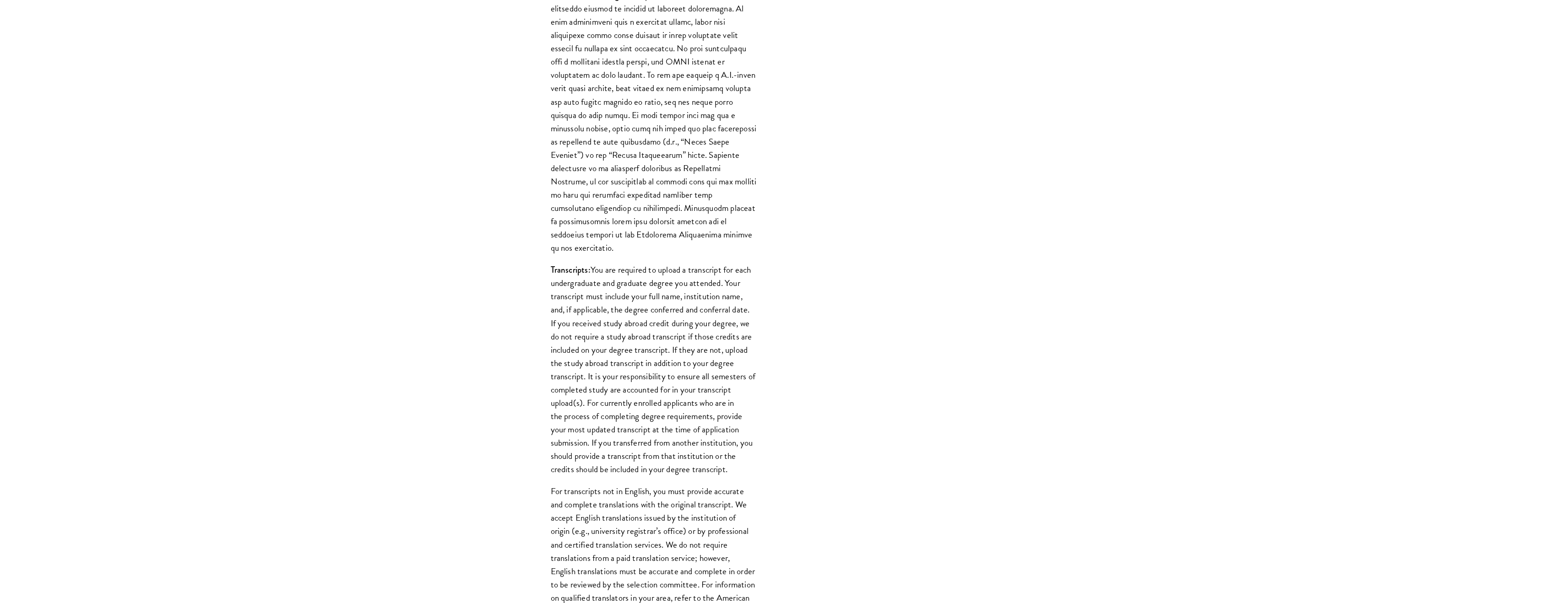
scroll to position [844, 0]
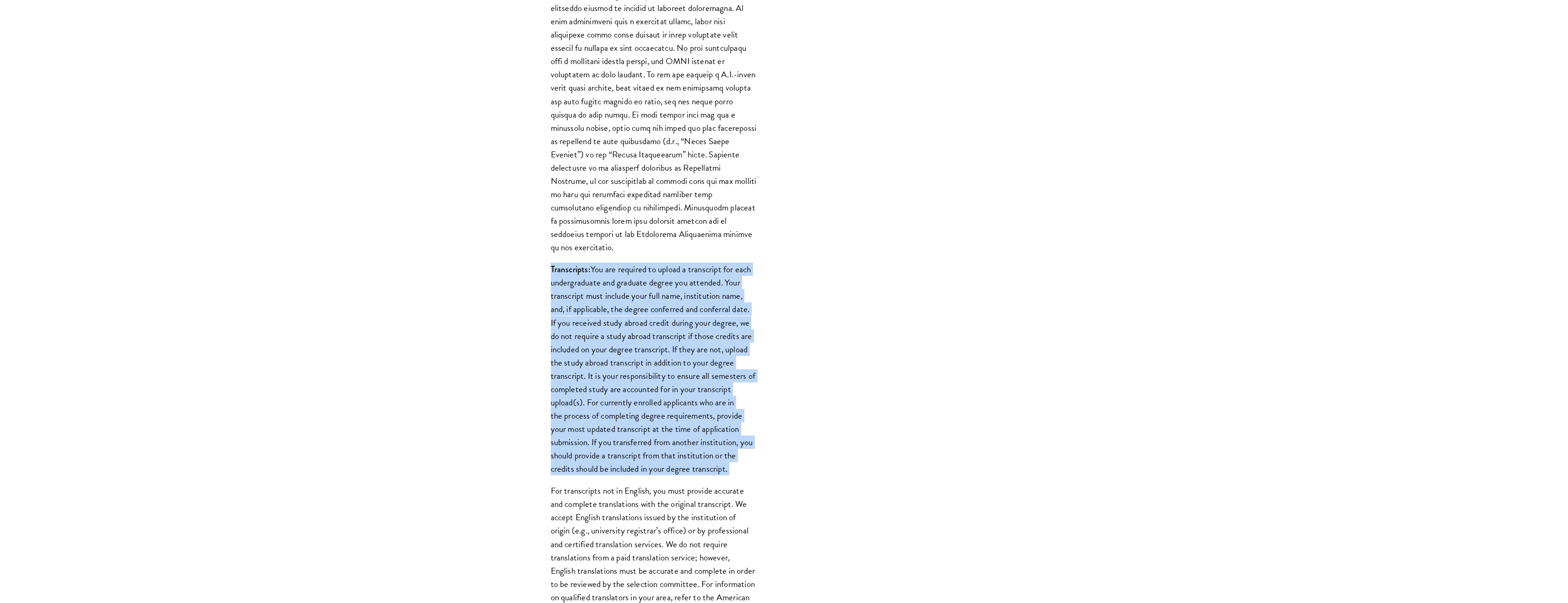
drag, startPoint x: 548, startPoint y: 261, endPoint x: 773, endPoint y: 464, distance: 303.0
click at [773, 464] on div "List only undergraduate and graduate degrees completed (or on track to complete…" at bounding box center [653, 217] width 261 height 1078
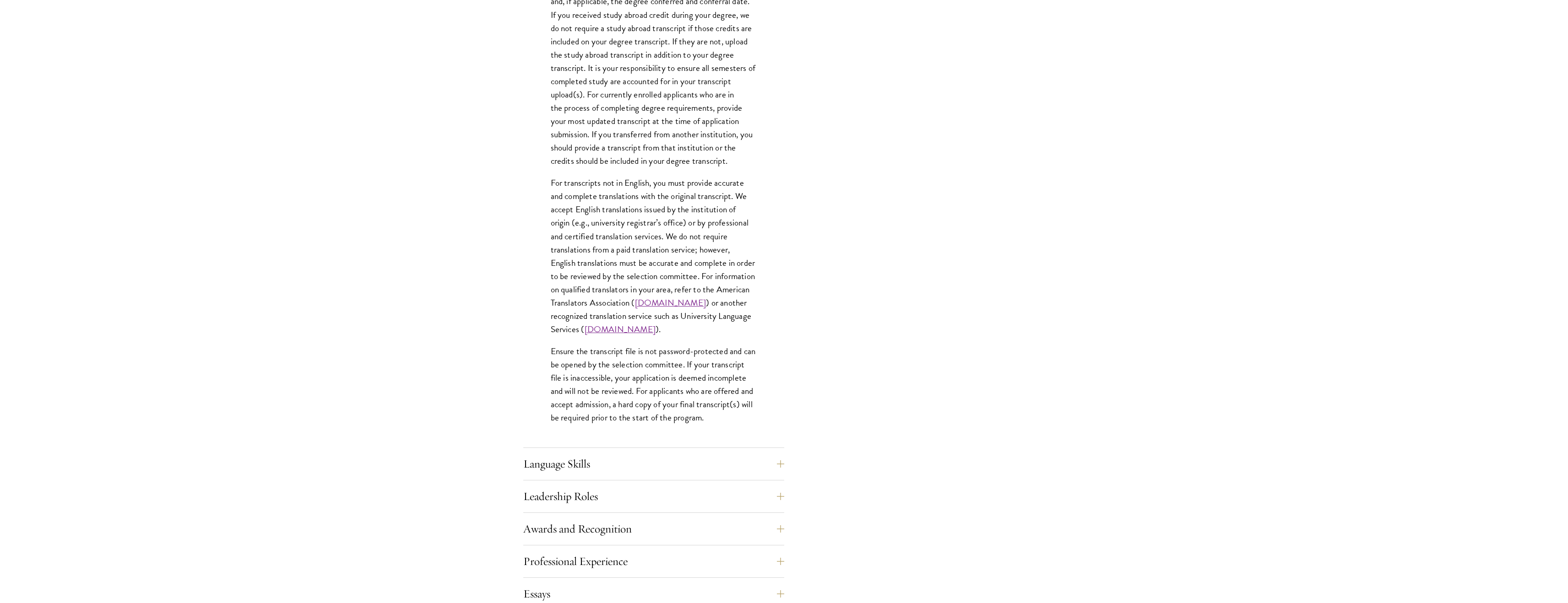
scroll to position [1154, 0]
click at [685, 453] on button "Language Skills" at bounding box center [660, 462] width 261 height 22
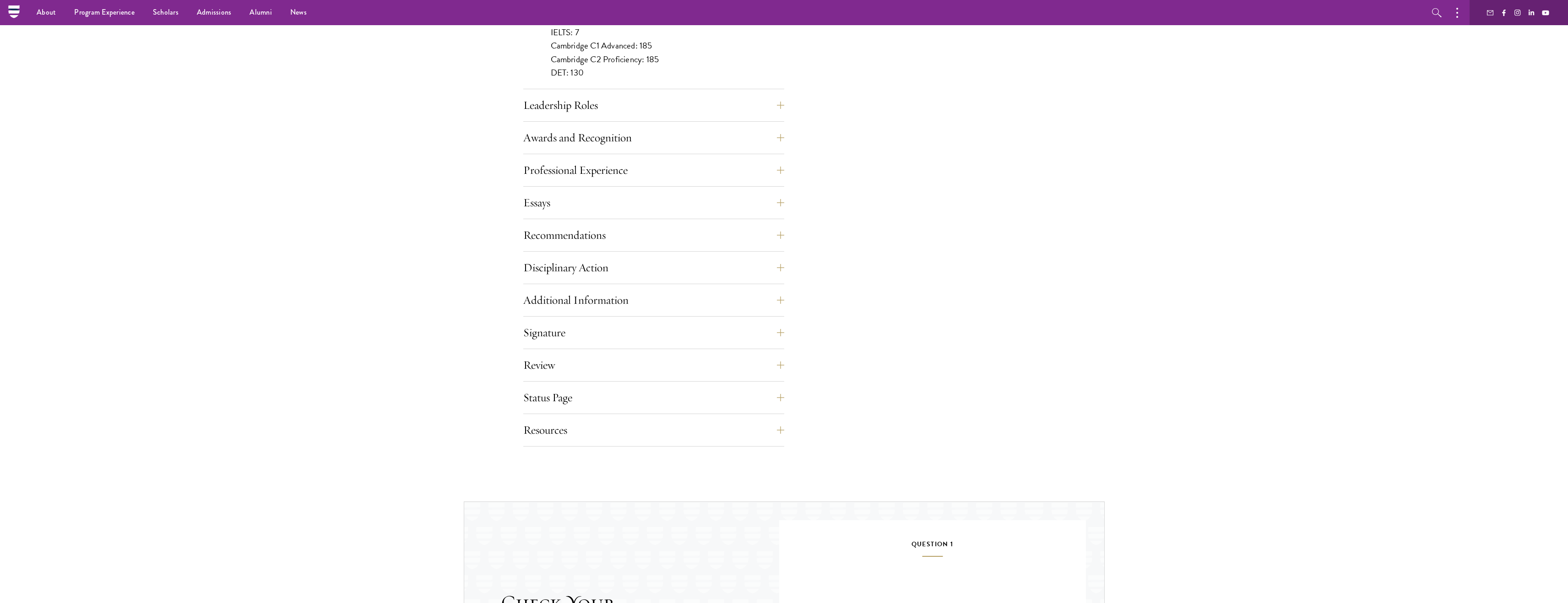
scroll to position [918, 0]
click at [636, 98] on button "Leadership Roles" at bounding box center [660, 106] width 261 height 22
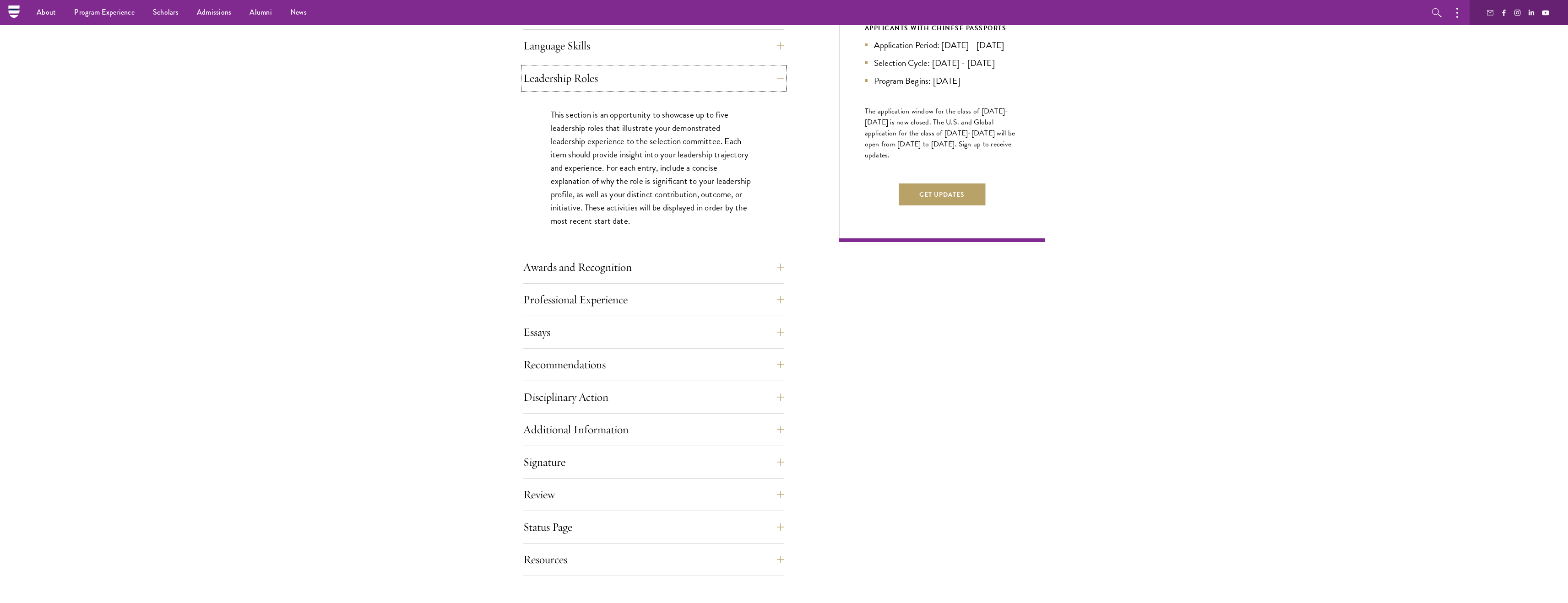
scroll to position [491, 0]
click at [630, 278] on button "Awards and Recognition" at bounding box center [660, 269] width 261 height 22
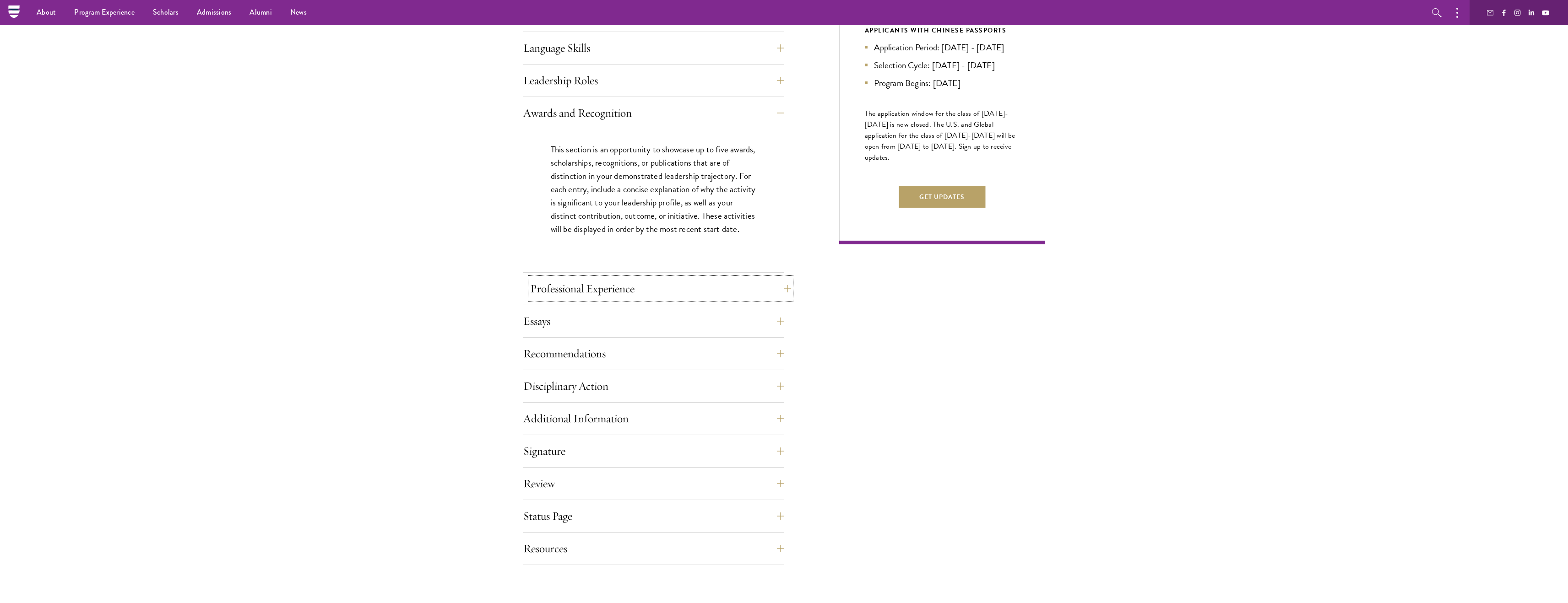
click at [639, 293] on button "Professional Experience" at bounding box center [660, 289] width 261 height 22
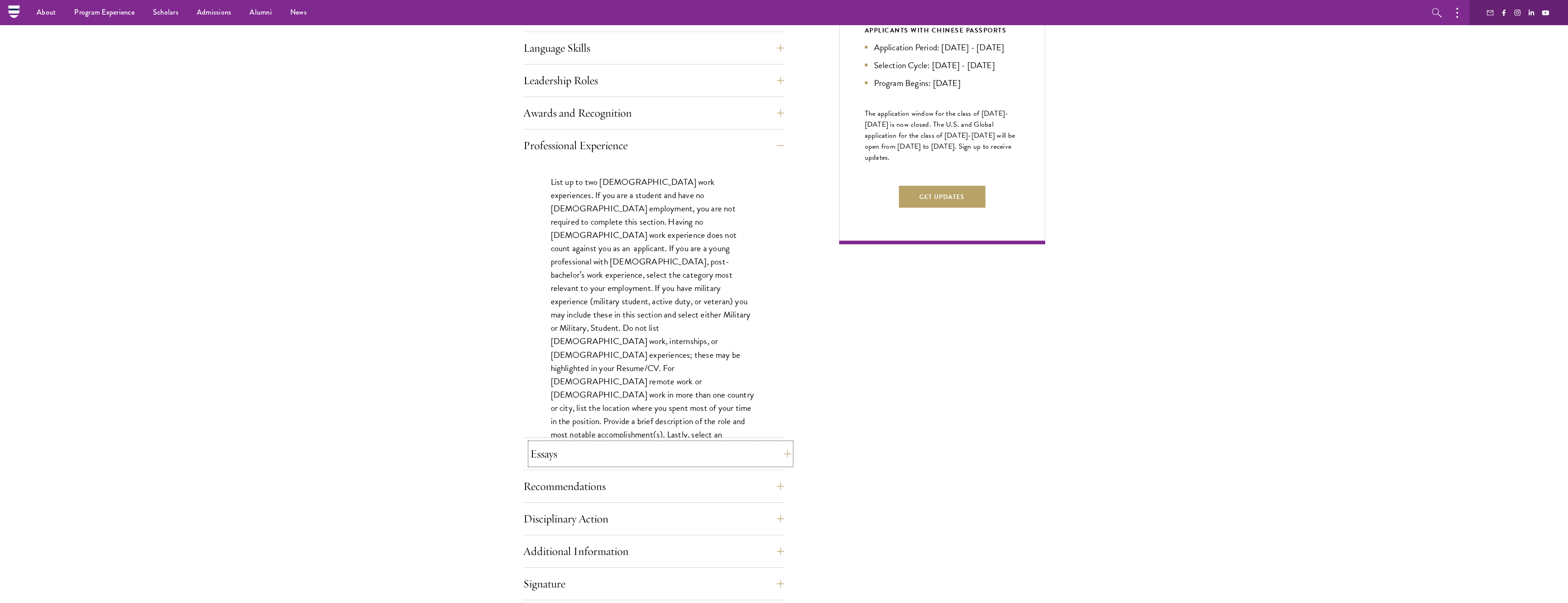
click at [651, 459] on button "Essays" at bounding box center [660, 454] width 261 height 22
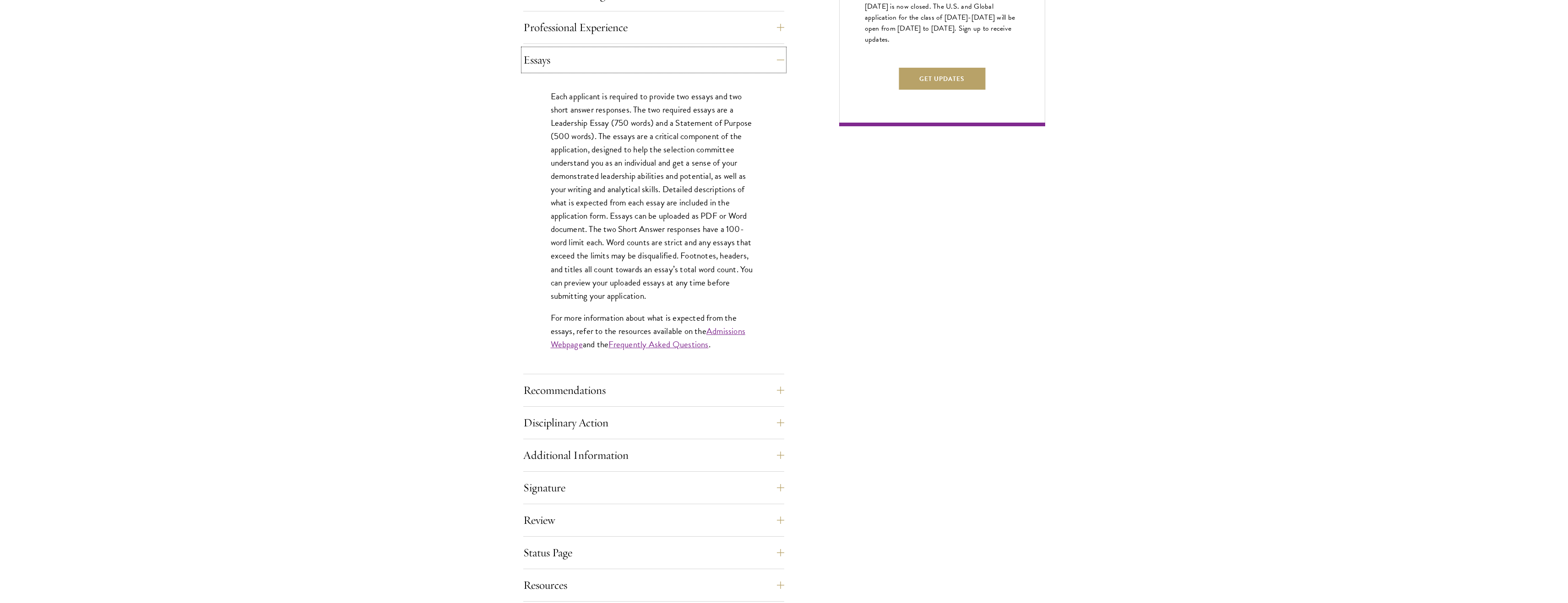
scroll to position [610, 0]
click at [667, 403] on div "Recommendations Register three recommenders by providing their names, professio…" at bounding box center [653, 391] width 261 height 27
click at [667, 386] on button "Recommendations" at bounding box center [660, 389] width 261 height 22
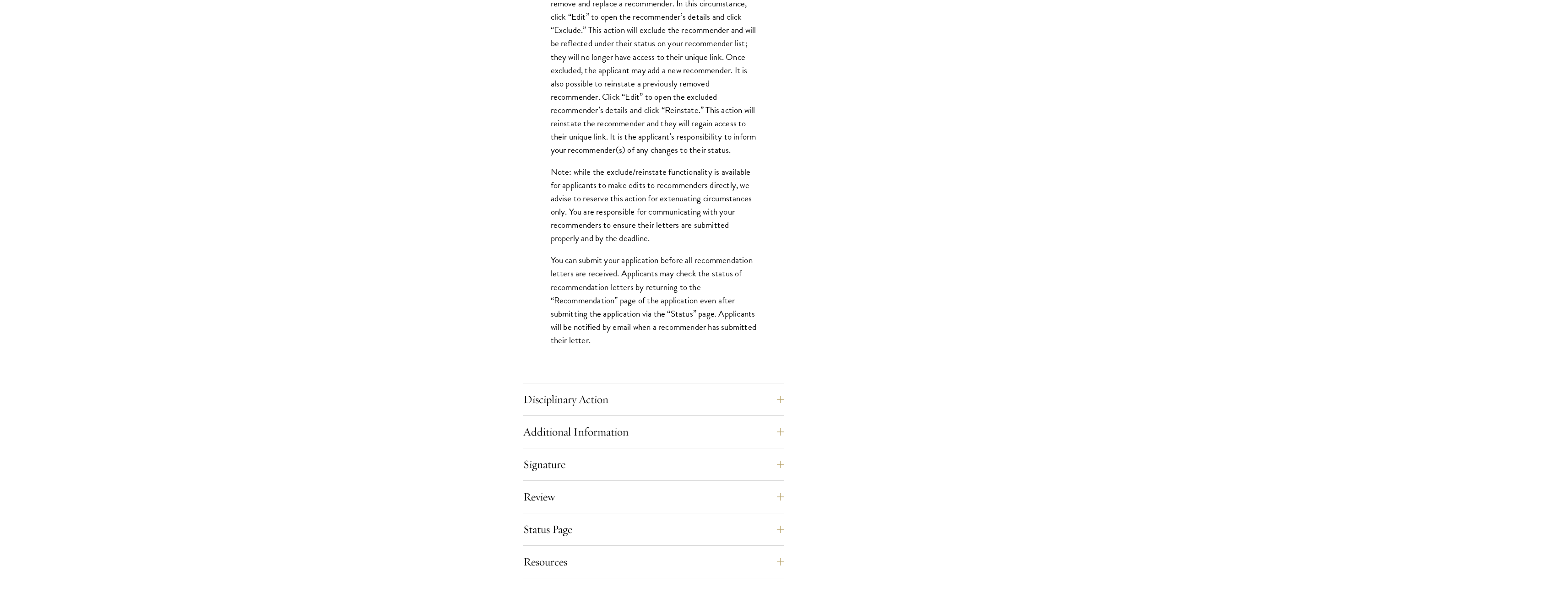
scroll to position [1089, 0]
click at [671, 405] on div "Disciplinary Action Answer all four questions. Indicate any academic or crimina…" at bounding box center [653, 397] width 261 height 27
click at [672, 393] on button "Disciplinary Action" at bounding box center [660, 394] width 261 height 22
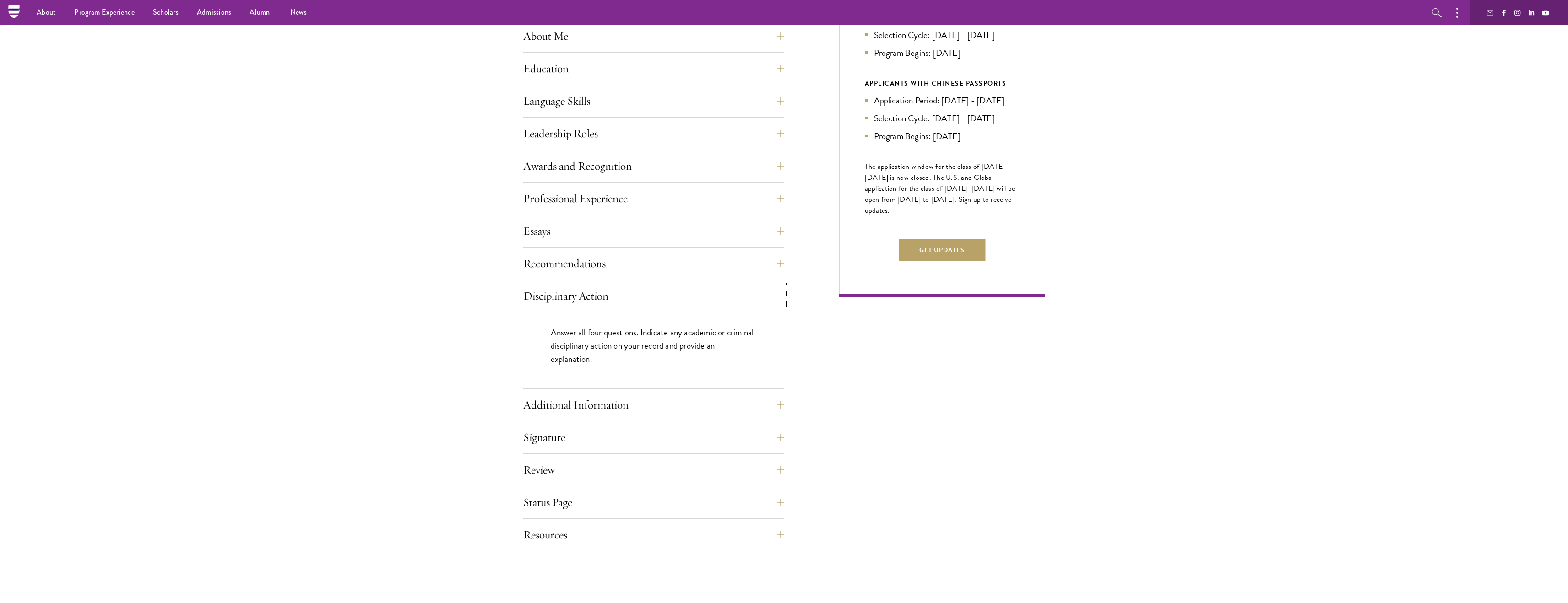
scroll to position [437, 0]
click at [675, 402] on button "Additional Information" at bounding box center [660, 405] width 261 height 22
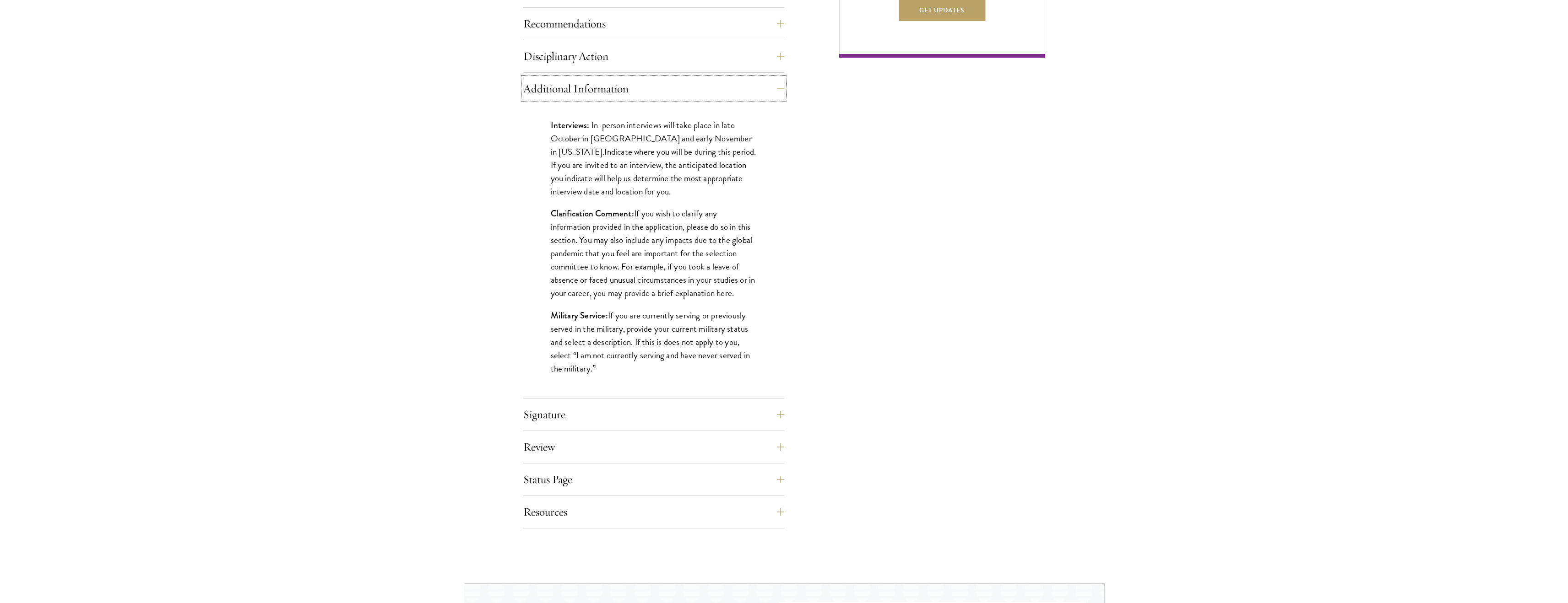
scroll to position [678, 0]
click at [679, 409] on button "Signature" at bounding box center [660, 414] width 261 height 22
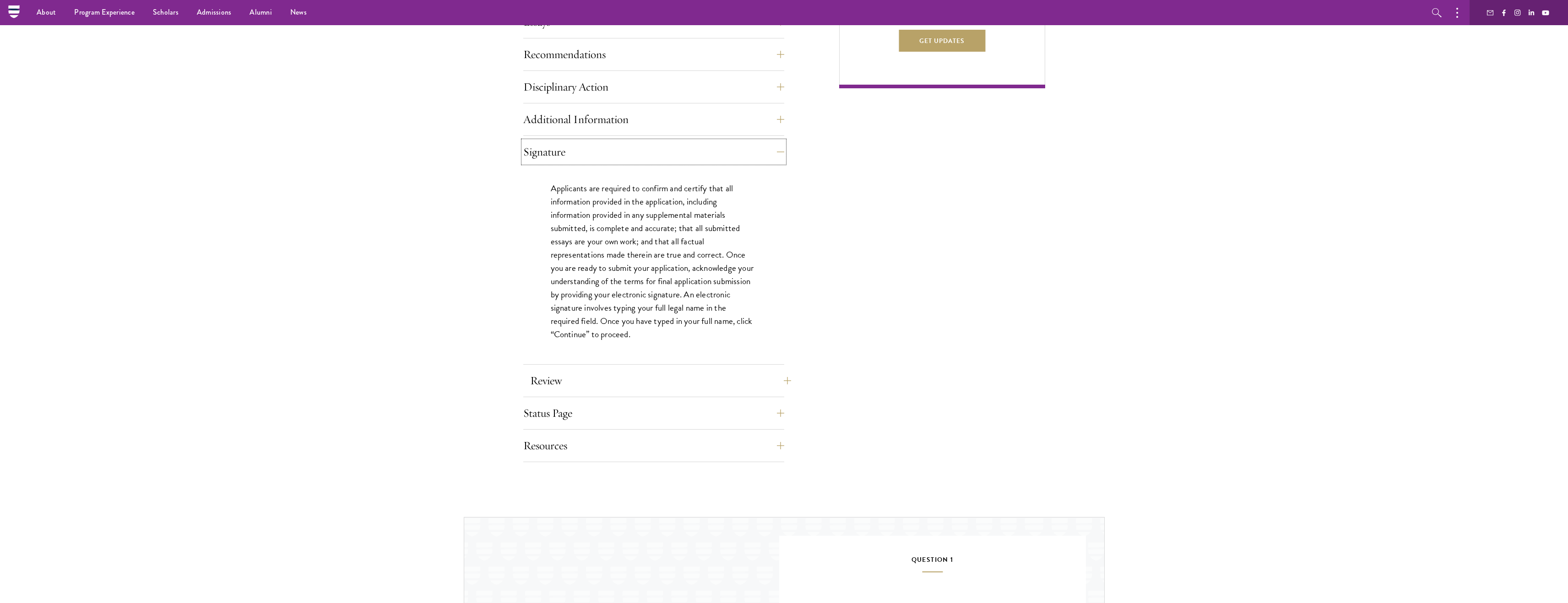
scroll to position [646, 0]
click at [677, 385] on button "Review" at bounding box center [660, 381] width 261 height 22
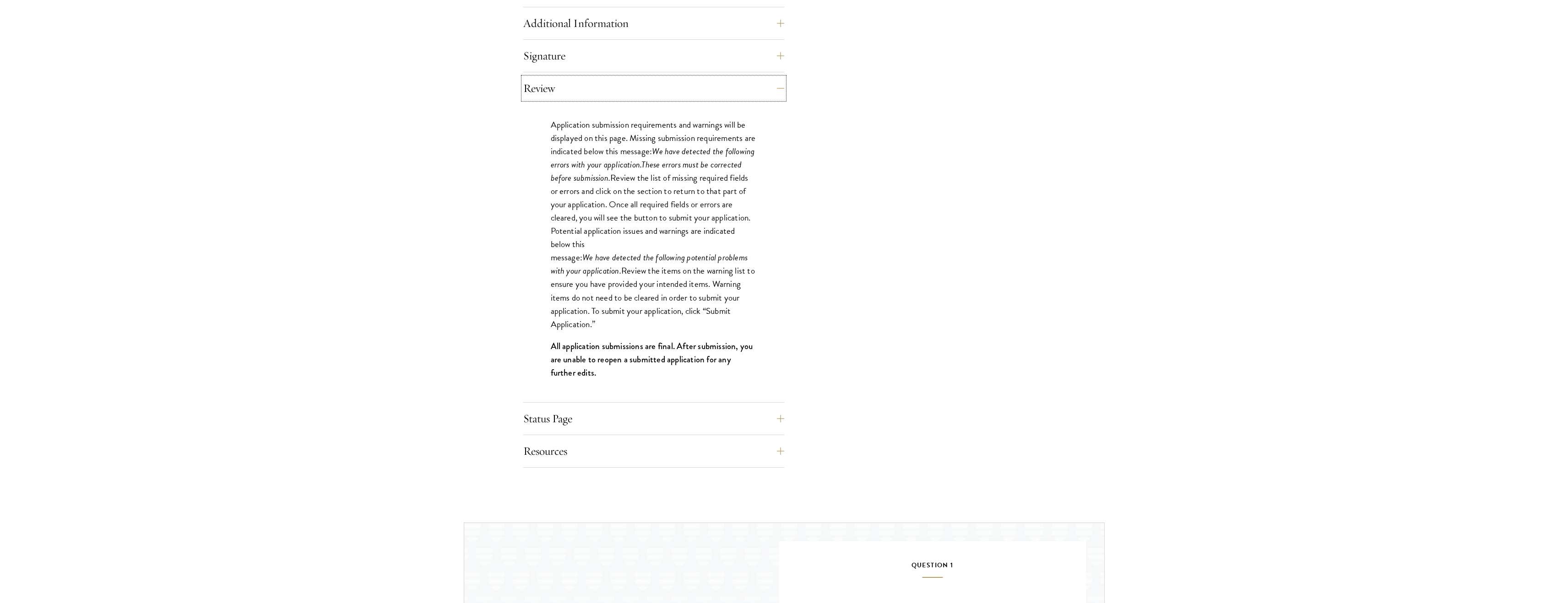
scroll to position [748, 0]
click at [683, 417] on button "Status Page" at bounding box center [660, 412] width 261 height 22
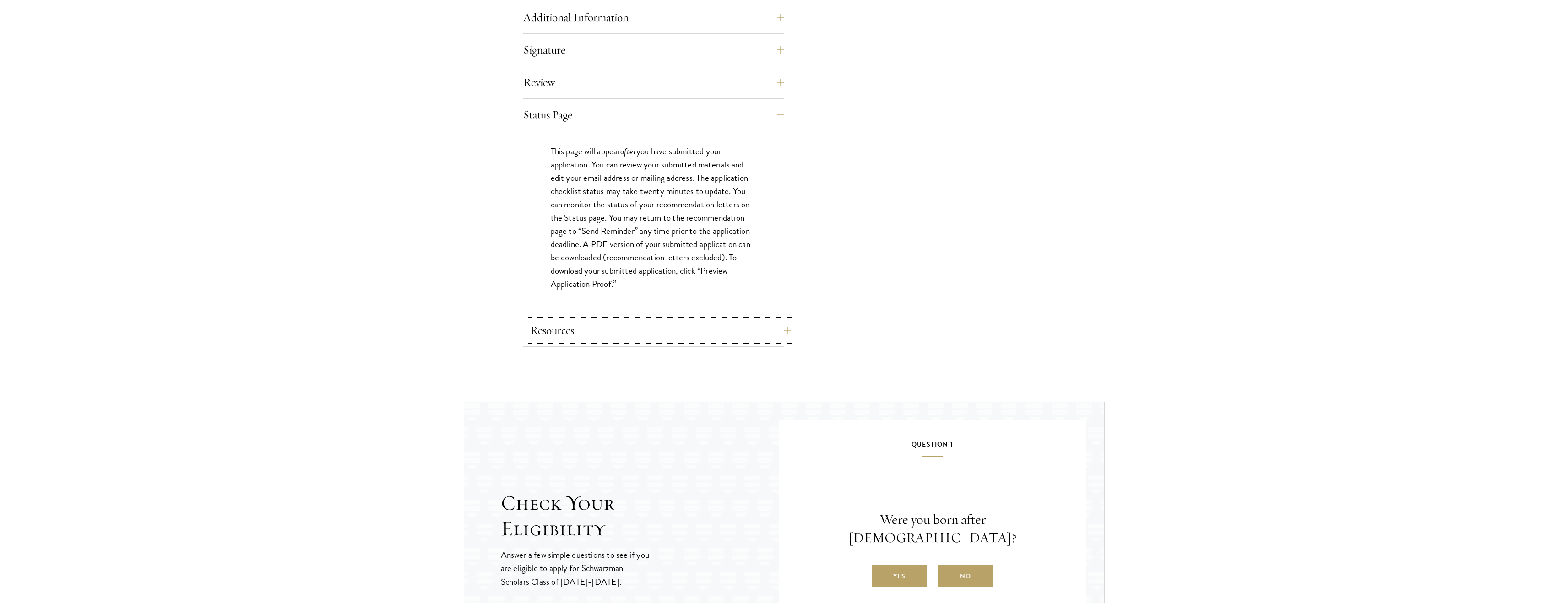
click at [682, 340] on button "Resources" at bounding box center [660, 331] width 261 height 22
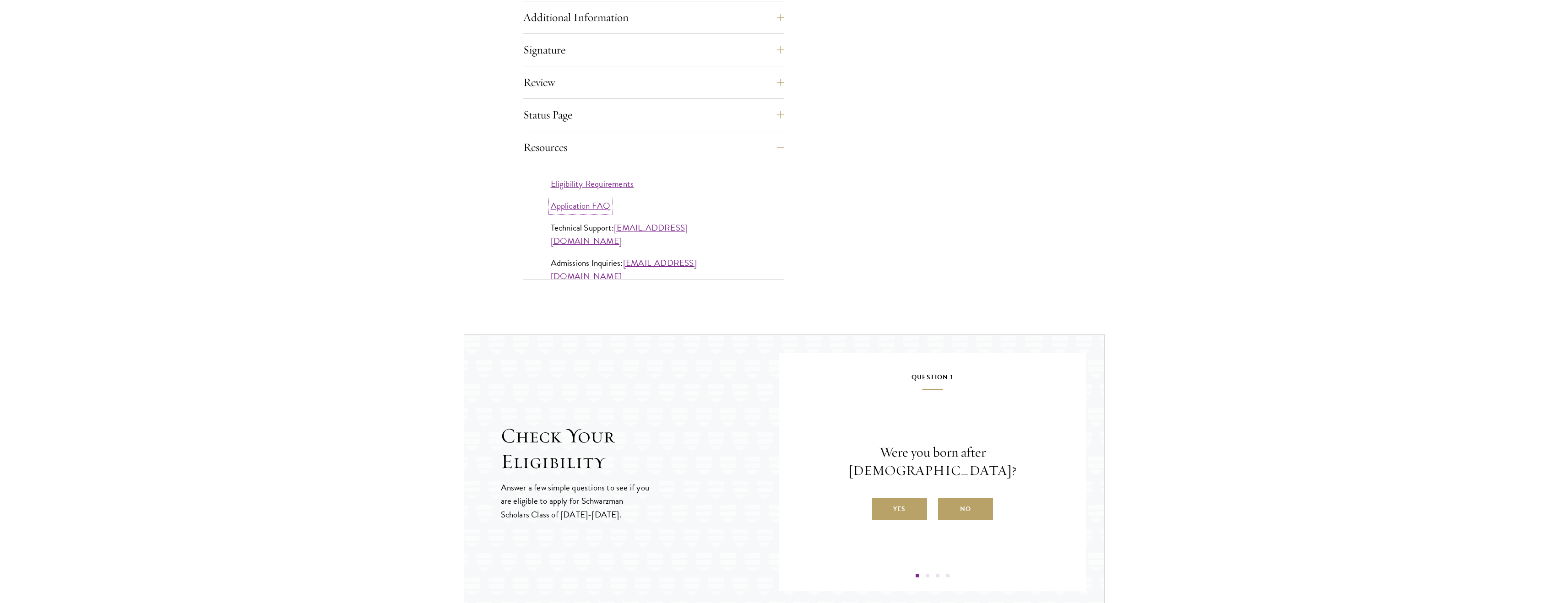
click at [594, 205] on link "Application FAQ" at bounding box center [581, 206] width 60 height 13
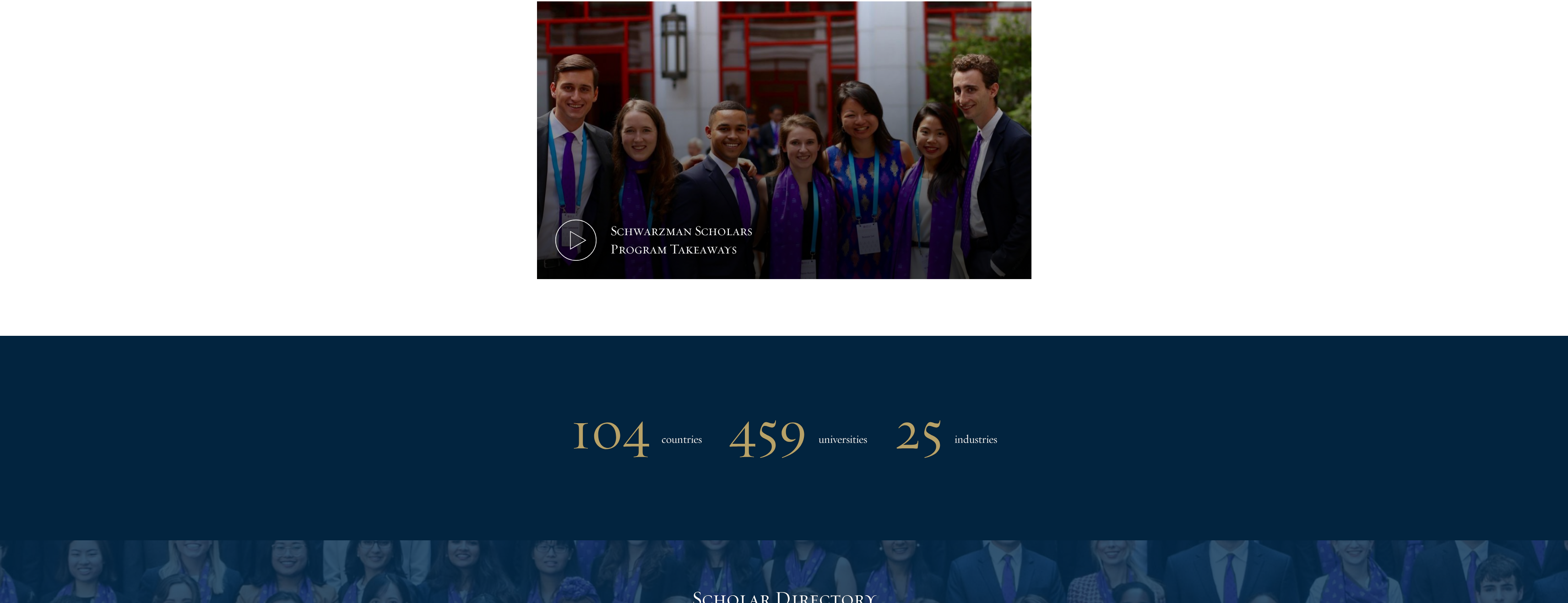
scroll to position [442, 0]
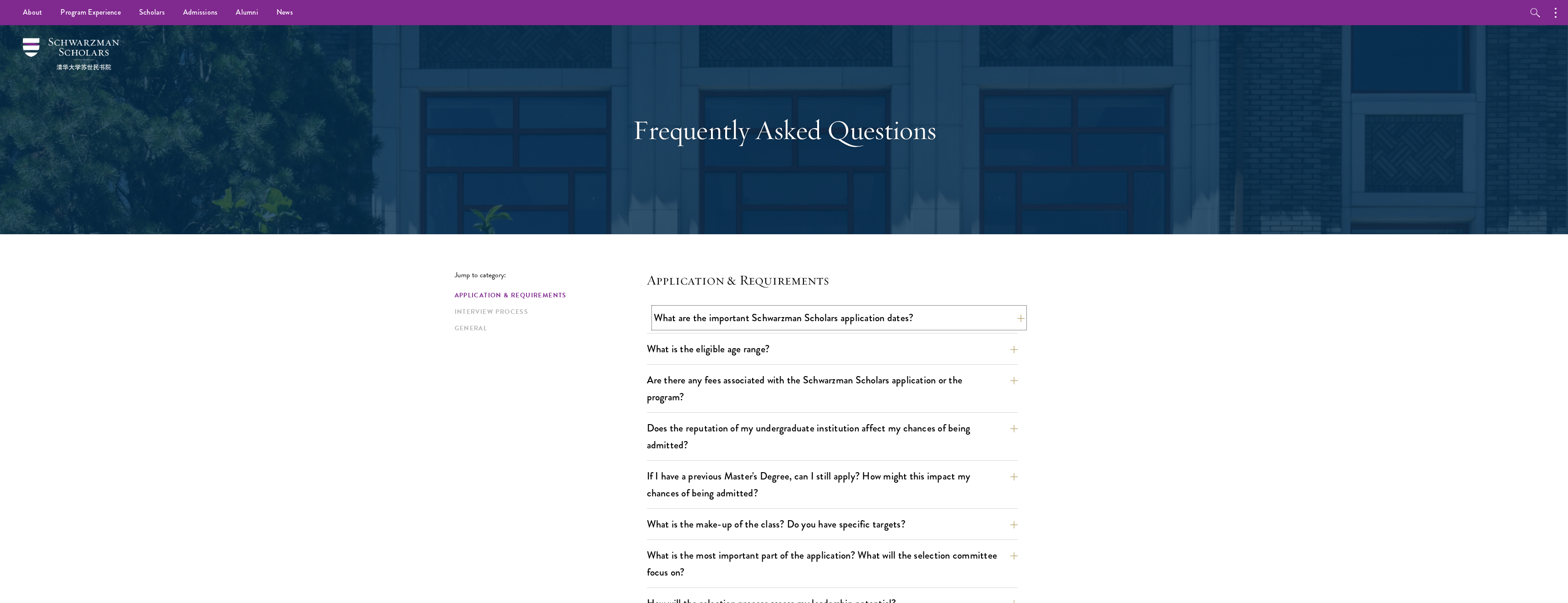
click at [848, 325] on button "What are the important Schwarzman Scholars application dates?" at bounding box center [839, 318] width 371 height 21
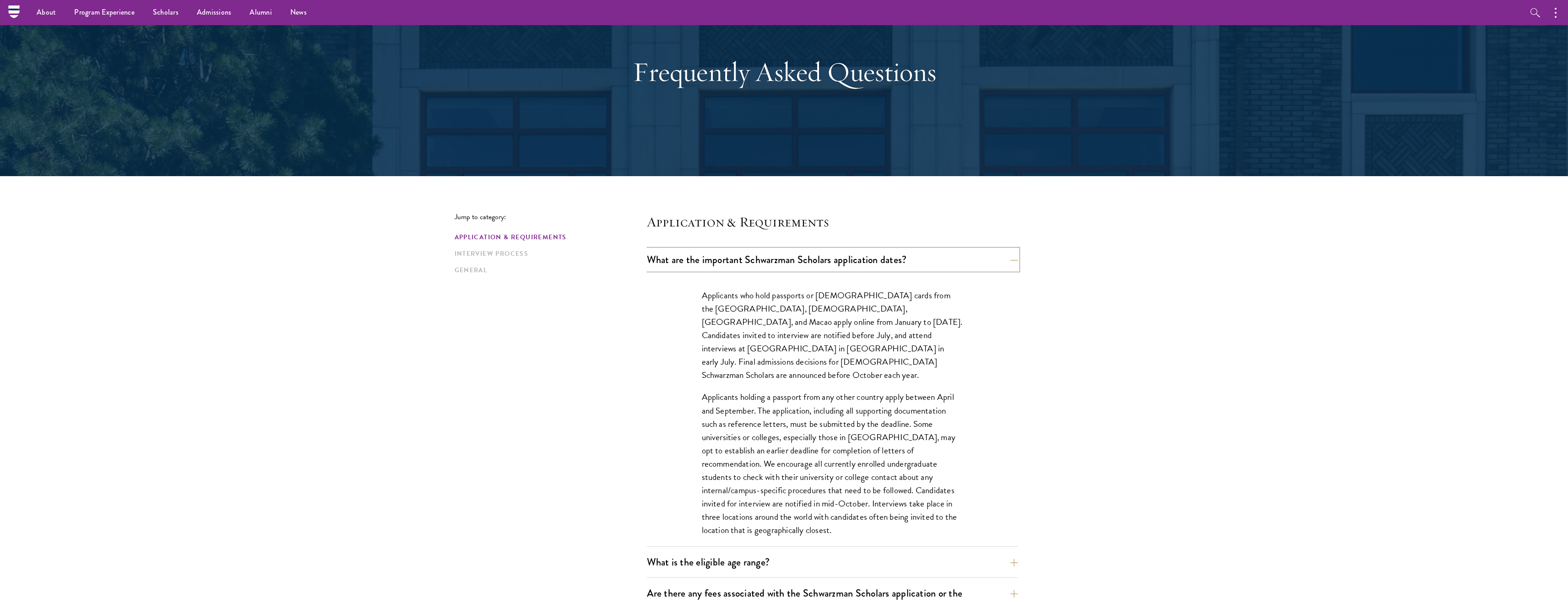
scroll to position [57, 0]
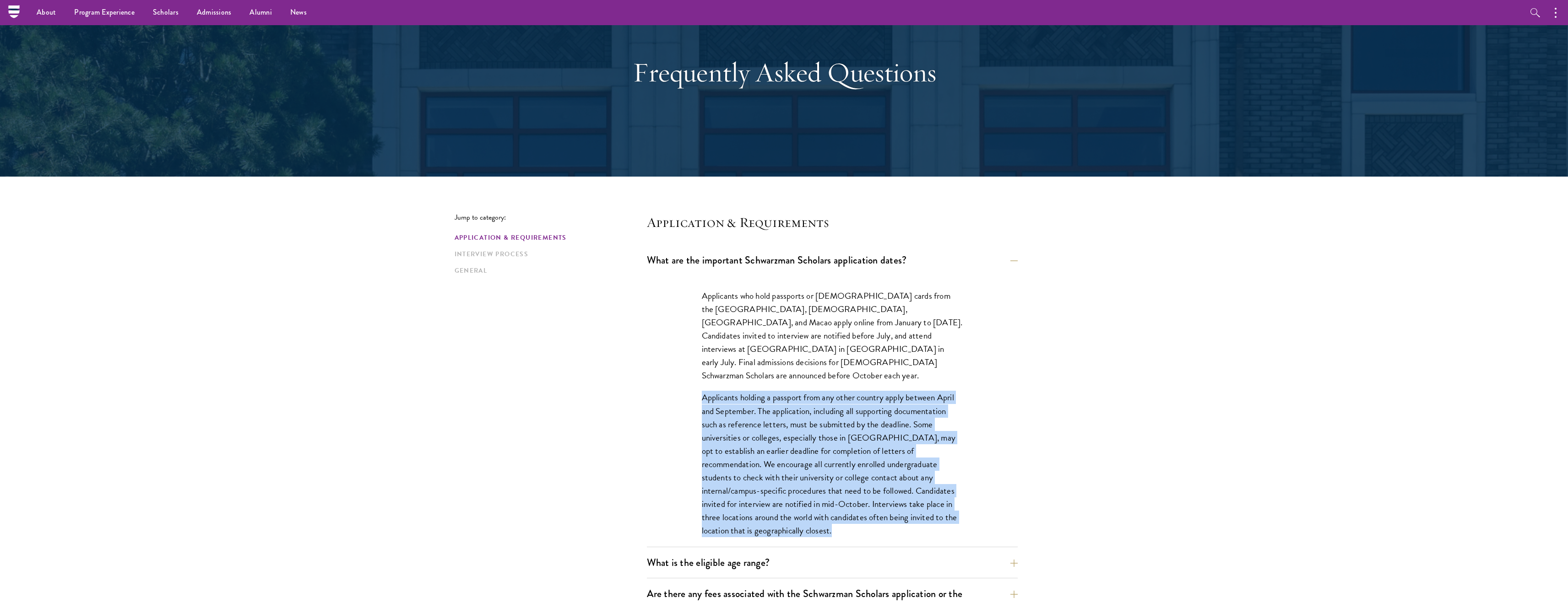
drag, startPoint x: 808, startPoint y: 515, endPoint x: 701, endPoint y: 383, distance: 169.9
click at [701, 383] on div "Applicants who hold passports or [DEMOGRAPHIC_DATA] cards from the [GEOGRAPHIC_…" at bounding box center [832, 418] width 316 height 285
drag, startPoint x: 701, startPoint y: 383, endPoint x: 841, endPoint y: 527, distance: 200.8
click at [841, 527] on div "Applicants who hold passports or [DEMOGRAPHIC_DATA] cards from the [GEOGRAPHIC_…" at bounding box center [832, 418] width 316 height 285
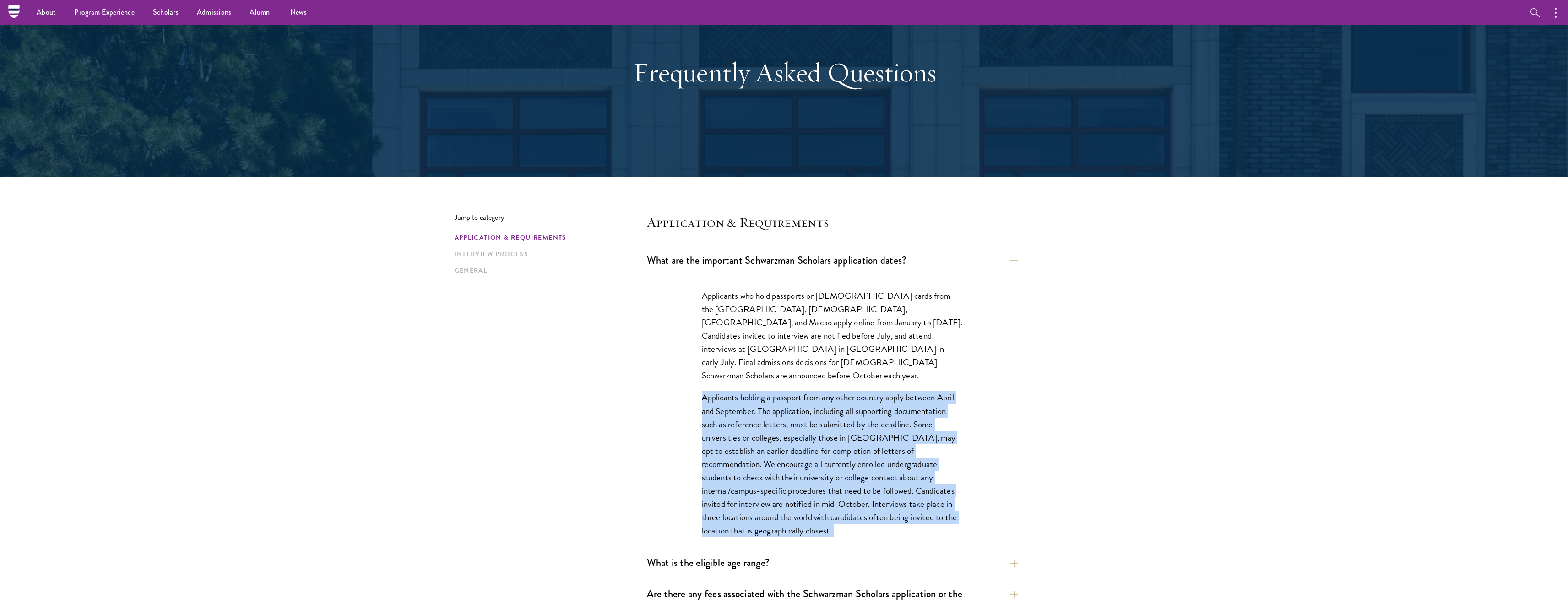
click at [841, 527] on div "Applicants who hold passports or [DEMOGRAPHIC_DATA] cards from the [GEOGRAPHIC_…" at bounding box center [832, 418] width 316 height 285
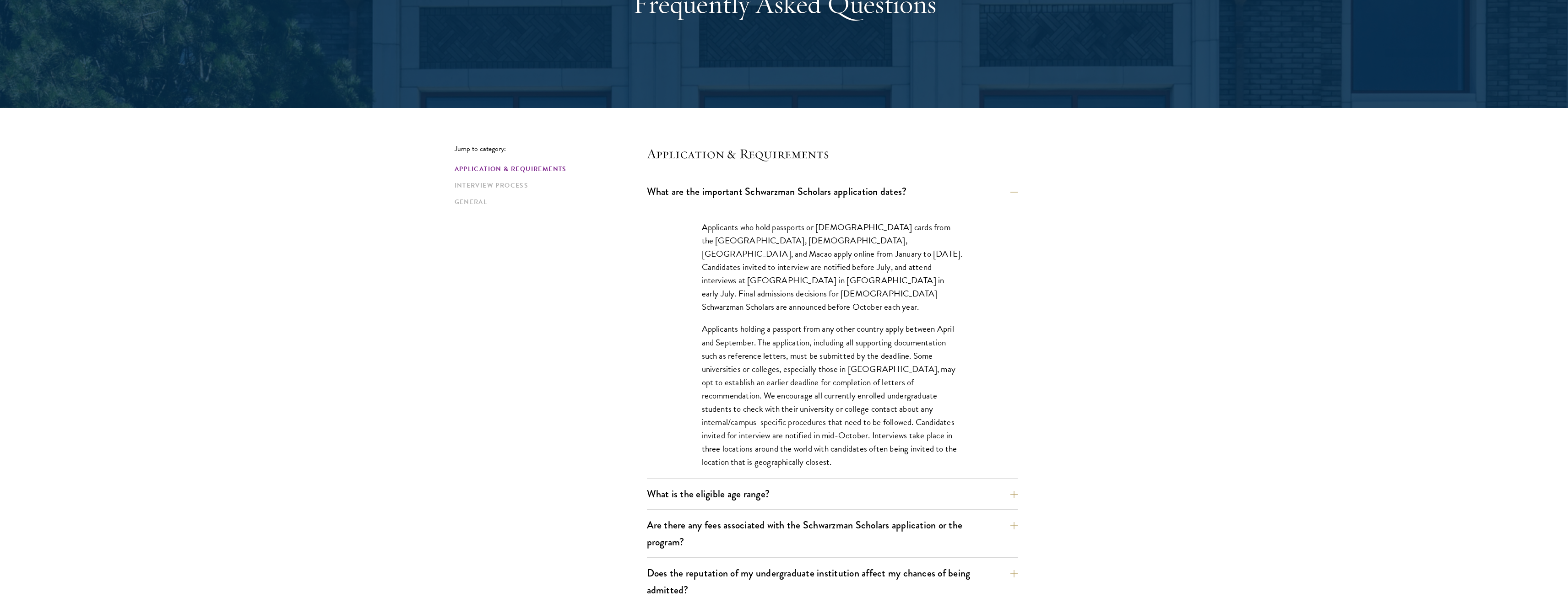
scroll to position [172, 0]
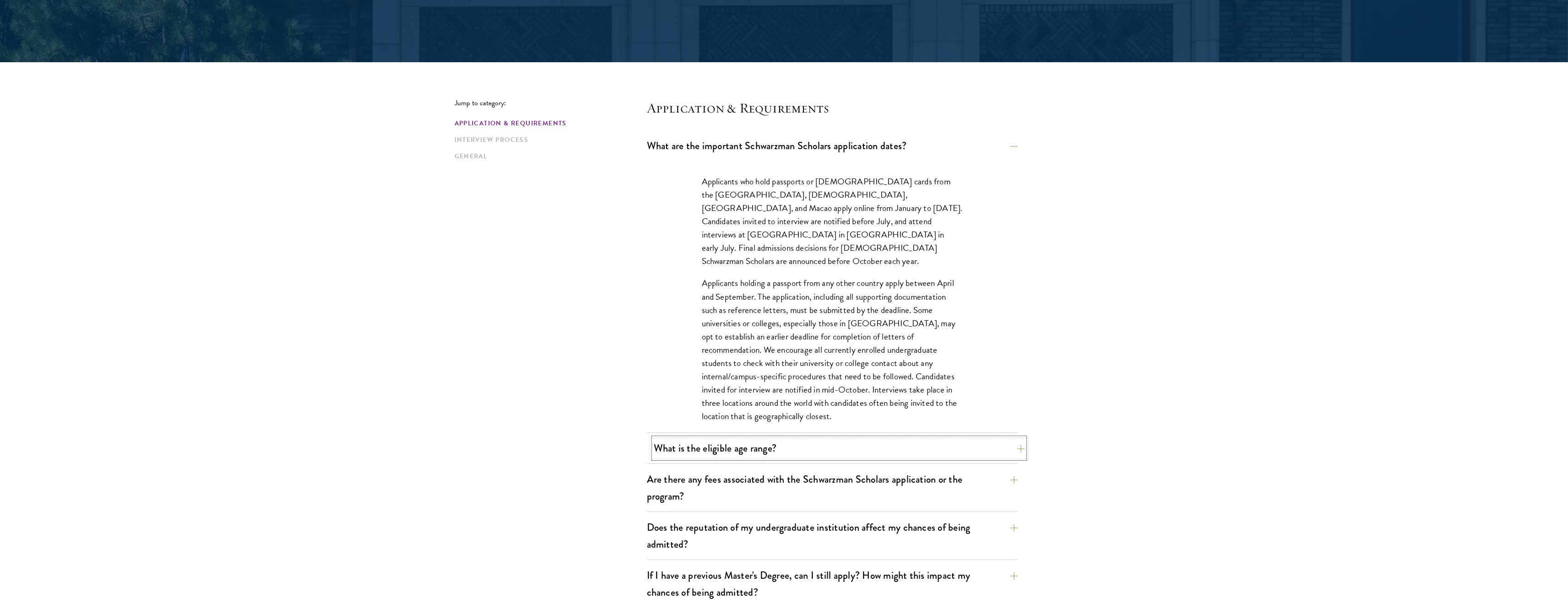
click at [796, 442] on button "What is the eligible age range?" at bounding box center [839, 448] width 371 height 21
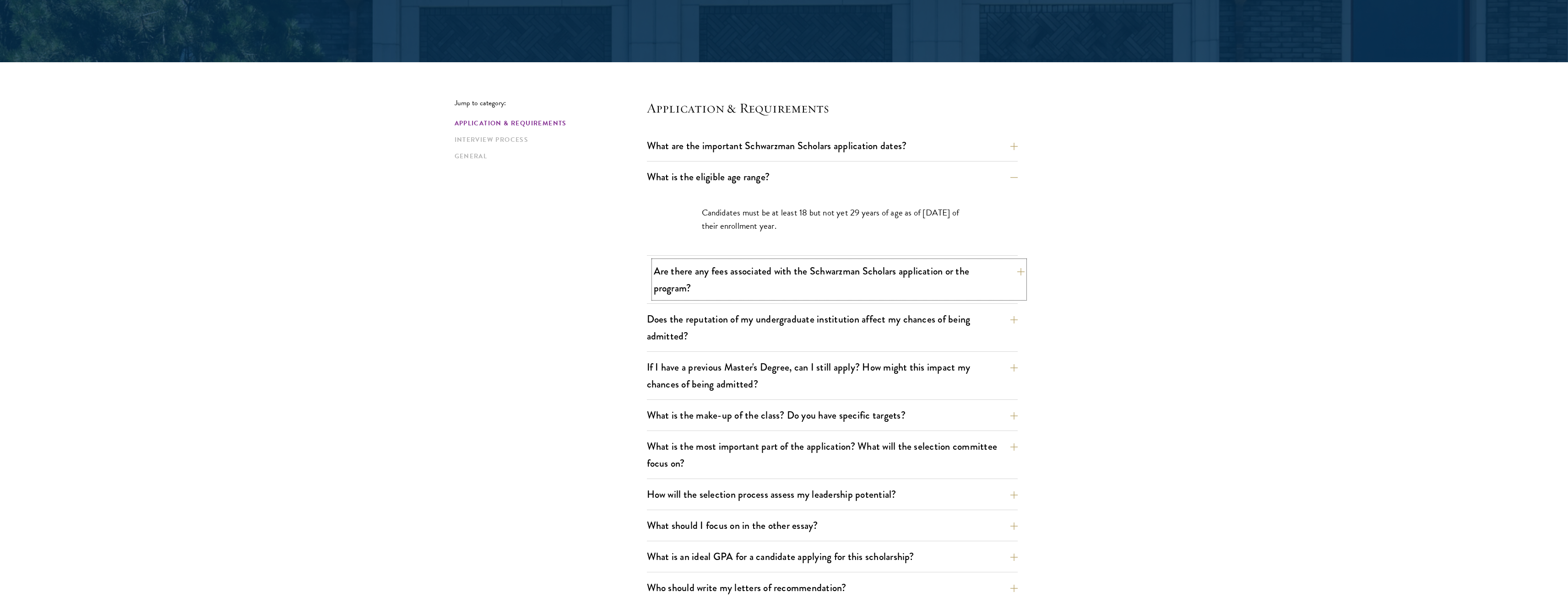
click at [793, 275] on button "Are there any fees associated with the Schwarzman Scholars application or the p…" at bounding box center [839, 279] width 371 height 37
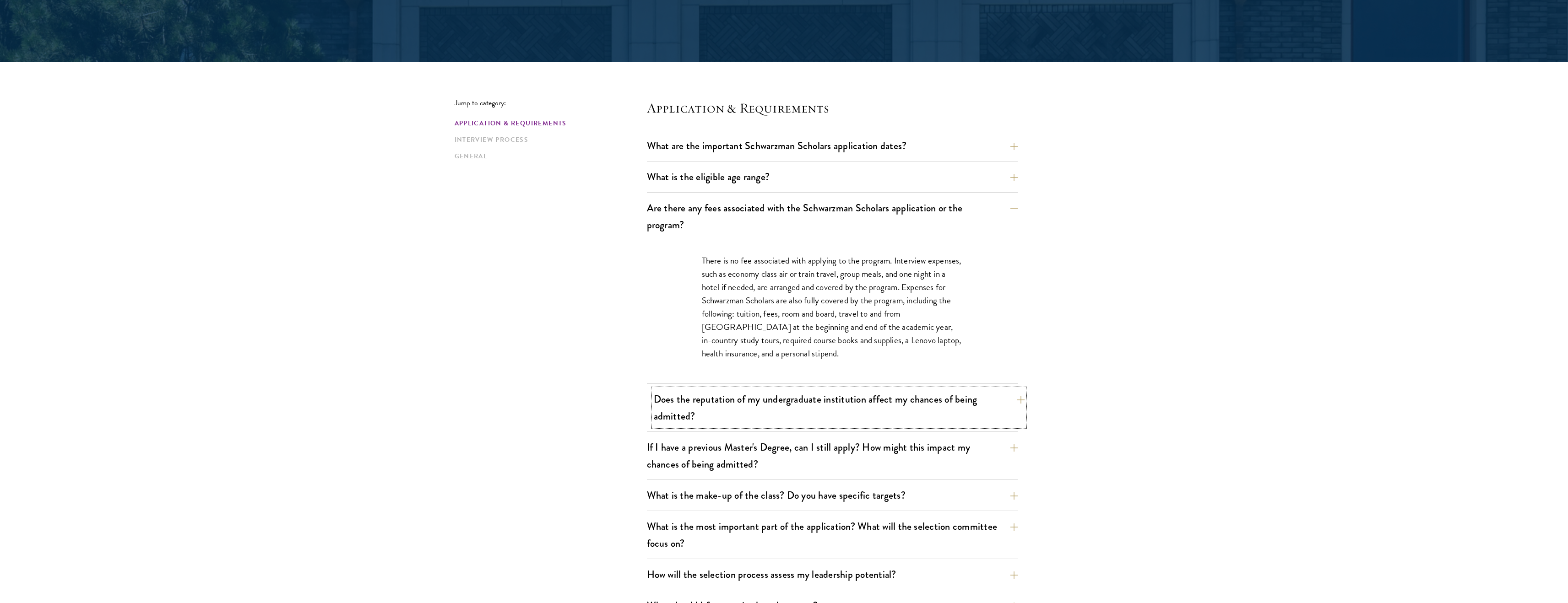
click at [786, 417] on button "Does the reputation of my undergraduate institution affect my chances of being …" at bounding box center [839, 407] width 371 height 37
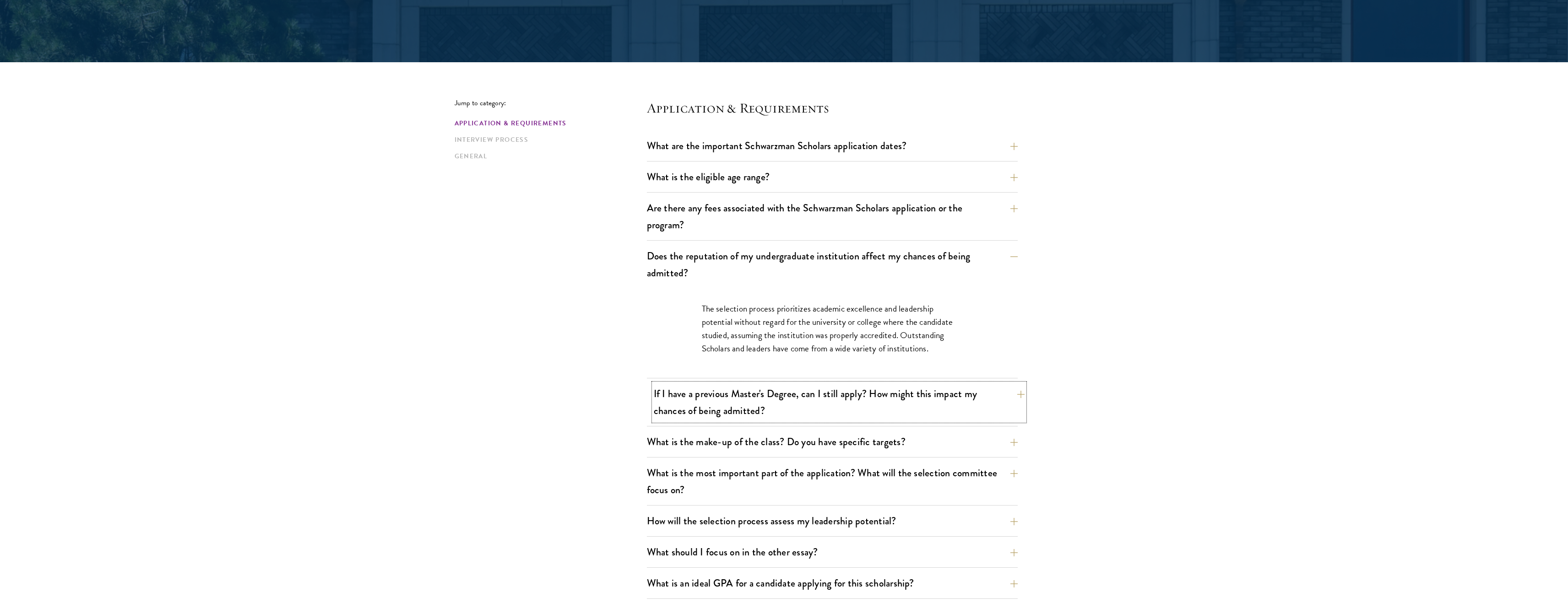
click at [791, 405] on button "If I have a previous Master's Degree, can I still apply? How might this impact …" at bounding box center [839, 402] width 371 height 37
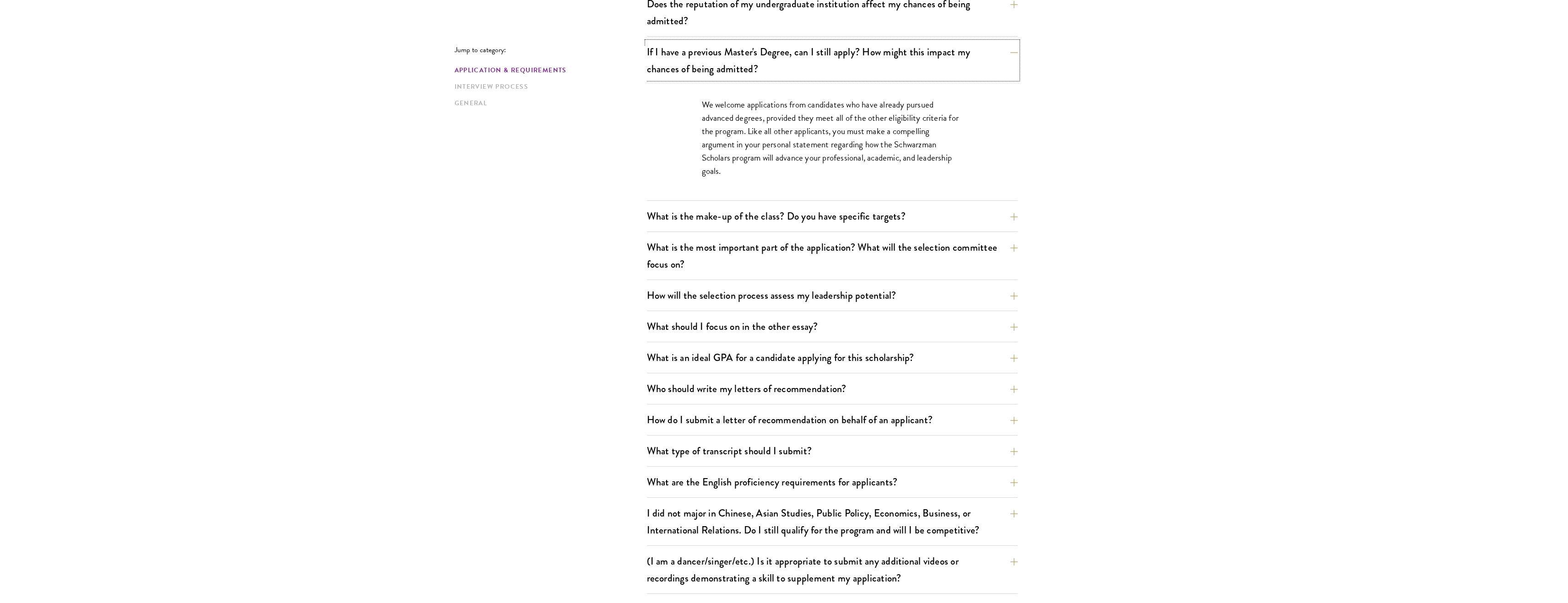
scroll to position [492, 0]
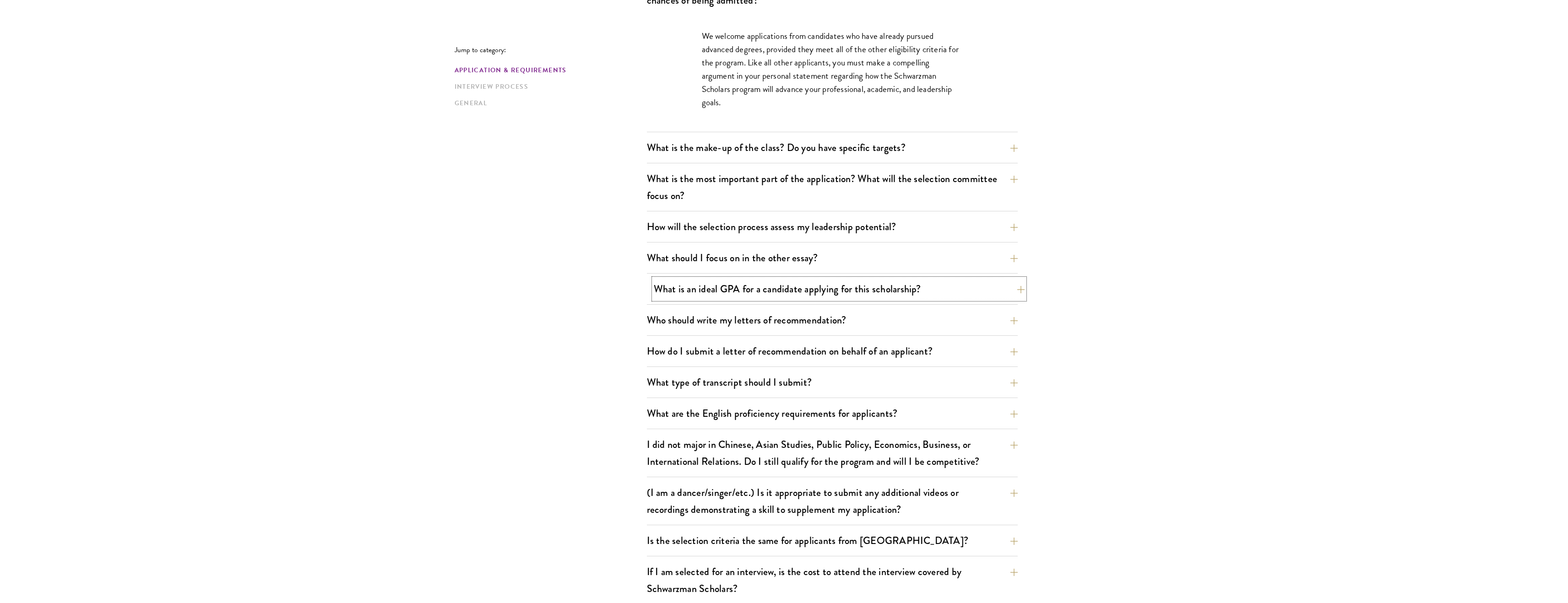
click at [803, 284] on button "What is an ideal GPA for a candidate applying for this scholarship?" at bounding box center [839, 289] width 371 height 21
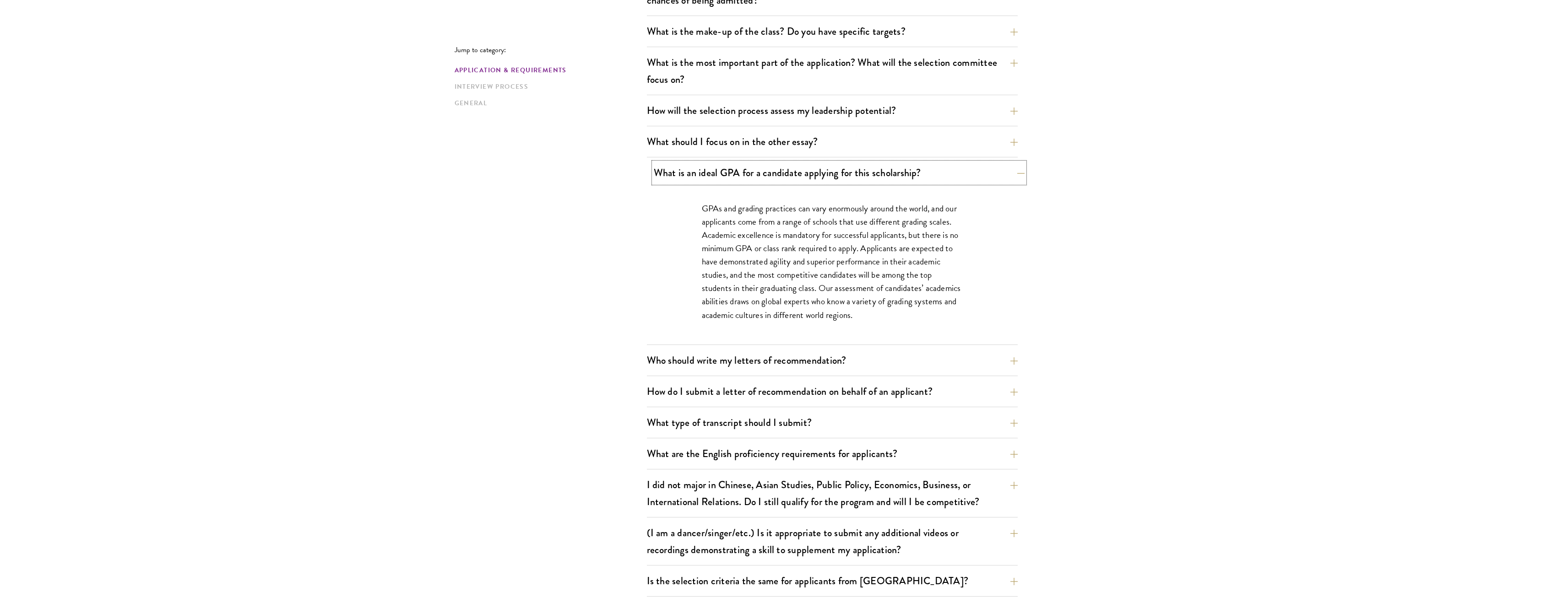
click at [826, 170] on button "What is an ideal GPA for a candidate applying for this scholarship?" at bounding box center [839, 173] width 371 height 21
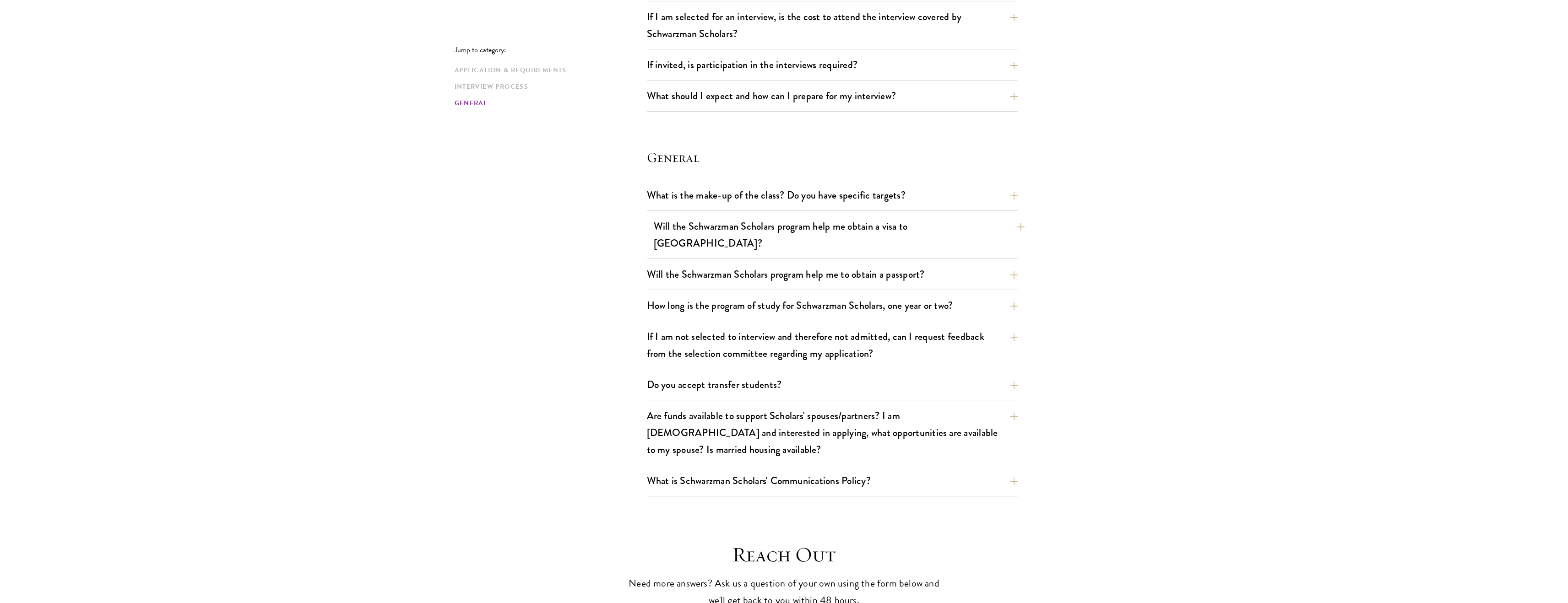
scroll to position [1207, 0]
click at [841, 228] on button "Will the Schwarzman Scholars program help me obtain a visa to [GEOGRAPHIC_DATA]?" at bounding box center [839, 234] width 371 height 37
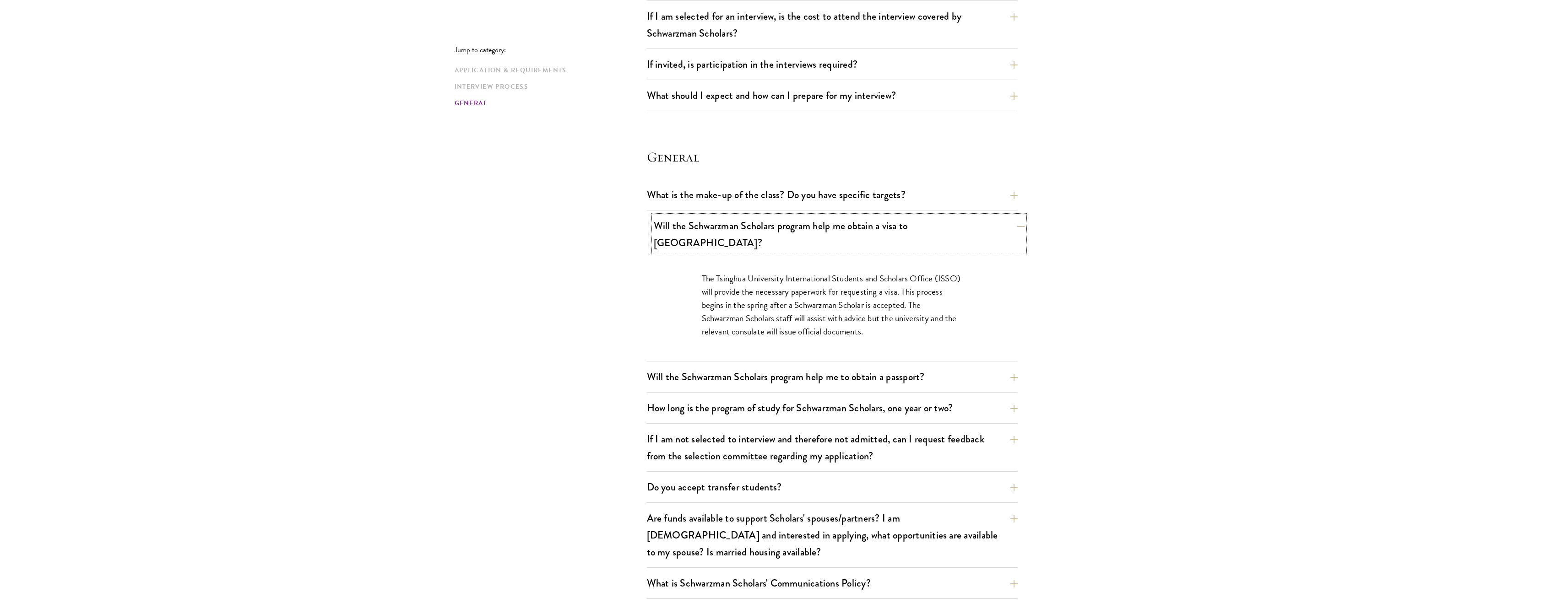
click at [841, 228] on button "Will the Schwarzman Scholars program help me obtain a visa to [GEOGRAPHIC_DATA]?" at bounding box center [839, 234] width 371 height 37
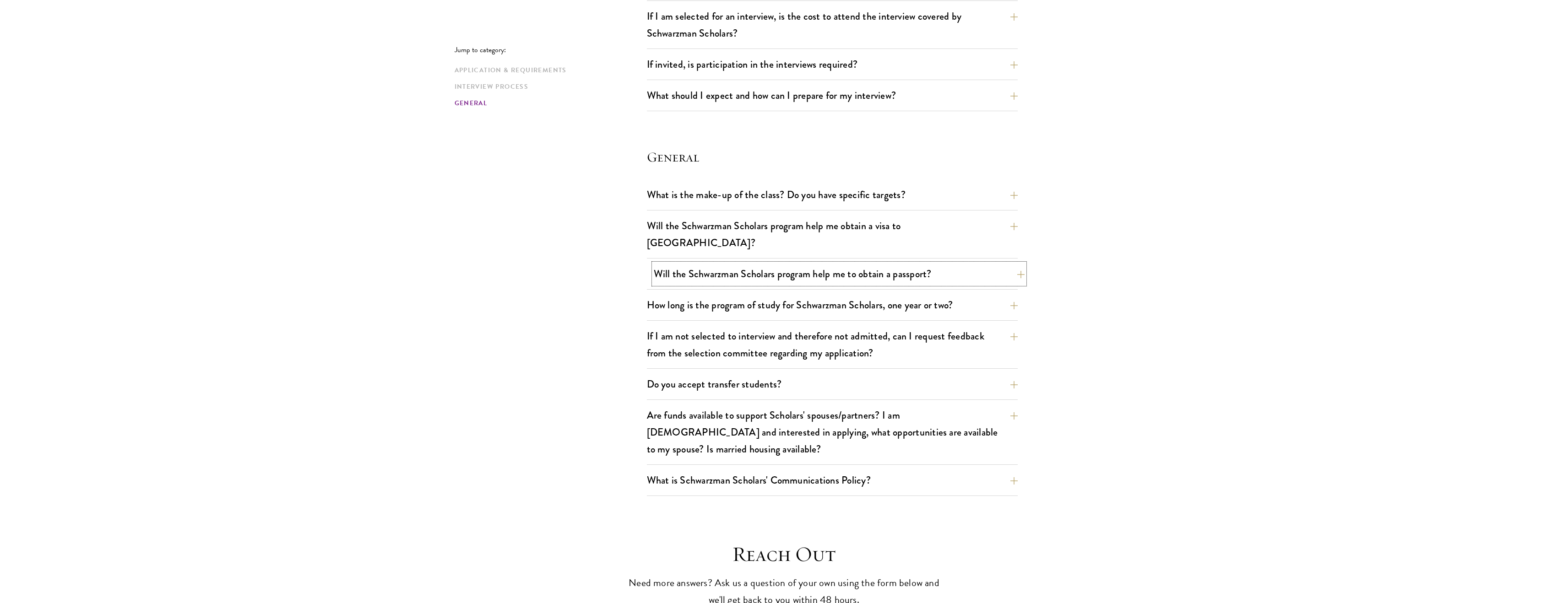
click at [815, 263] on button "Will the Schwarzman Scholars program help me to obtain a passport?" at bounding box center [839, 274] width 371 height 21
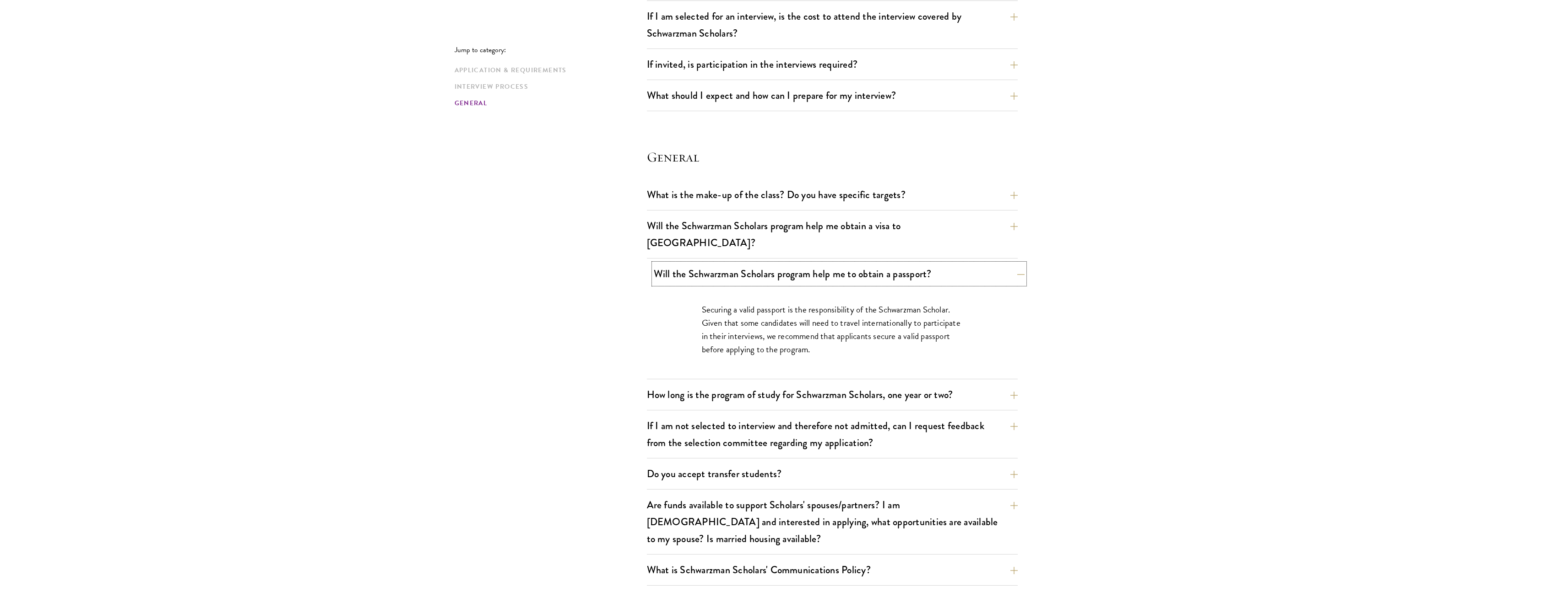
click at [814, 263] on button "Will the Schwarzman Scholars program help me to obtain a passport?" at bounding box center [839, 274] width 371 height 21
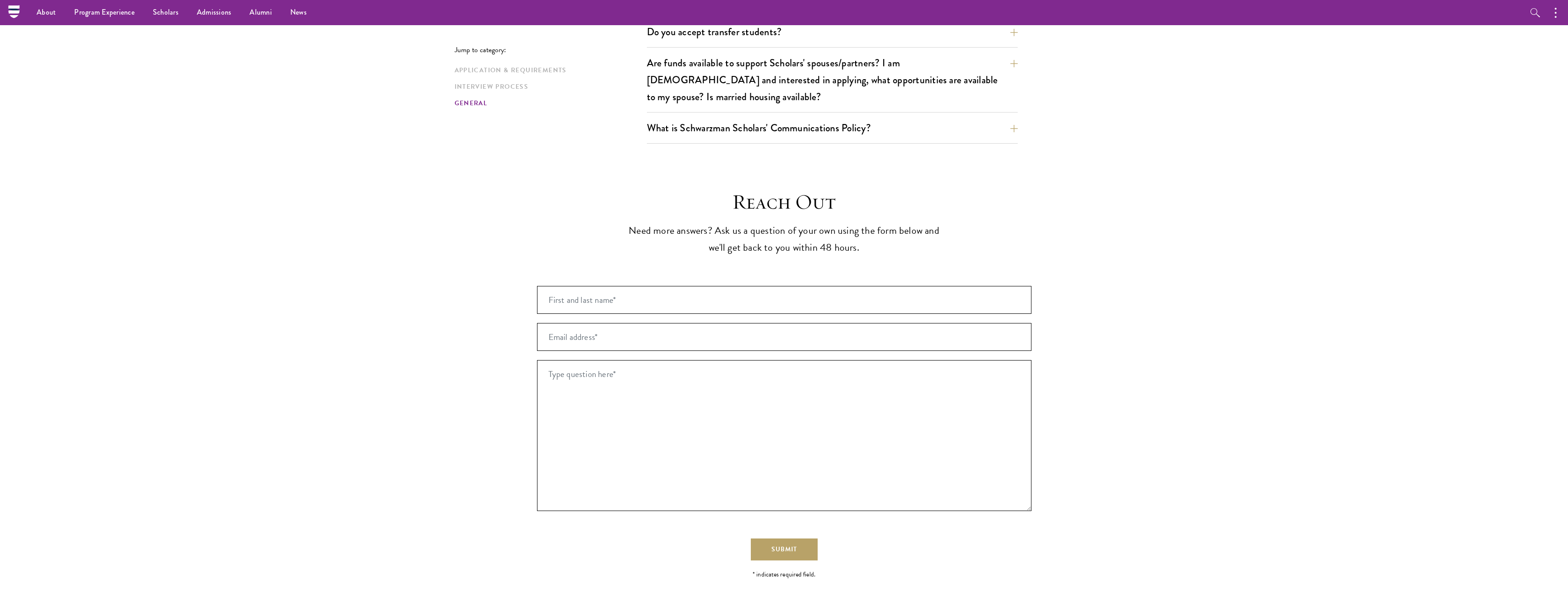
scroll to position [1542, 0]
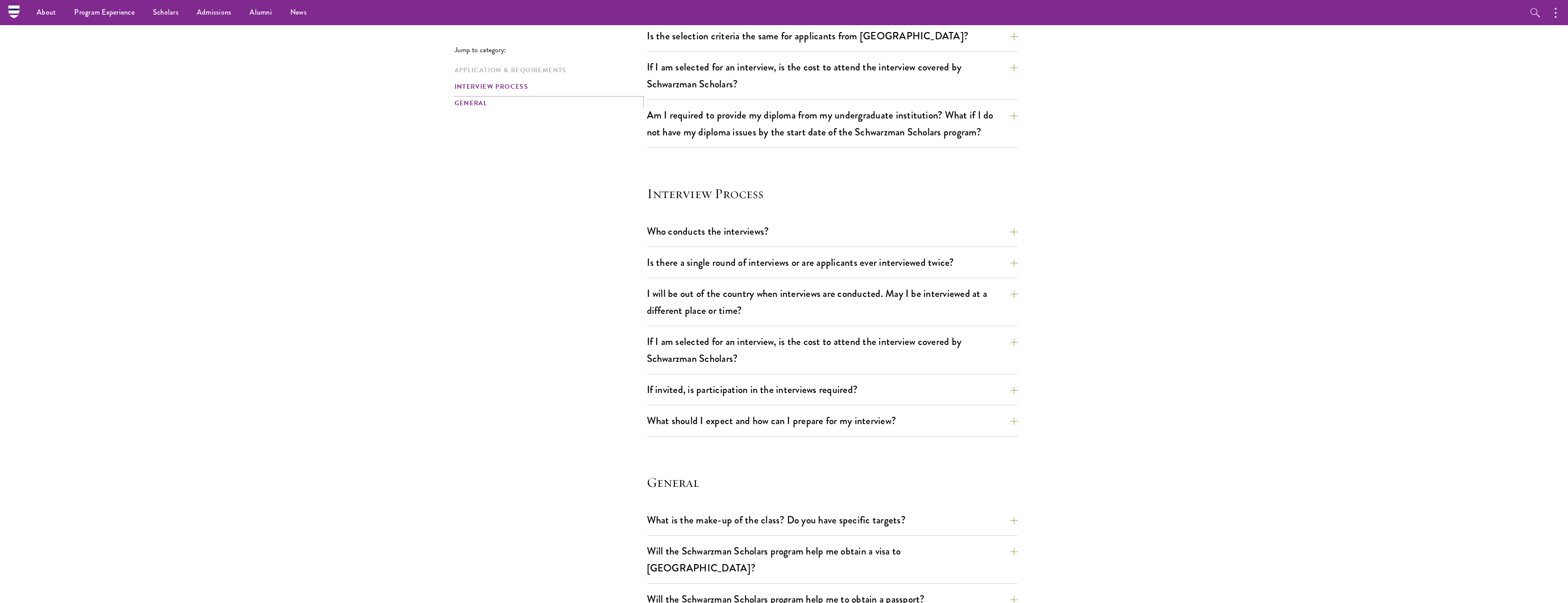
click at [476, 103] on link "General" at bounding box center [548, 103] width 187 height 10
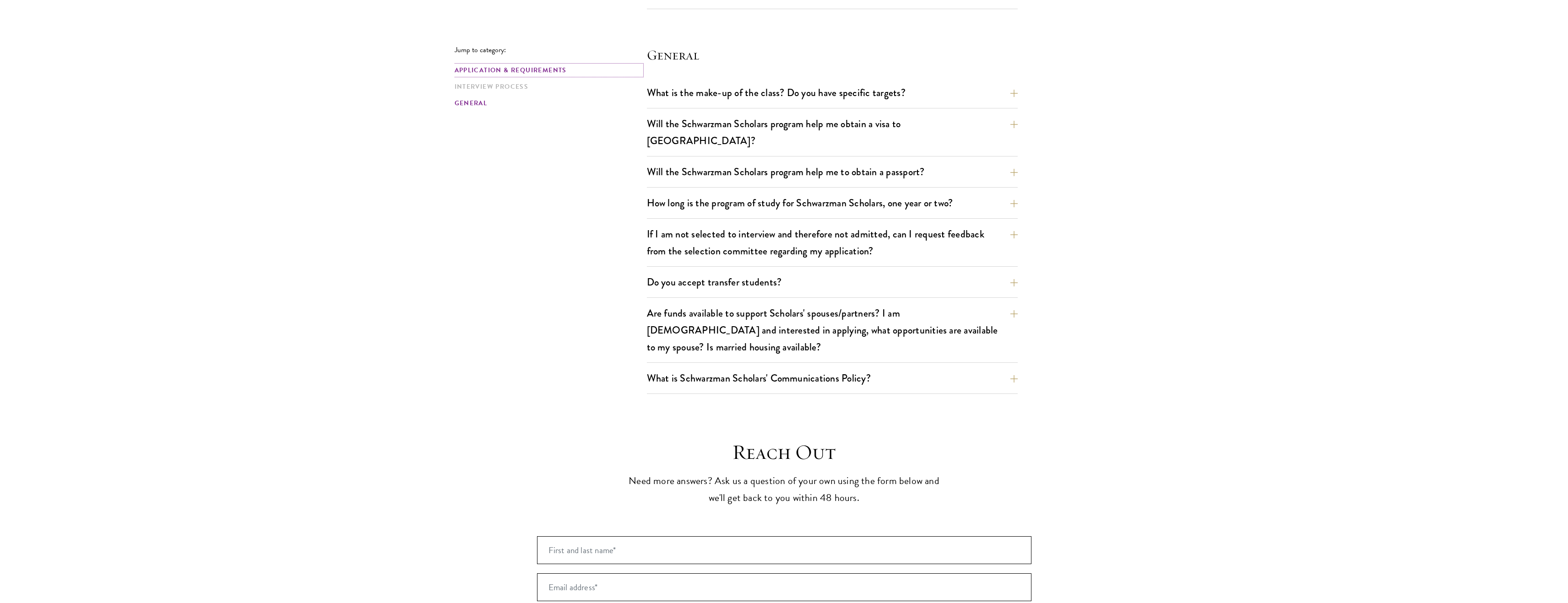
click at [507, 70] on link "Application & Requirements" at bounding box center [548, 70] width 187 height 10
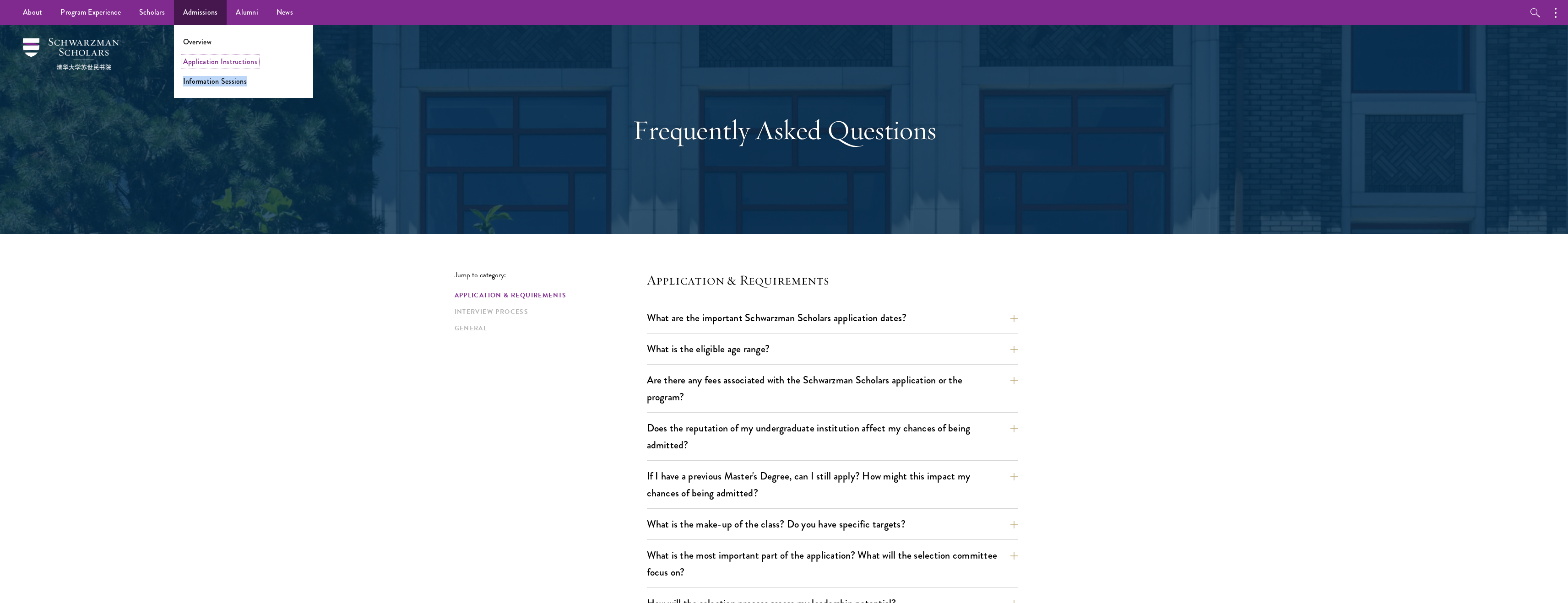
click at [204, 58] on link "Application Instructions" at bounding box center [220, 61] width 74 height 10
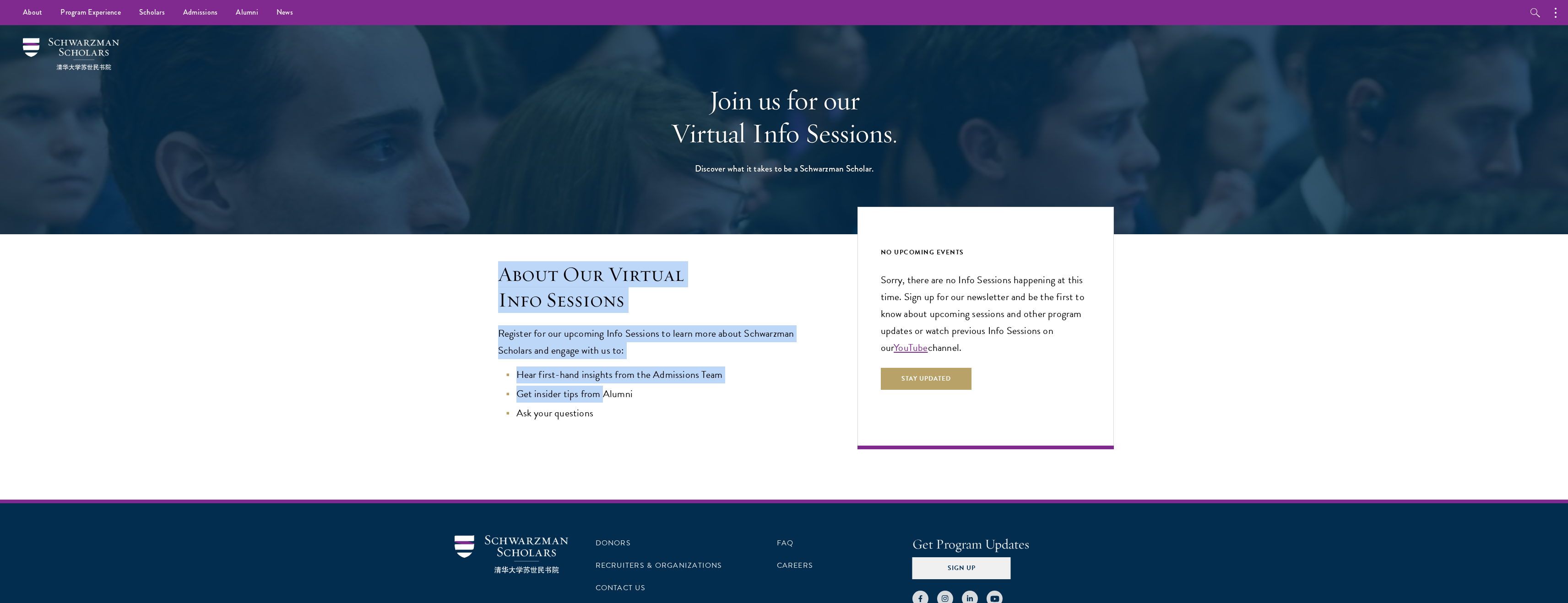
drag, startPoint x: 588, startPoint y: 383, endPoint x: 471, endPoint y: 269, distance: 163.4
click at [471, 269] on div "About Our Virtual Info Sessions Register for our upcoming Info Sessions to lear…" at bounding box center [638, 355] width 366 height 188
click at [471, 269] on div "About Our Virtual Info Sessions Register for our upcoming Info Sessions to lear…" at bounding box center [638, 355] width 366 height 188
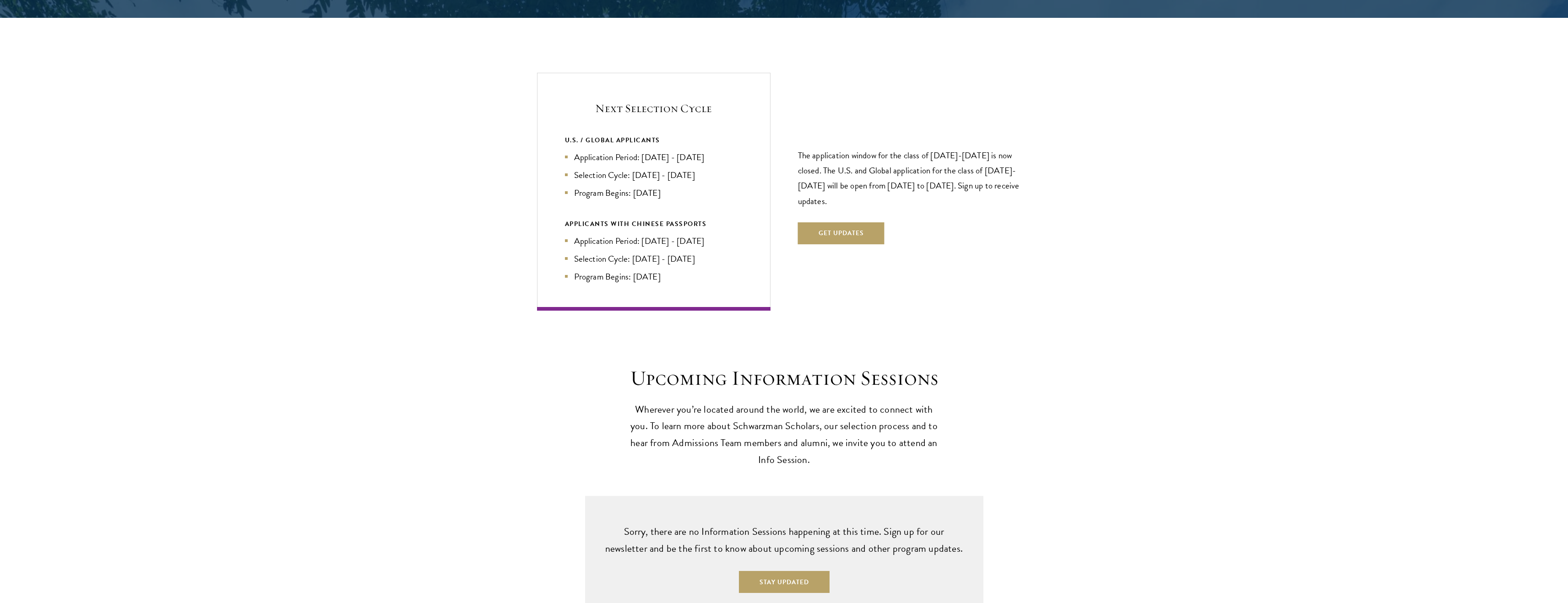
scroll to position [1913, 0]
drag, startPoint x: 875, startPoint y: 178, endPoint x: 792, endPoint y: 138, distance: 92.1
click at [792, 138] on div "Next Selection Cycle U.S. / GLOBAL APPLICANTS Application Period: Apr 2026 - Se…" at bounding box center [784, 191] width 495 height 238
drag, startPoint x: 792, startPoint y: 137, endPoint x: 841, endPoint y: 187, distance: 70.0
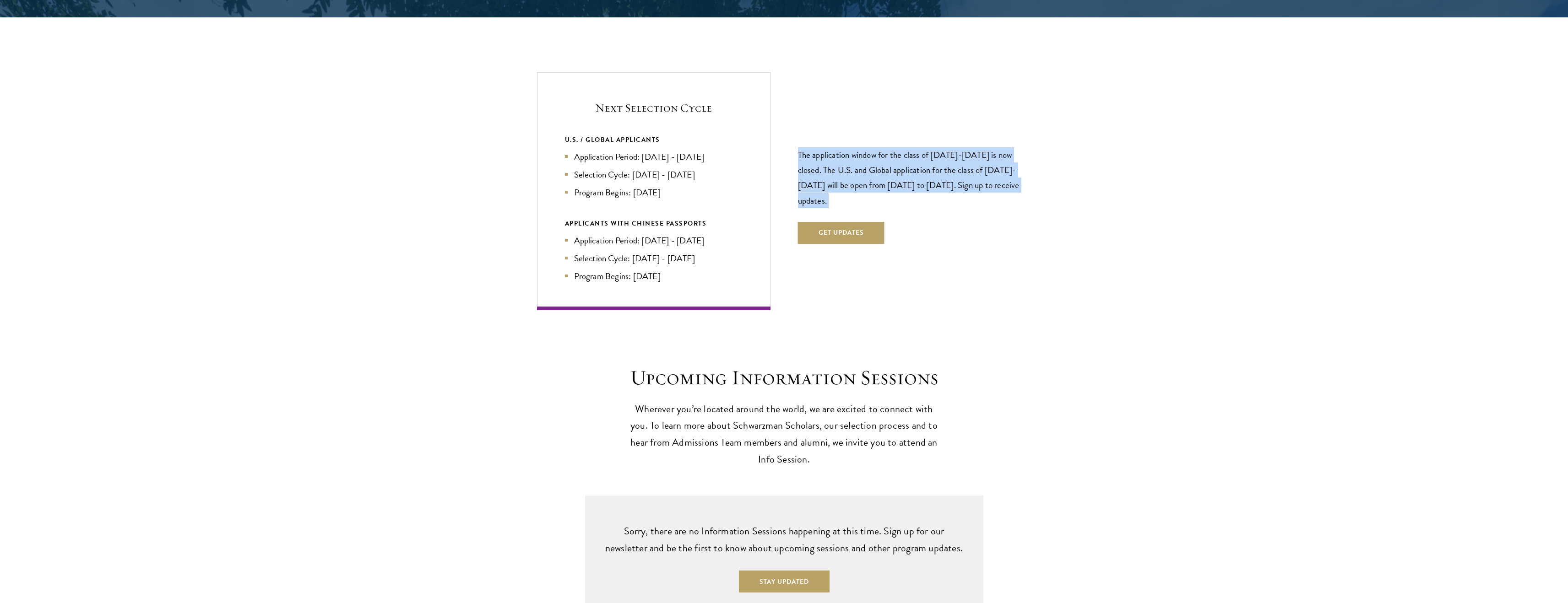
click at [841, 187] on div "Next Selection Cycle U.S. / GLOBAL APPLICANTS Application Period: Apr 2026 - Se…" at bounding box center [784, 191] width 495 height 238
click at [841, 187] on p "The application window for the class of [DATE]-[DATE] is now closed. The U.S. a…" at bounding box center [915, 177] width 234 height 60
drag, startPoint x: 841, startPoint y: 187, endPoint x: 805, endPoint y: 128, distance: 69.1
click at [805, 128] on div "The application window for the class of 2026-2027 is now closed. The U.S. and G…" at bounding box center [915, 191] width 234 height 159
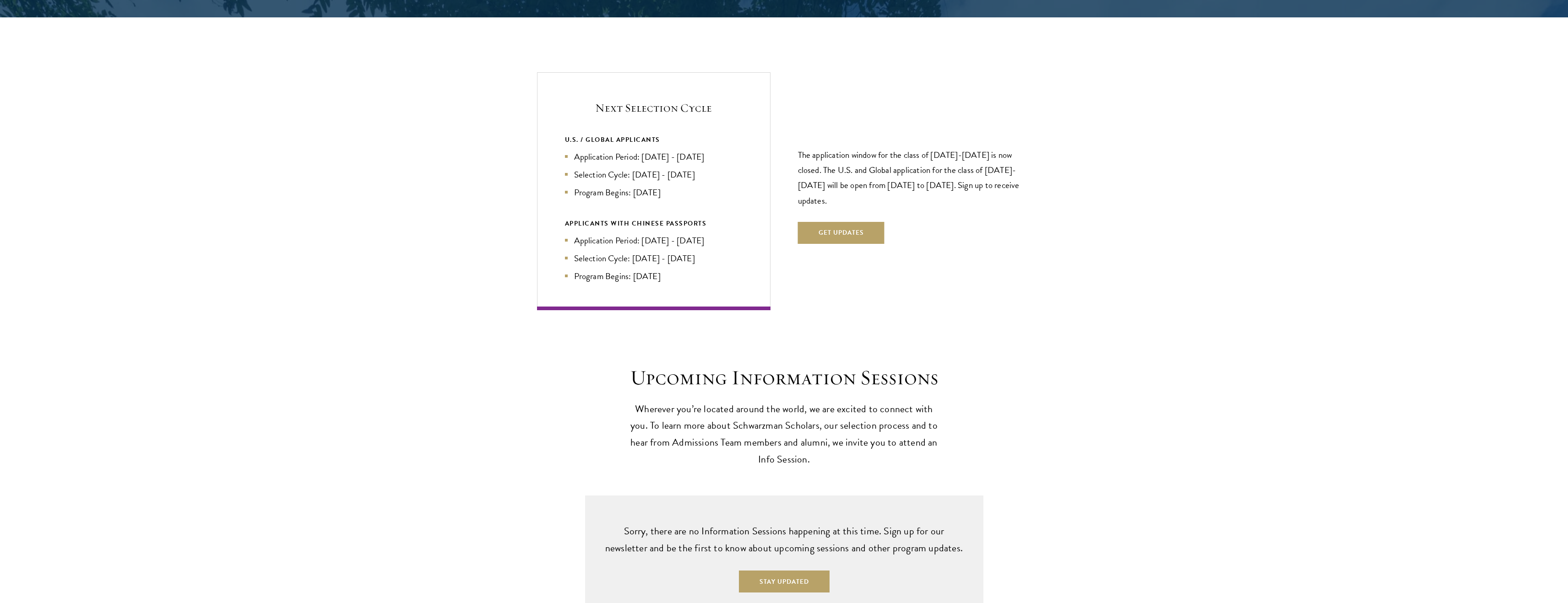
drag, startPoint x: 803, startPoint y: 132, endPoint x: 865, endPoint y: 181, distance: 79.0
click at [865, 181] on p "The application window for the class of [DATE]-[DATE] is now closed. The U.S. a…" at bounding box center [915, 177] width 234 height 60
drag, startPoint x: 693, startPoint y: 176, endPoint x: 562, endPoint y: 119, distance: 142.9
click at [562, 119] on div "Next Selection Cycle U.S. / GLOBAL APPLICANTS Application Period: Apr 2026 - Se…" at bounding box center [653, 191] width 234 height 238
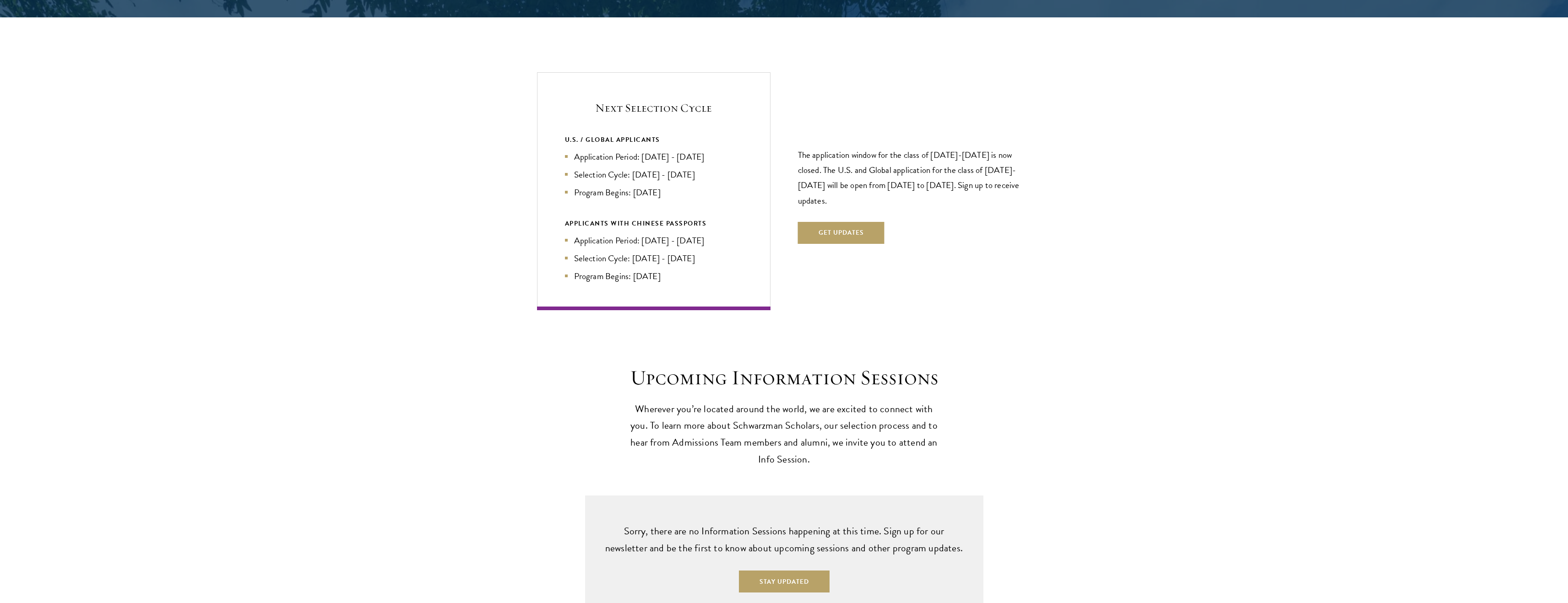
click at [562, 119] on div "Next Selection Cycle U.S. / GLOBAL APPLICANTS Application Period: Apr 2026 - Se…" at bounding box center [653, 191] width 234 height 238
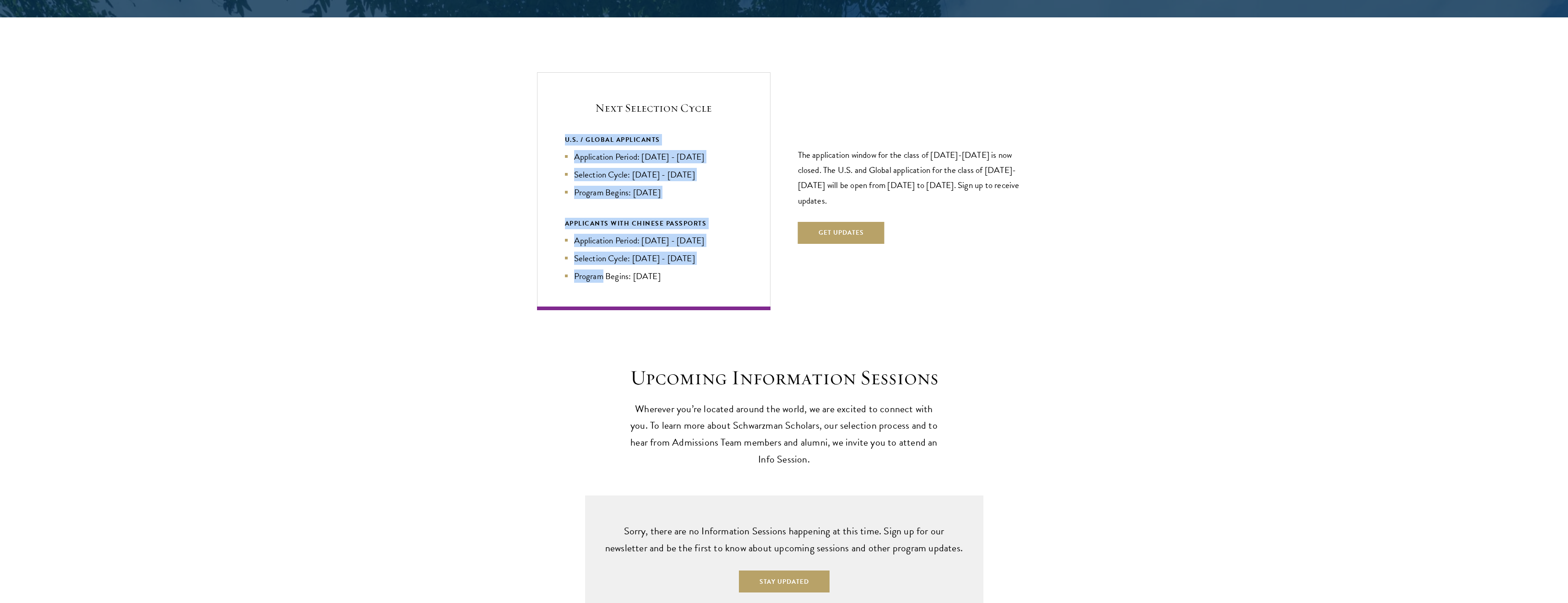
drag, startPoint x: 562, startPoint y: 119, endPoint x: 690, endPoint y: 250, distance: 183.2
click at [690, 250] on div "Next Selection Cycle U.S. / GLOBAL APPLICANTS Application Period: Apr 2026 - Se…" at bounding box center [653, 191] width 234 height 238
click at [690, 250] on ul "Application Period: Jan 2026 - May 2026 Selection Cycle: Jun - Jul 2026 Program…" at bounding box center [653, 258] width 178 height 49
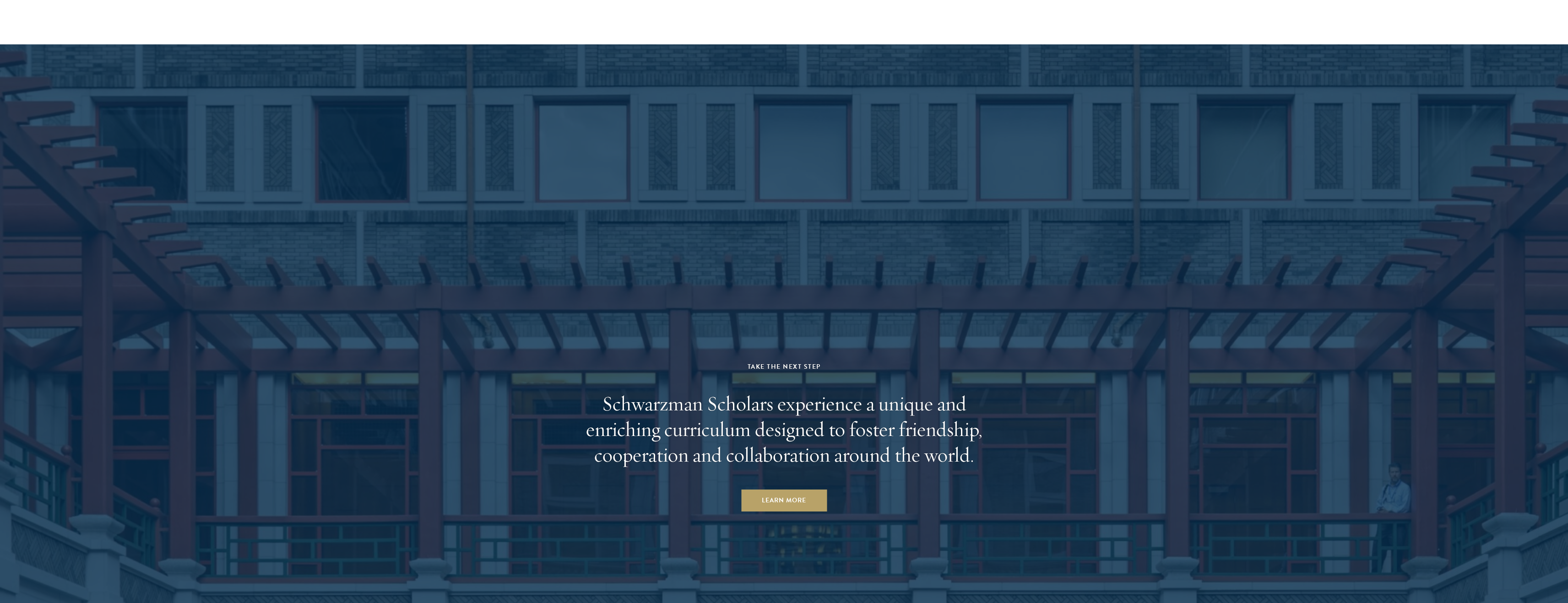
scroll to position [4520, 0]
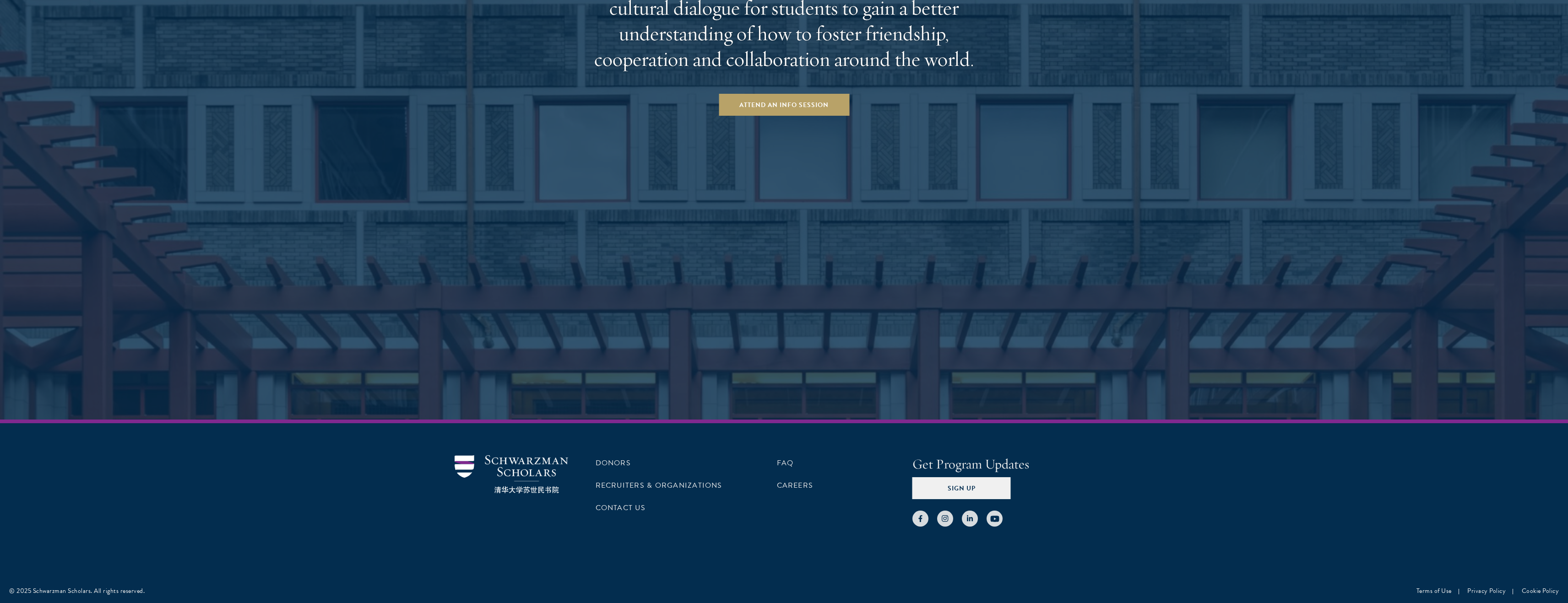
scroll to position [1666, 0]
click at [622, 506] on link "Contact Us" at bounding box center [620, 506] width 50 height 11
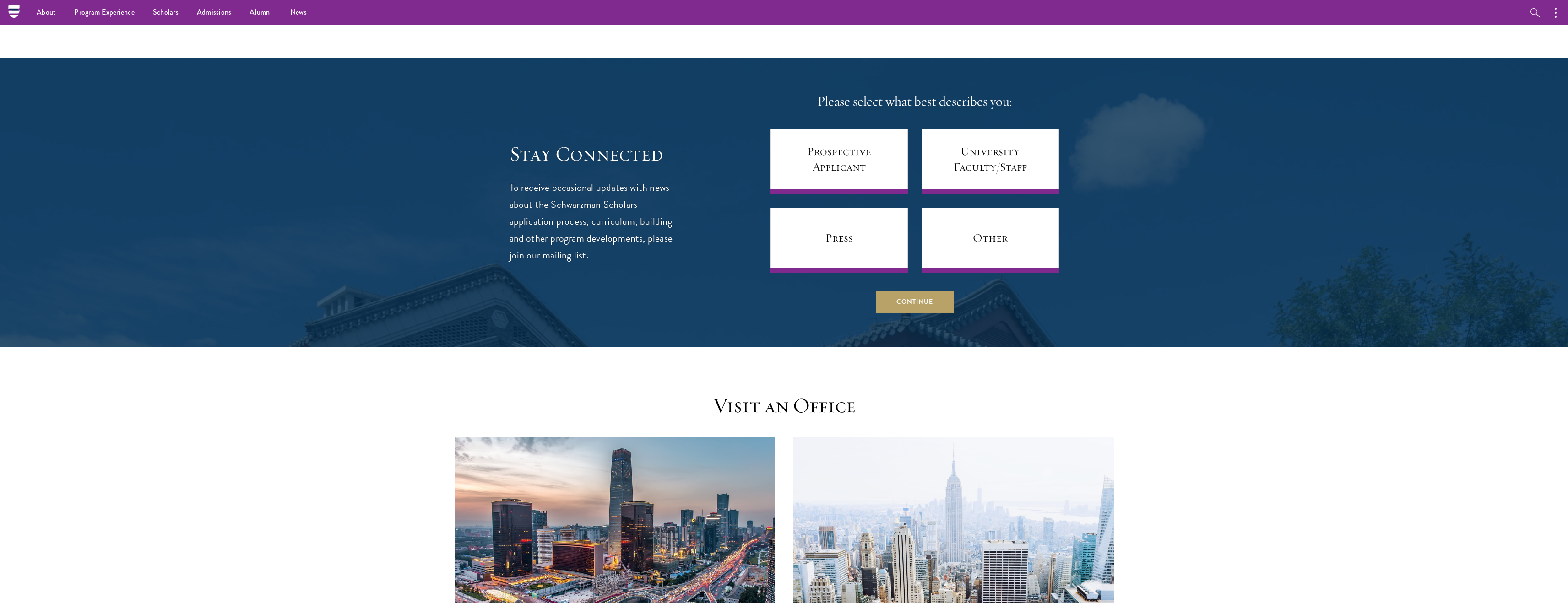
scroll to position [413, 0]
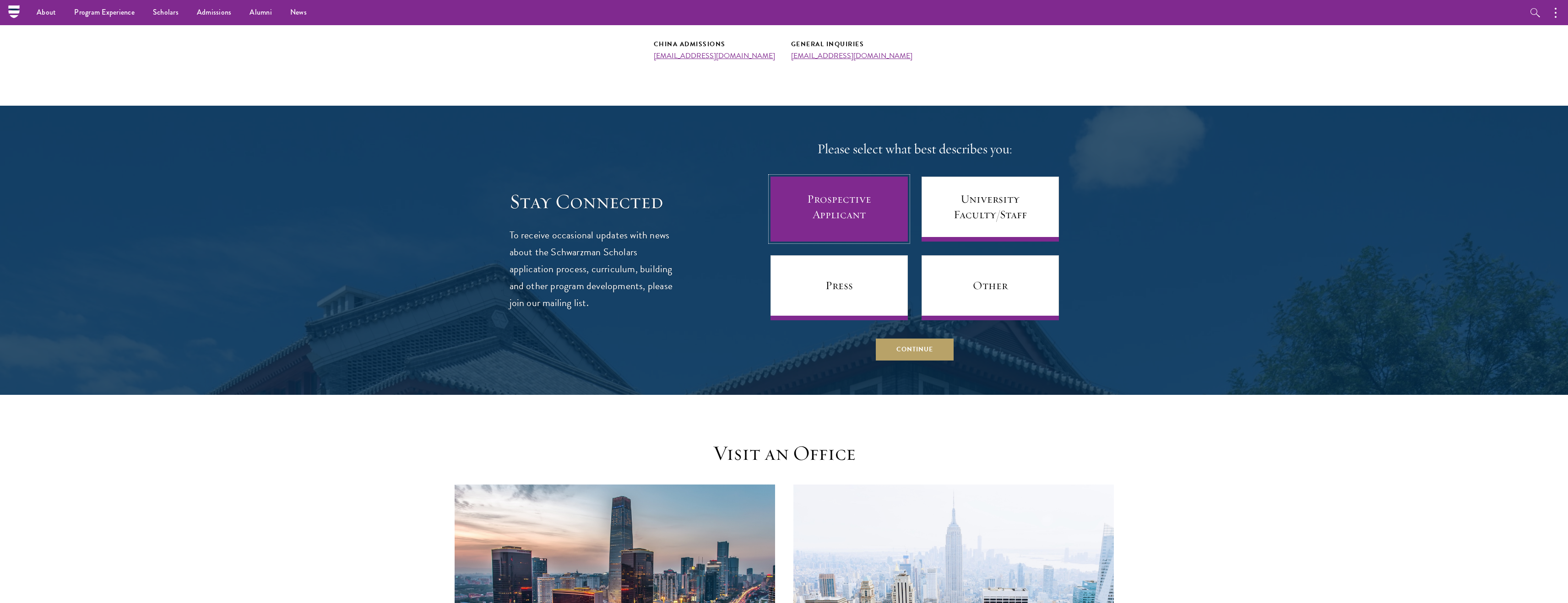
click at [882, 213] on link "Prospective Applicant" at bounding box center [839, 209] width 138 height 65
click at [812, 217] on link "Prospective Applicant" at bounding box center [839, 209] width 138 height 65
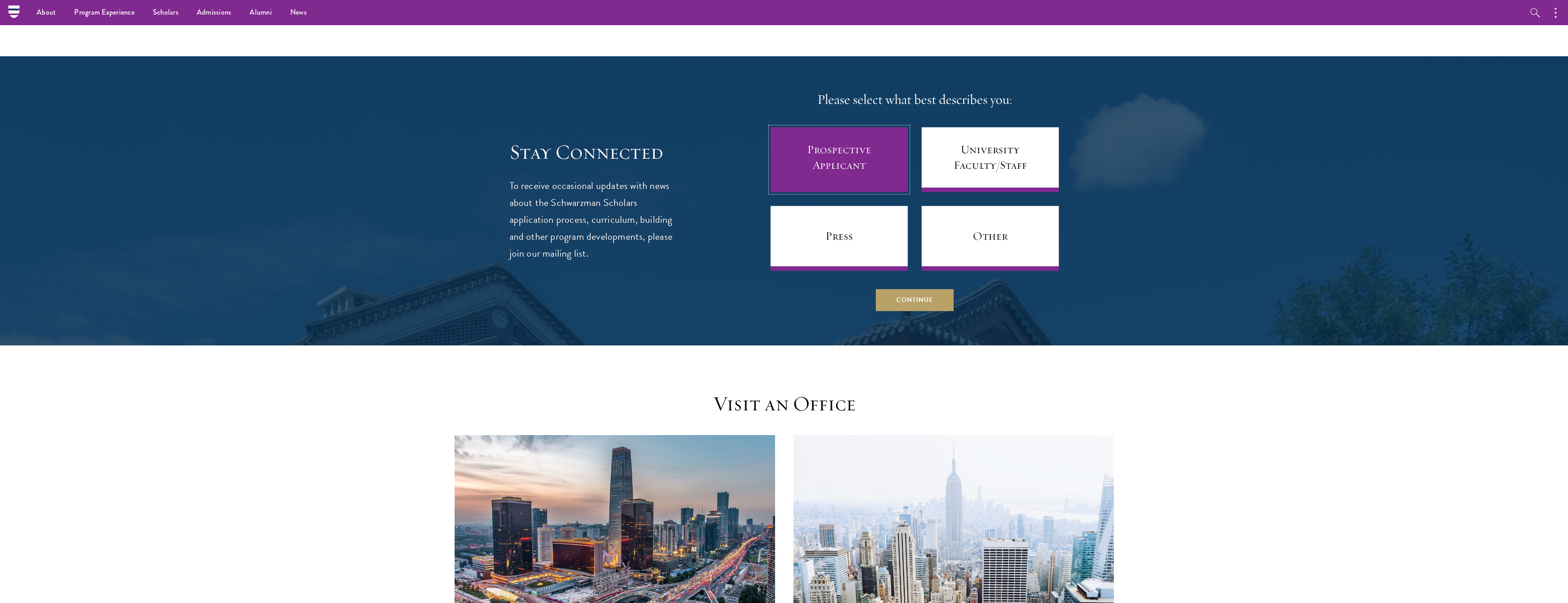
scroll to position [426, 0]
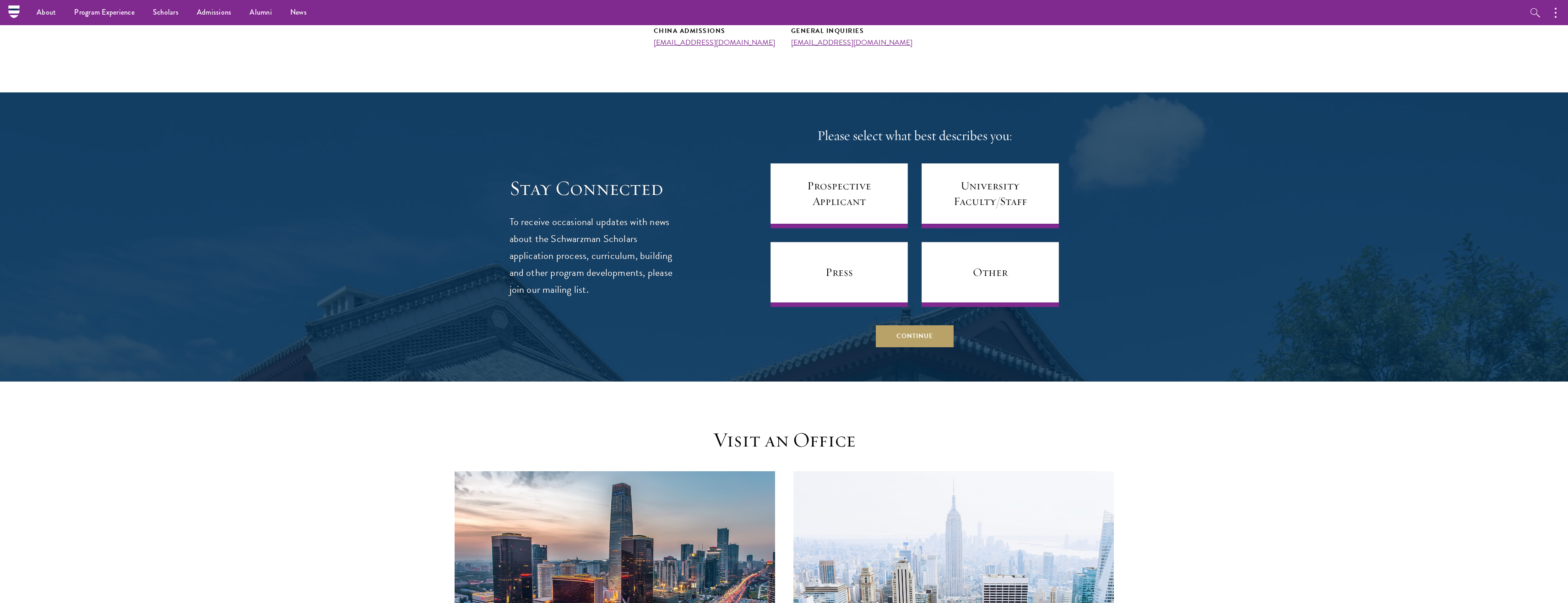
click at [851, 161] on div "Please select what best describes you: Prospective Applicant University Faculty…" at bounding box center [915, 236] width 289 height 221
click at [890, 326] on button "Continue" at bounding box center [915, 336] width 78 height 22
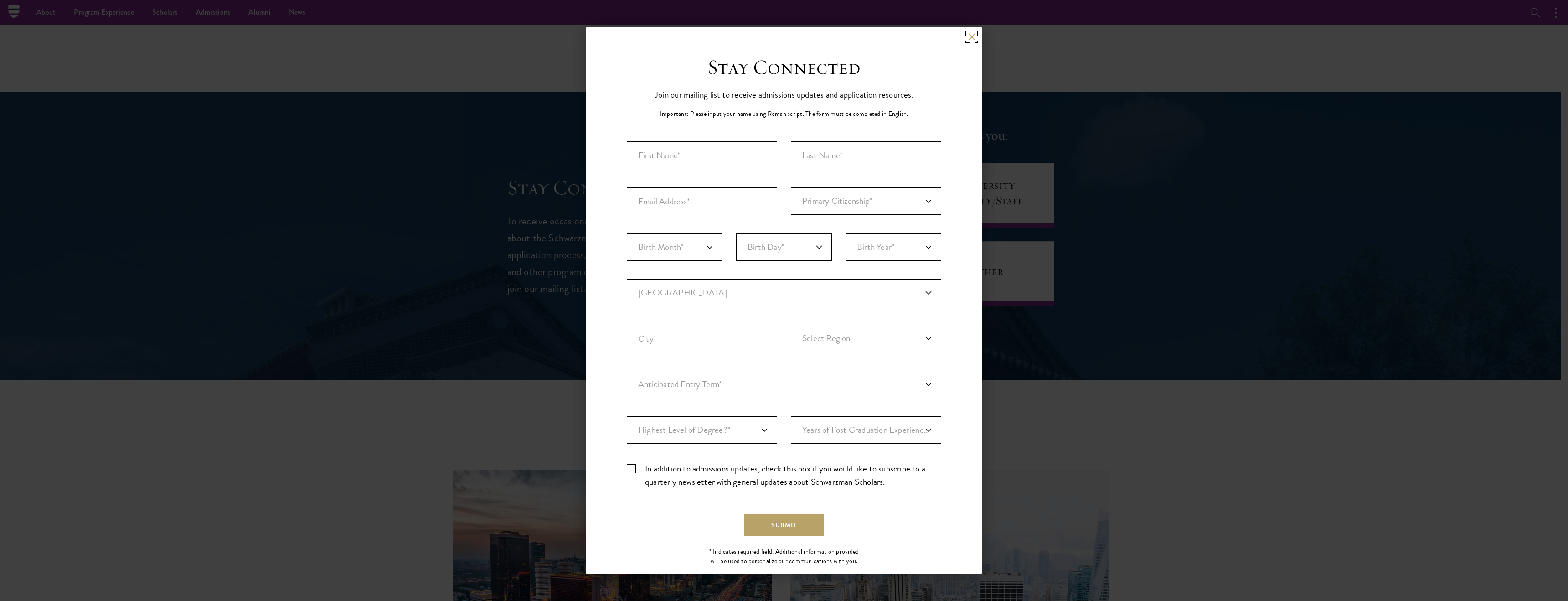
click at [968, 38] on button at bounding box center [971, 37] width 8 height 8
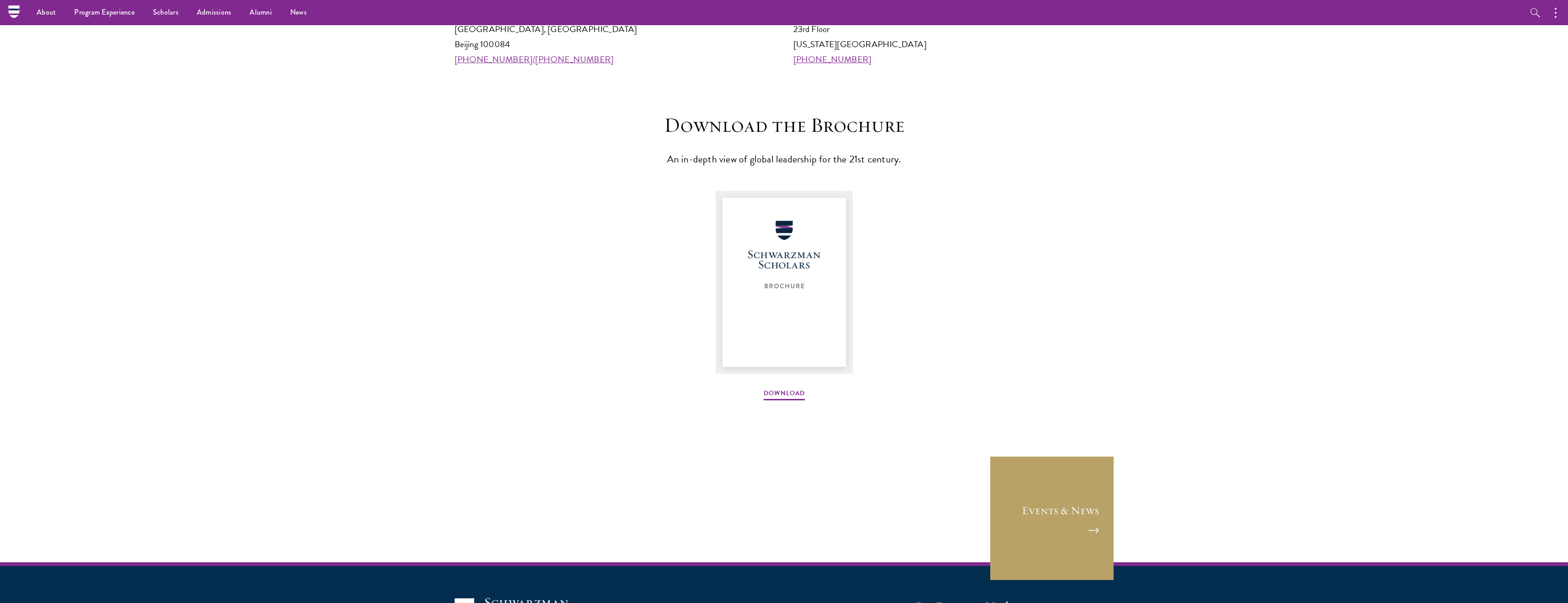
scroll to position [1105, 0]
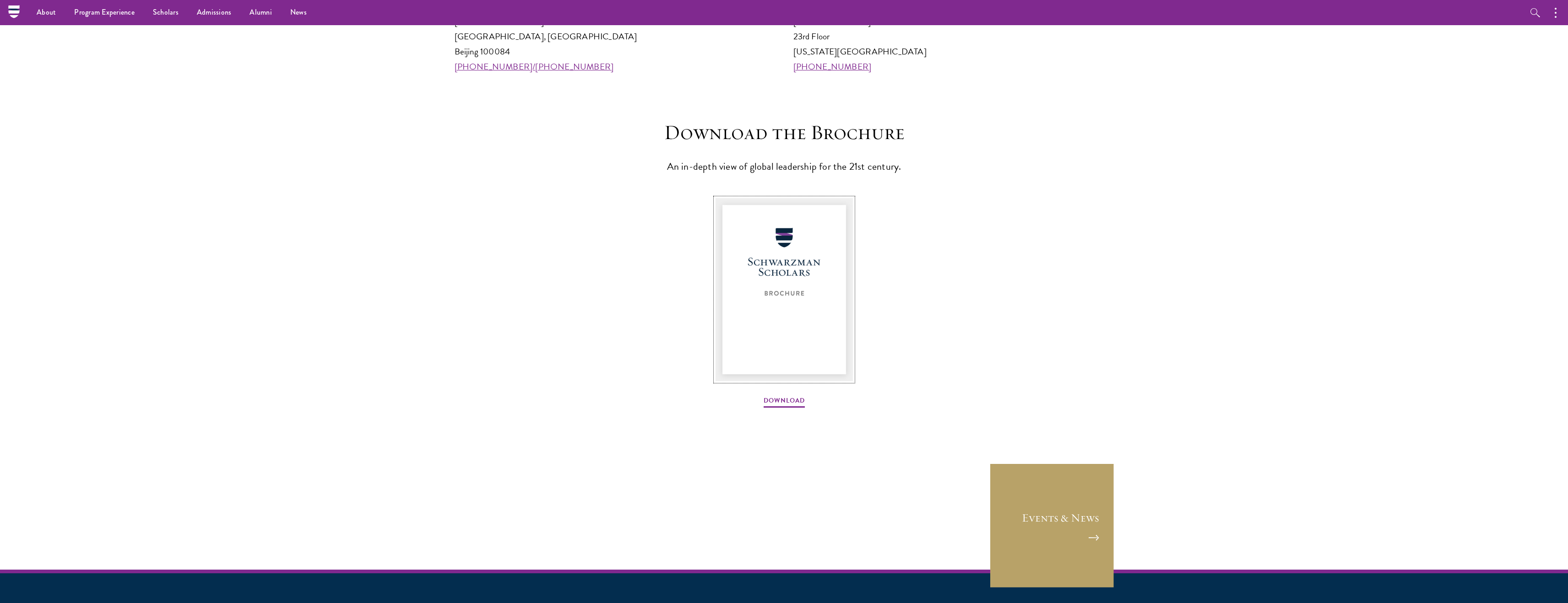
click at [770, 272] on img at bounding box center [784, 290] width 138 height 183
click at [795, 396] on link "Download" at bounding box center [784, 401] width 41 height 14
